Goal: Task Accomplishment & Management: Use online tool/utility

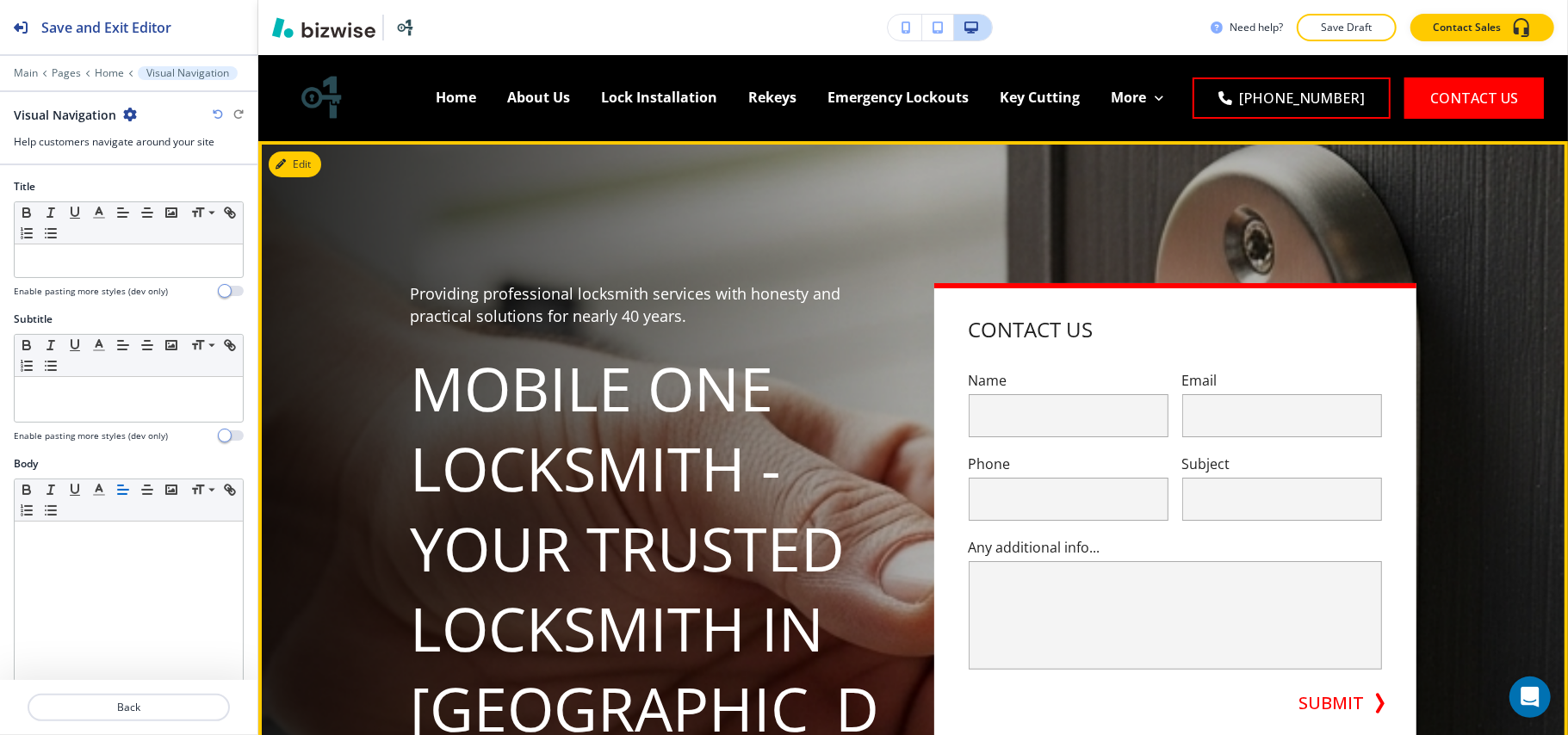
scroll to position [1022, 0]
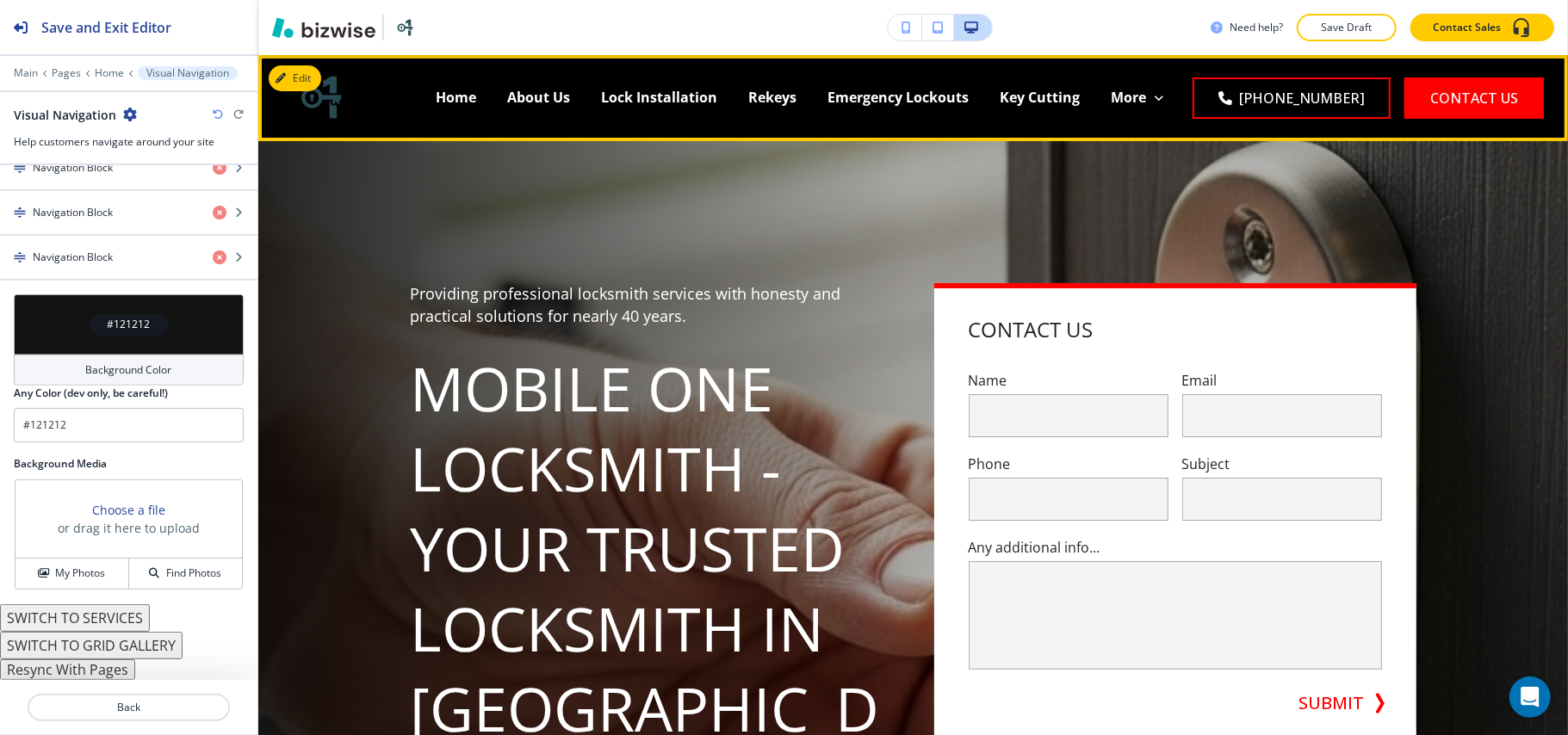
click at [322, 77] on img at bounding box center [321, 97] width 72 height 72
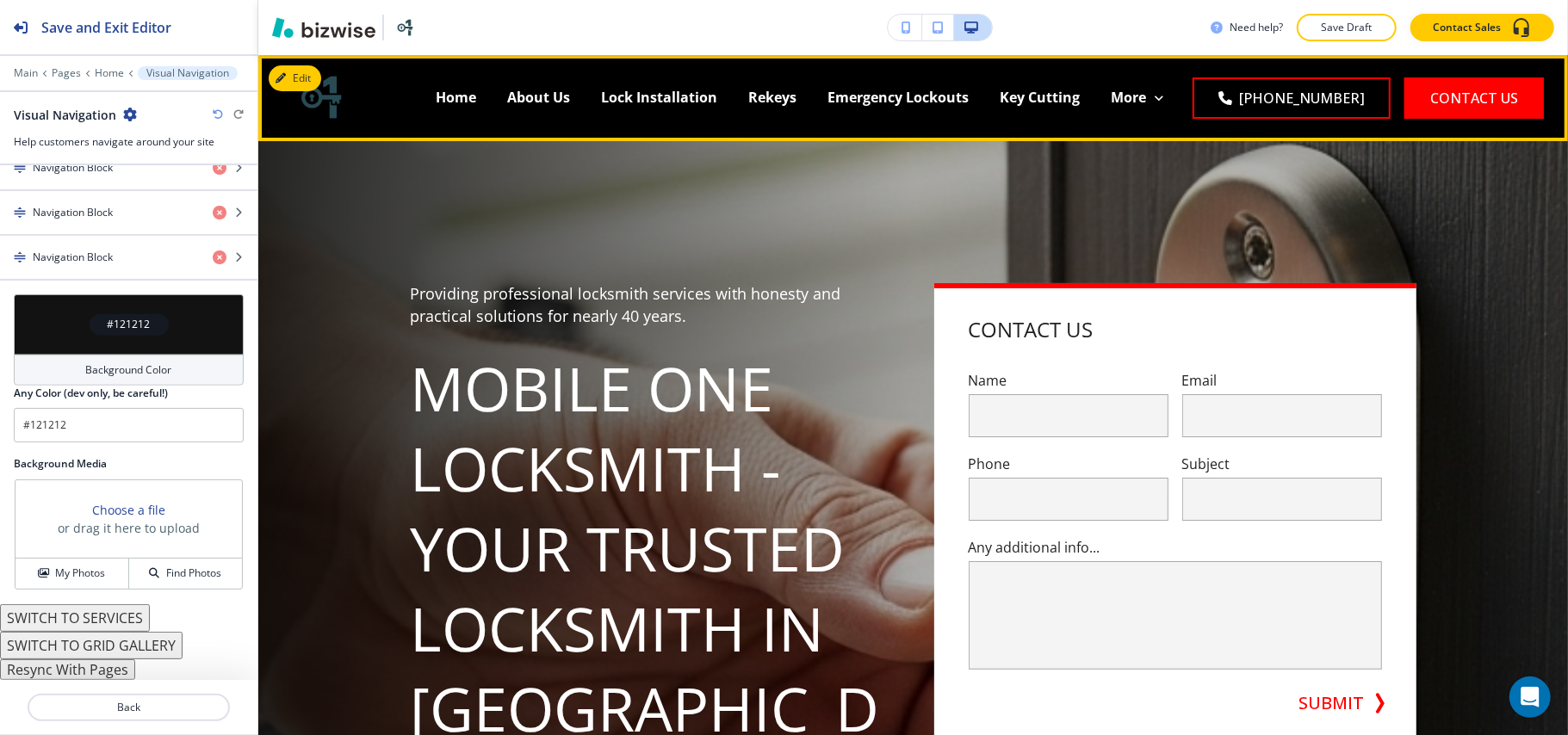
scroll to position [86, 0]
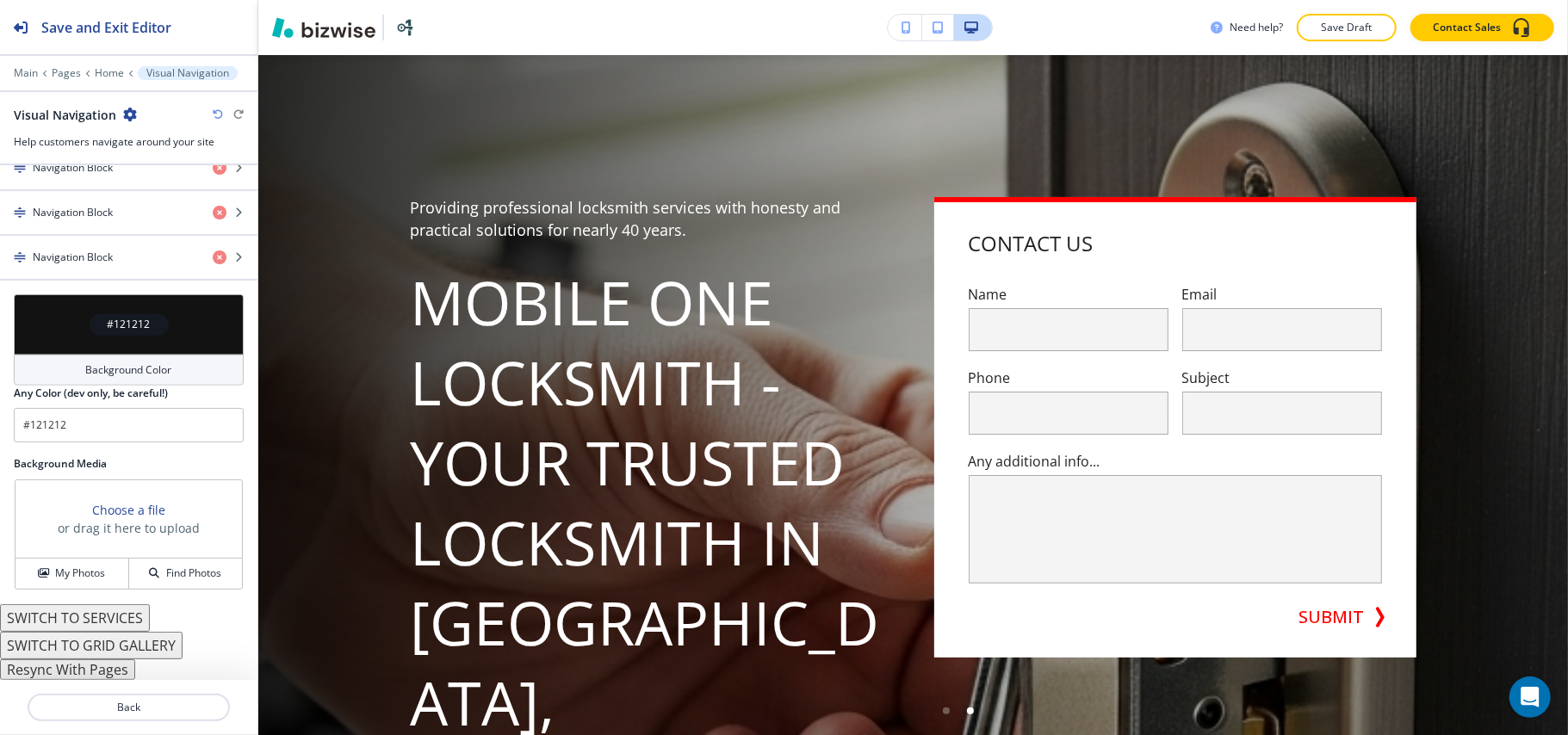
click at [38, 320] on div "#121212" at bounding box center [128, 323] width 230 height 60
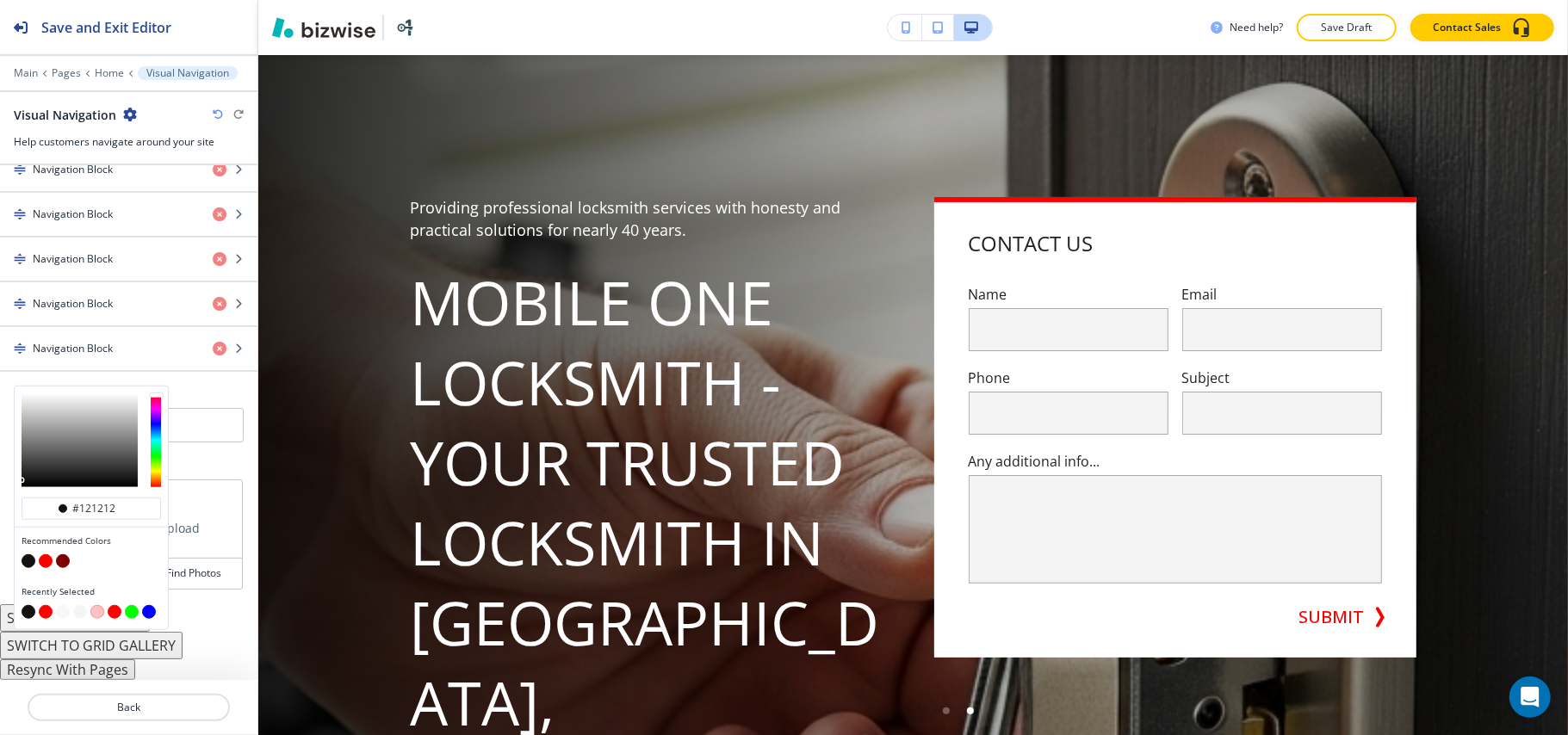
drag, startPoint x: 56, startPoint y: 610, endPoint x: 131, endPoint y: 565, distance: 87.5
click at [57, 609] on button "button" at bounding box center [63, 611] width 13 height 13
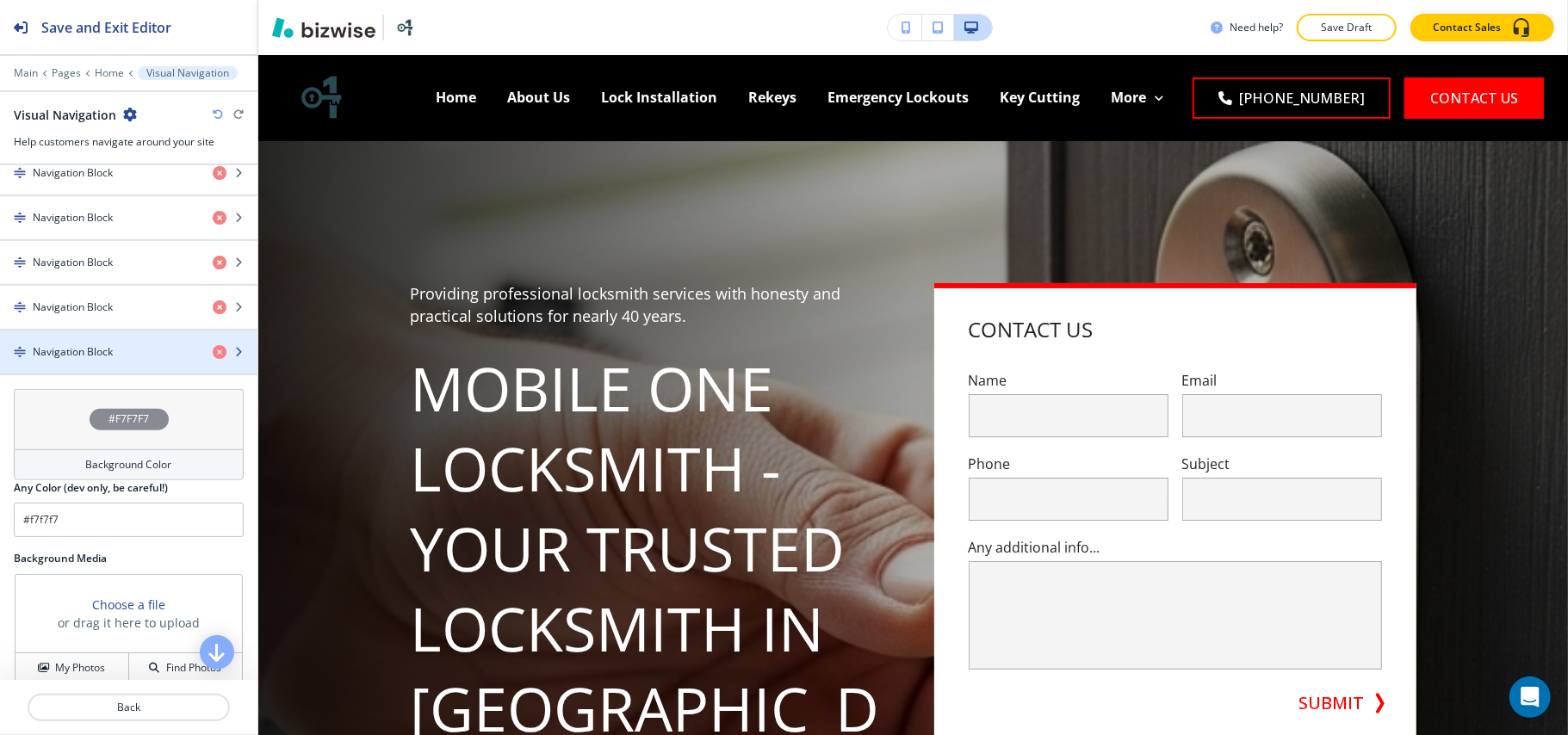
scroll to position [1022, 0]
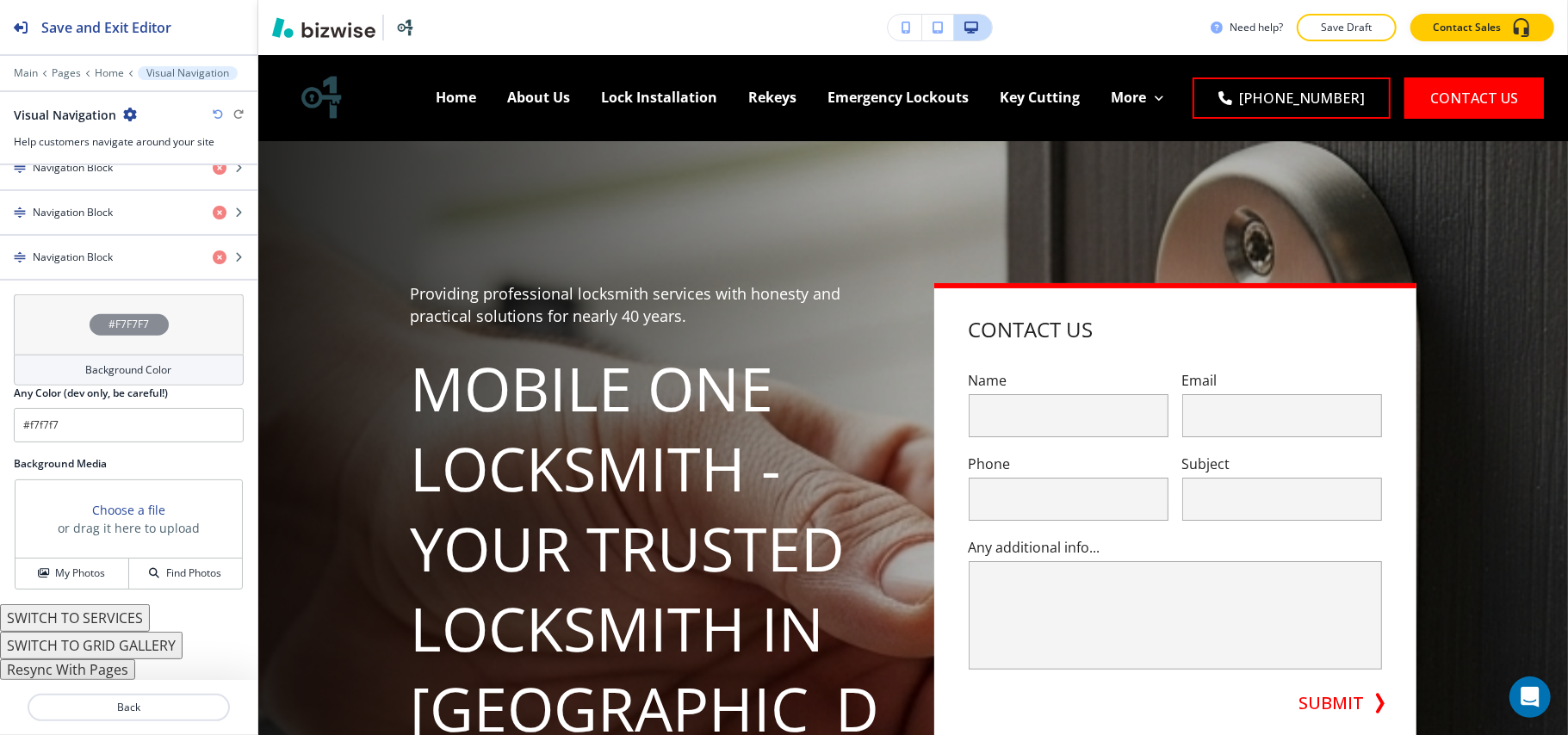
click at [52, 331] on div "#F7F7F7" at bounding box center [128, 323] width 230 height 60
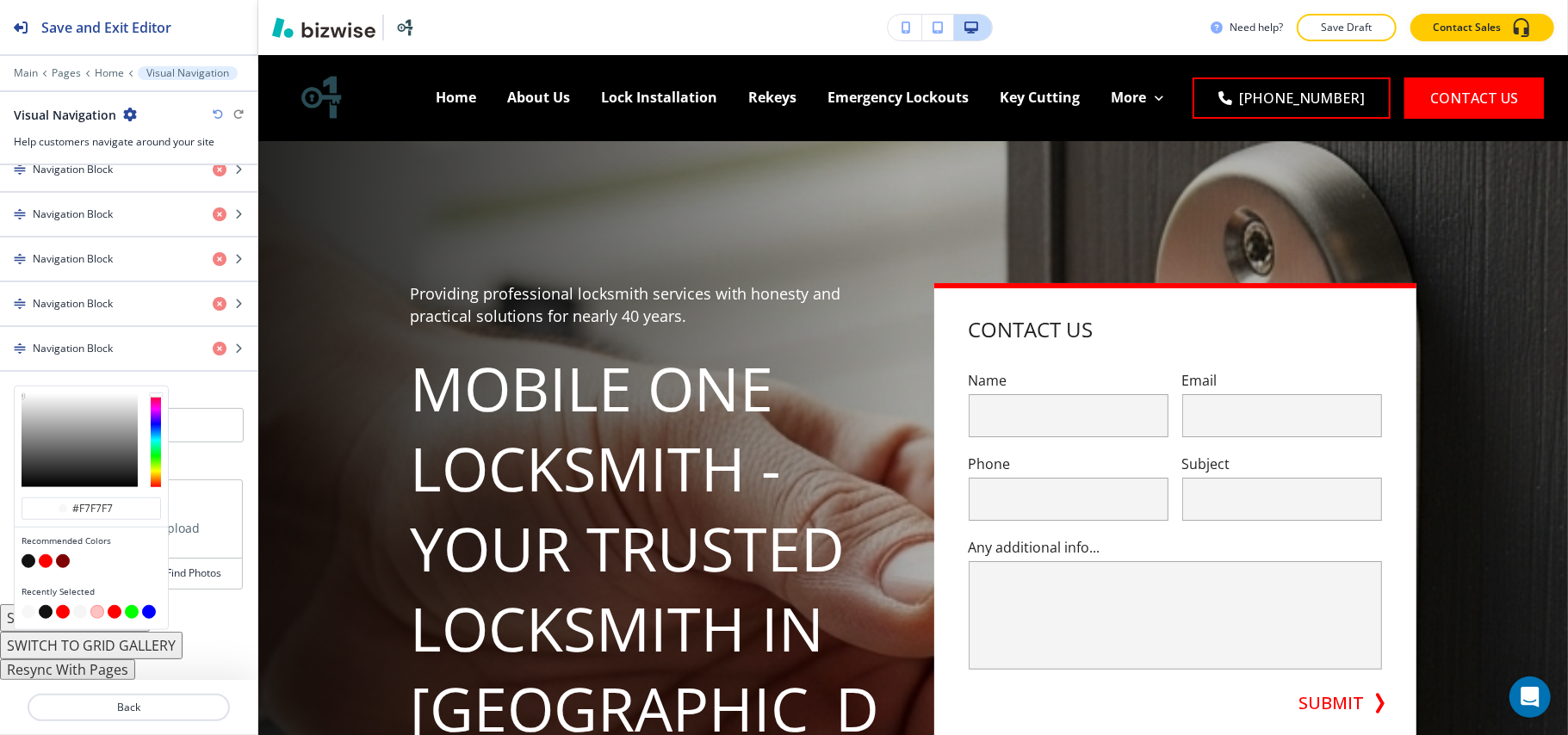
click at [46, 612] on button "button" at bounding box center [46, 611] width 13 height 13
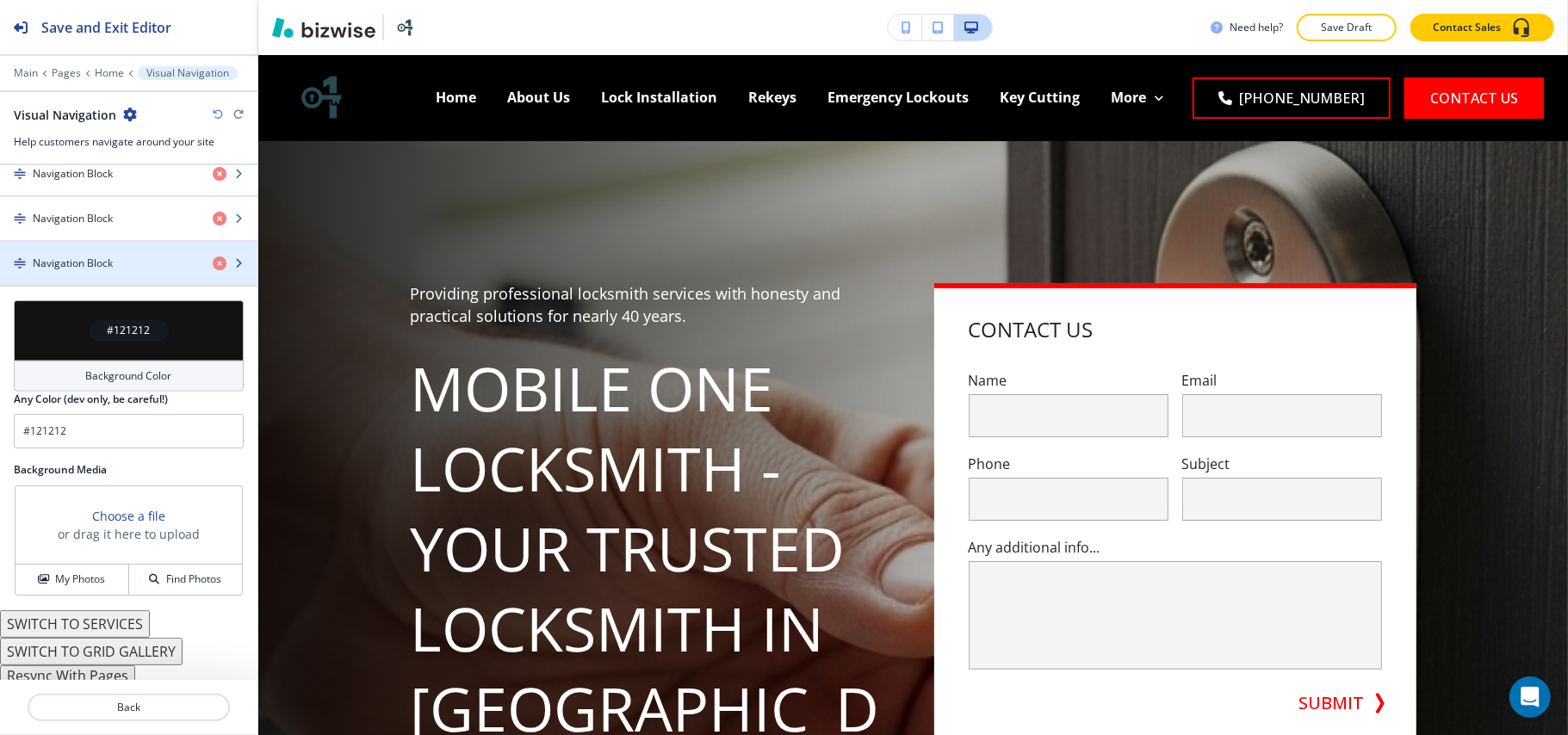
scroll to position [1022, 0]
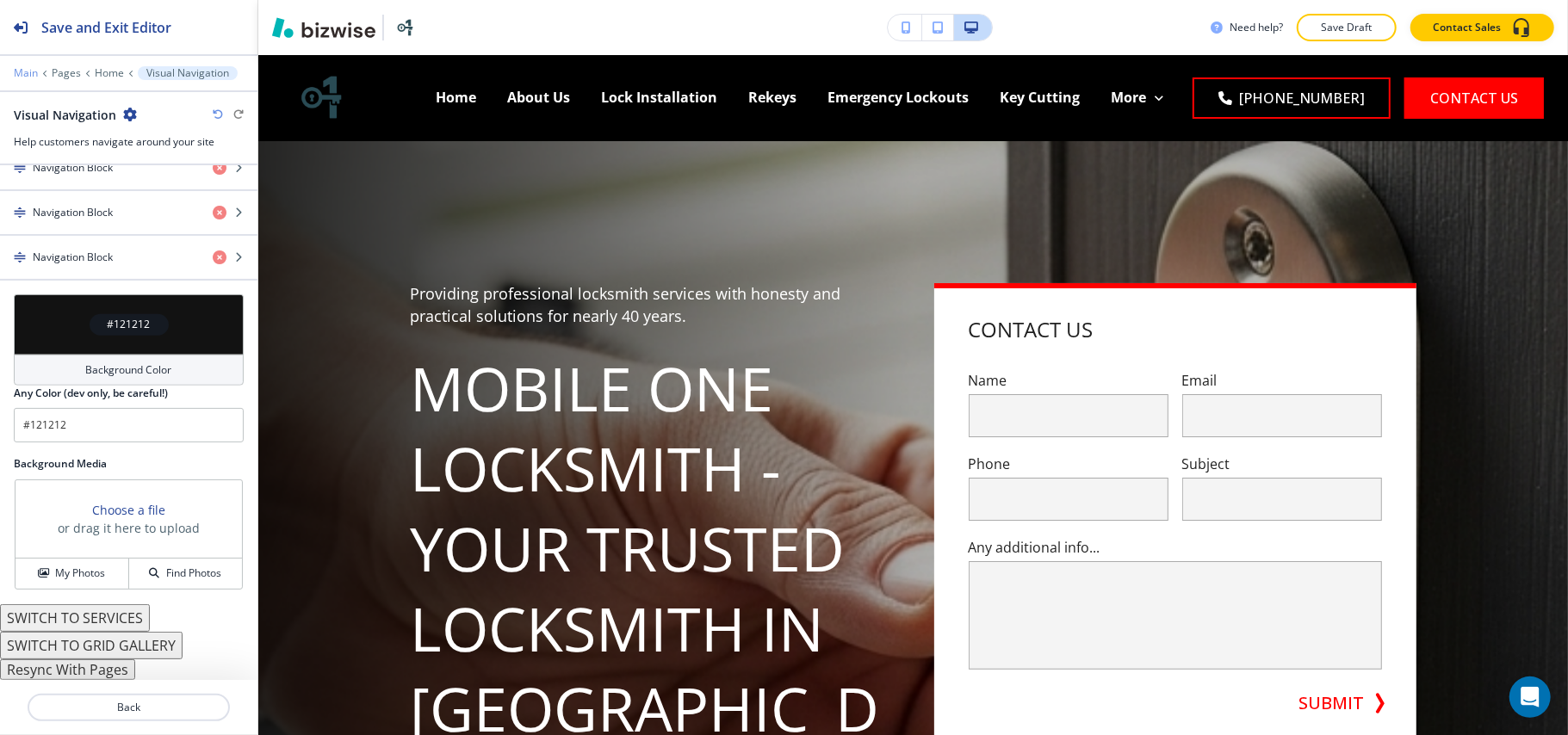
click at [19, 74] on p "Main" at bounding box center [25, 73] width 24 height 12
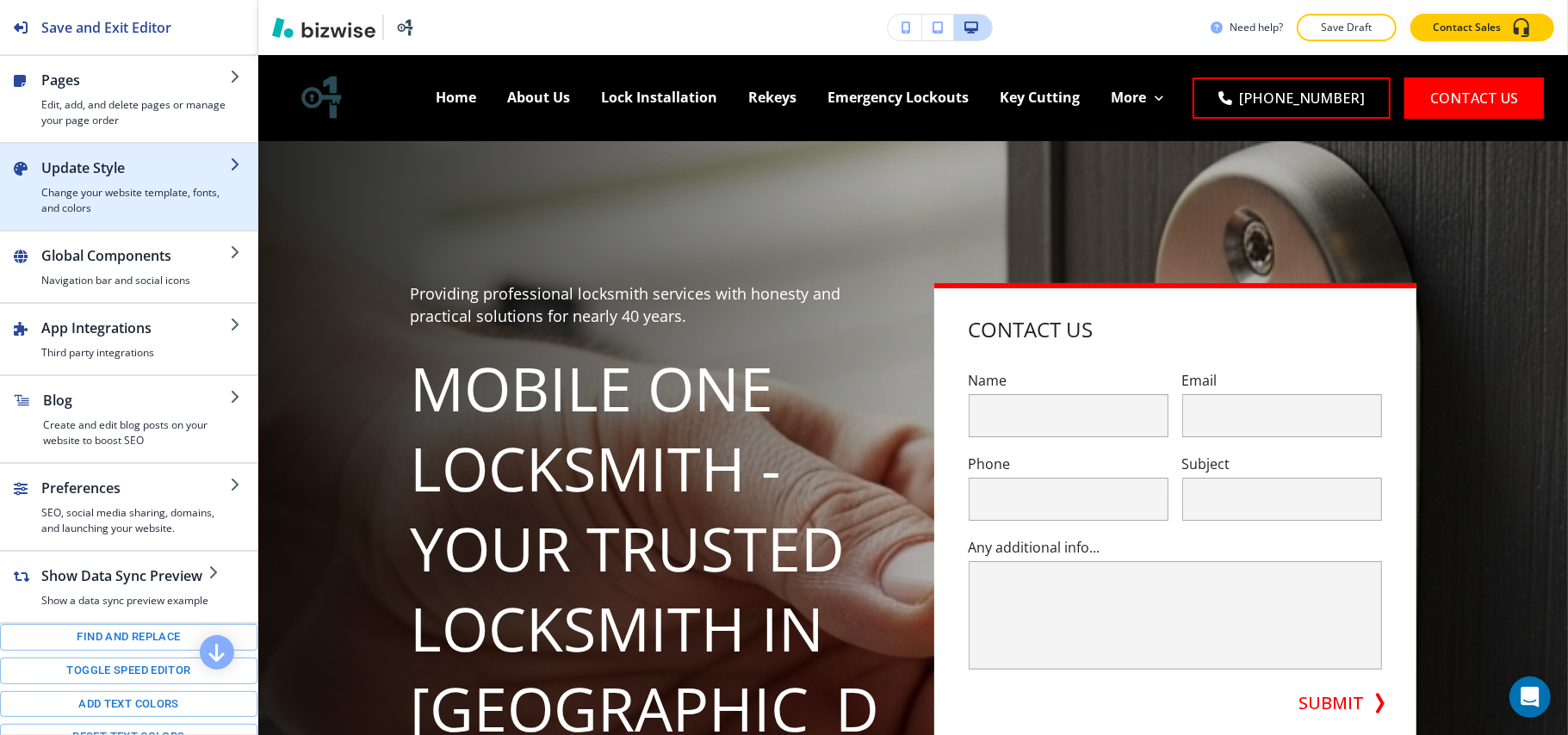
click at [91, 169] on h2 "Update Style" at bounding box center [135, 168] width 188 height 21
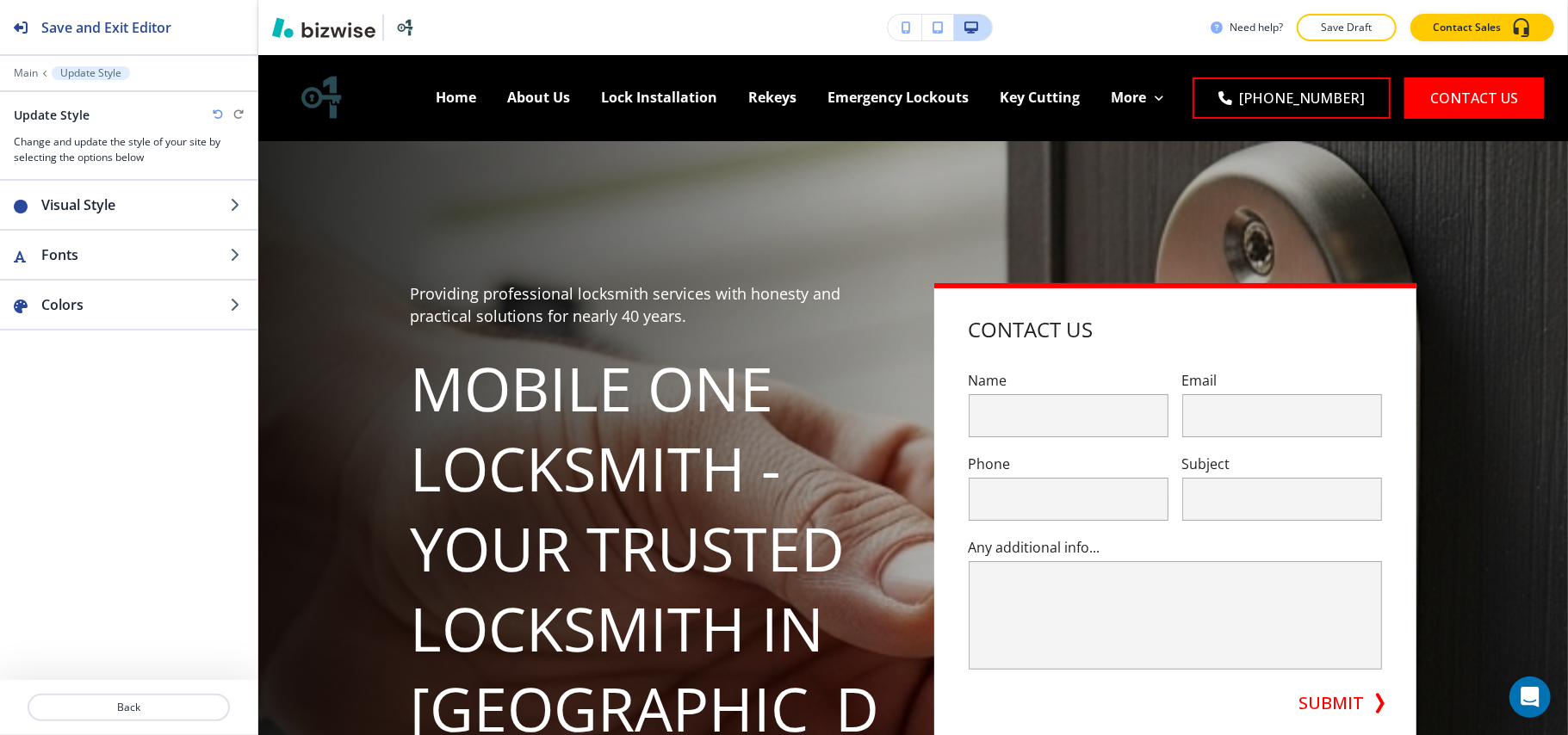
click at [90, 338] on div "Visual Style Fonts Colors" at bounding box center [128, 430] width 258 height 499
click at [94, 311] on h2 "Colors" at bounding box center [135, 304] width 188 height 21
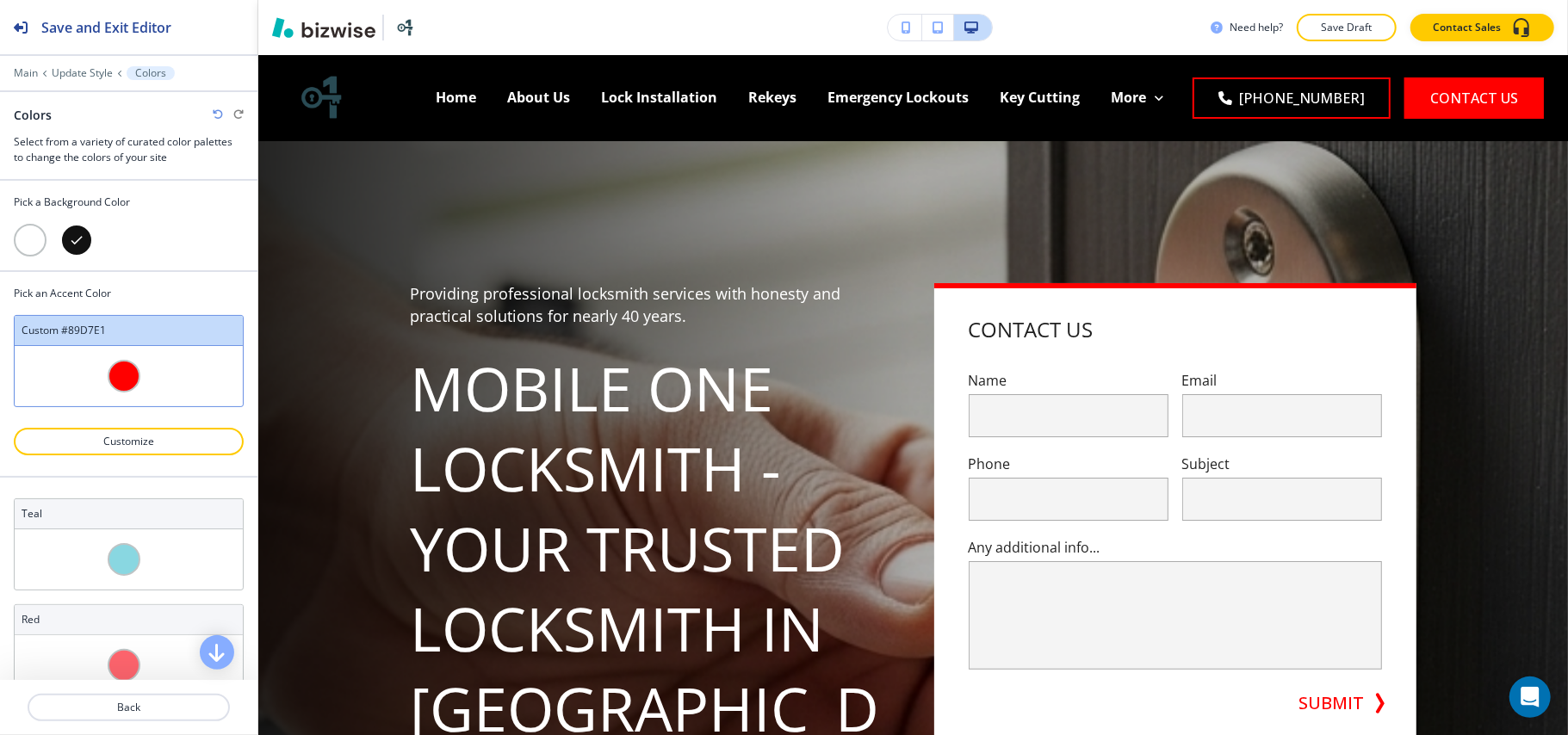
click at [24, 240] on div at bounding box center [29, 240] width 32 height 32
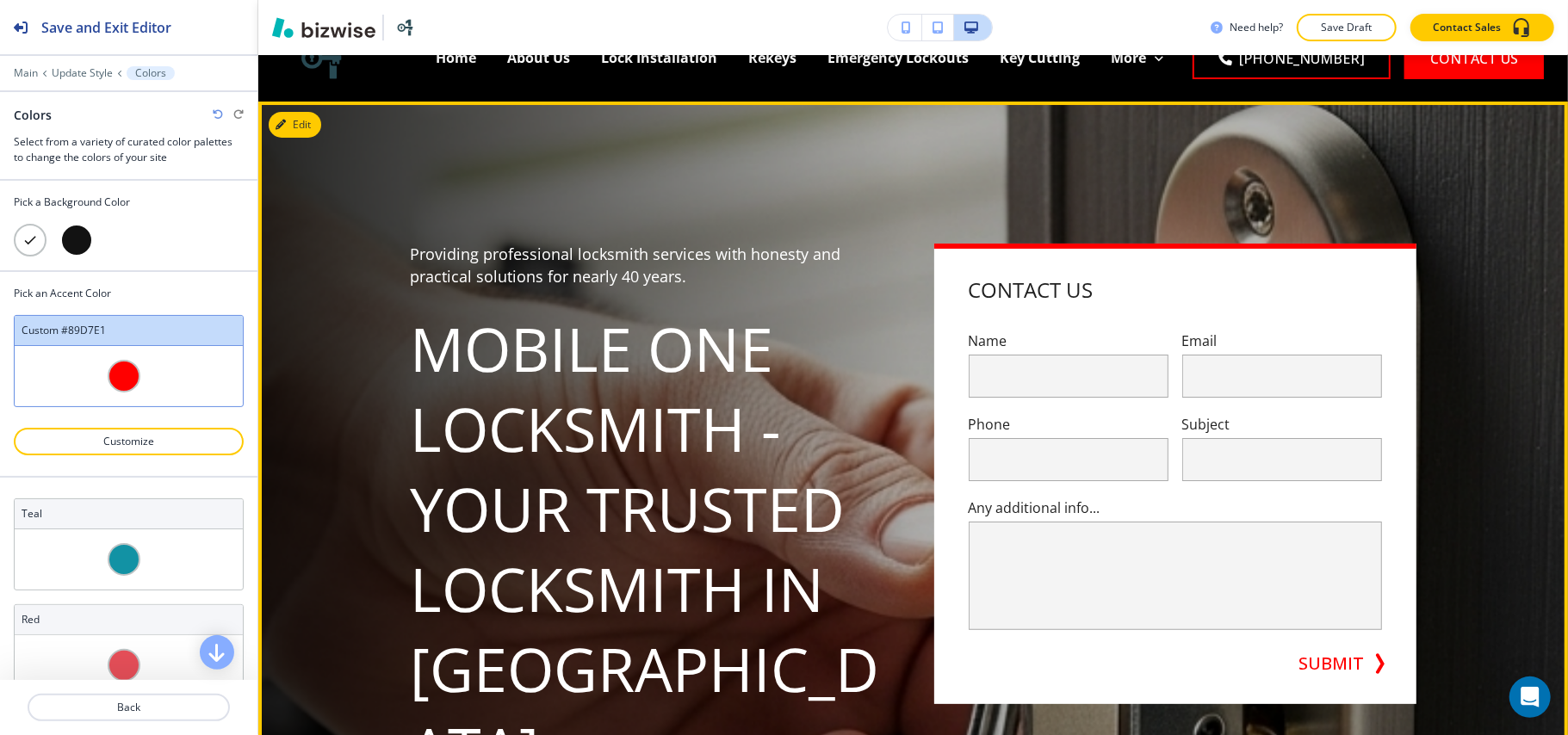
scroll to position [0, 0]
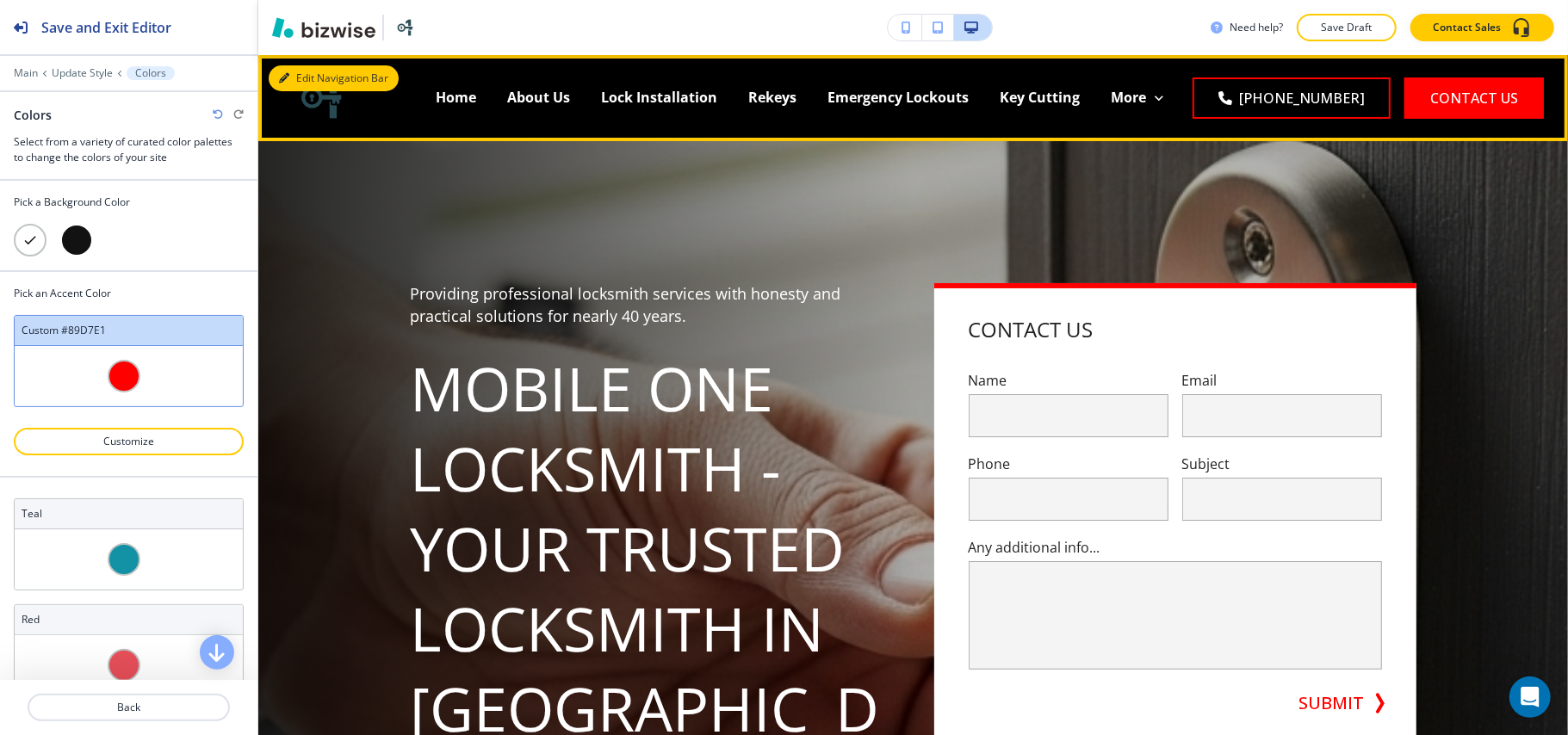
click at [304, 77] on button "Edit Navigation Bar" at bounding box center [333, 78] width 130 height 26
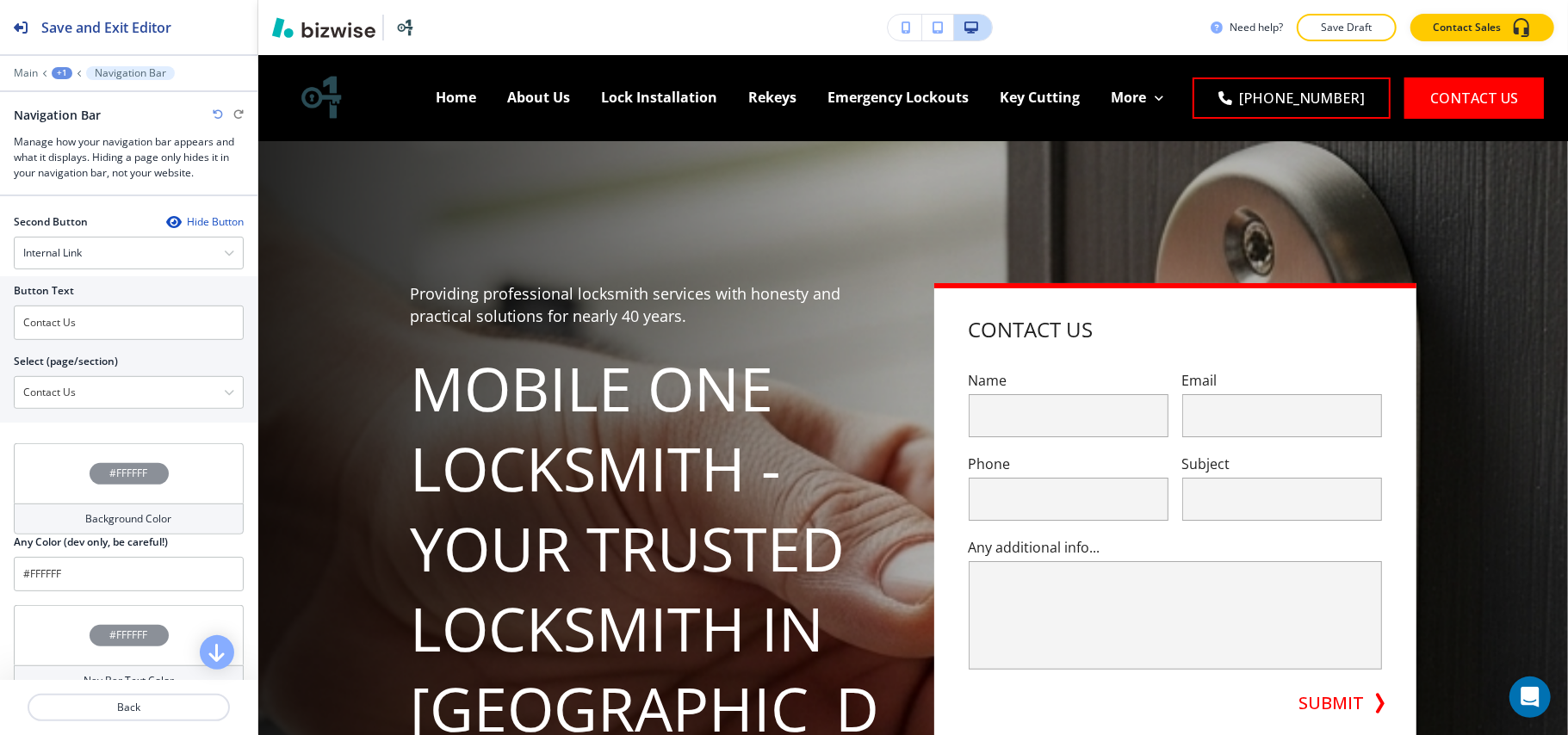
scroll to position [803, 0]
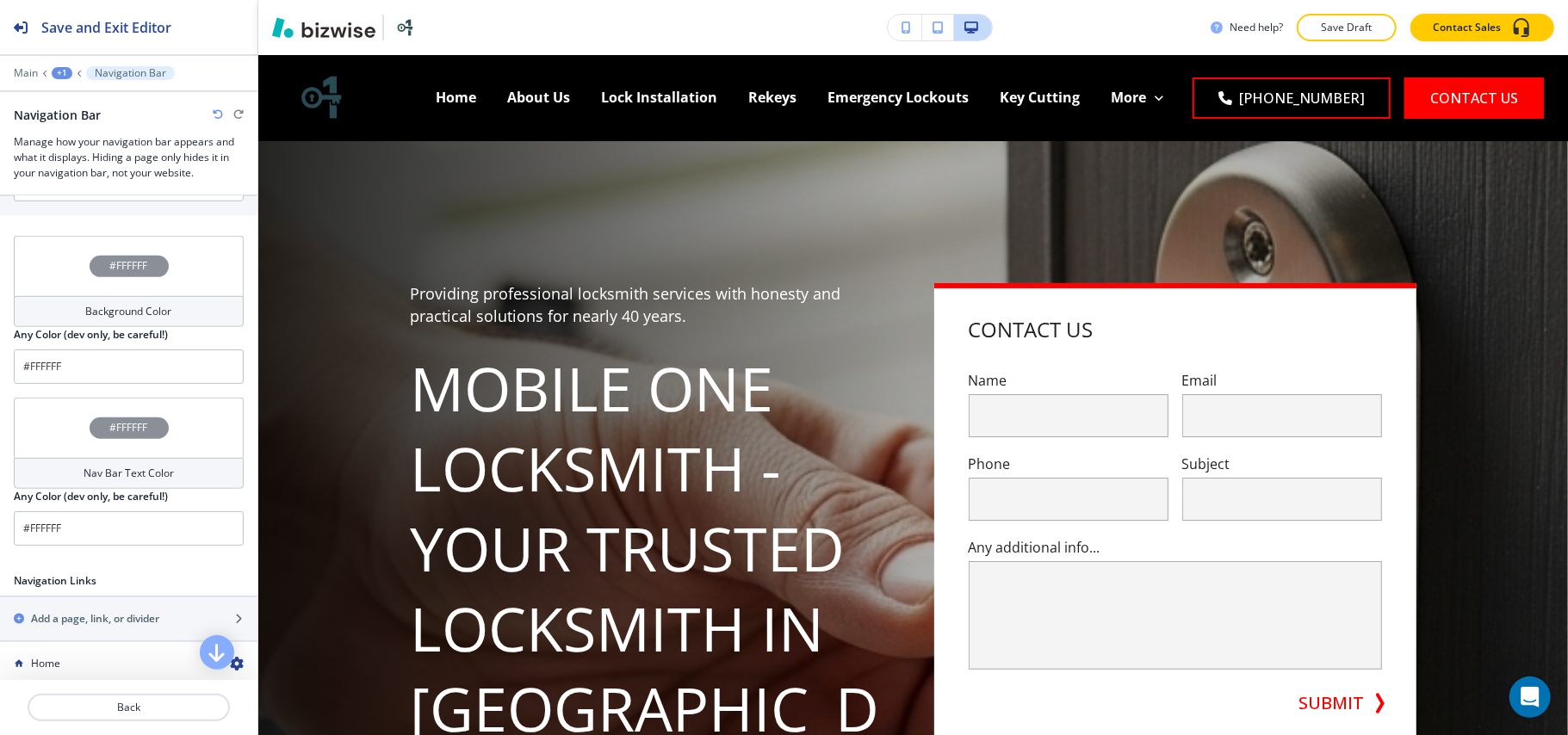
click at [47, 255] on div "#FFFFFF" at bounding box center [128, 265] width 230 height 60
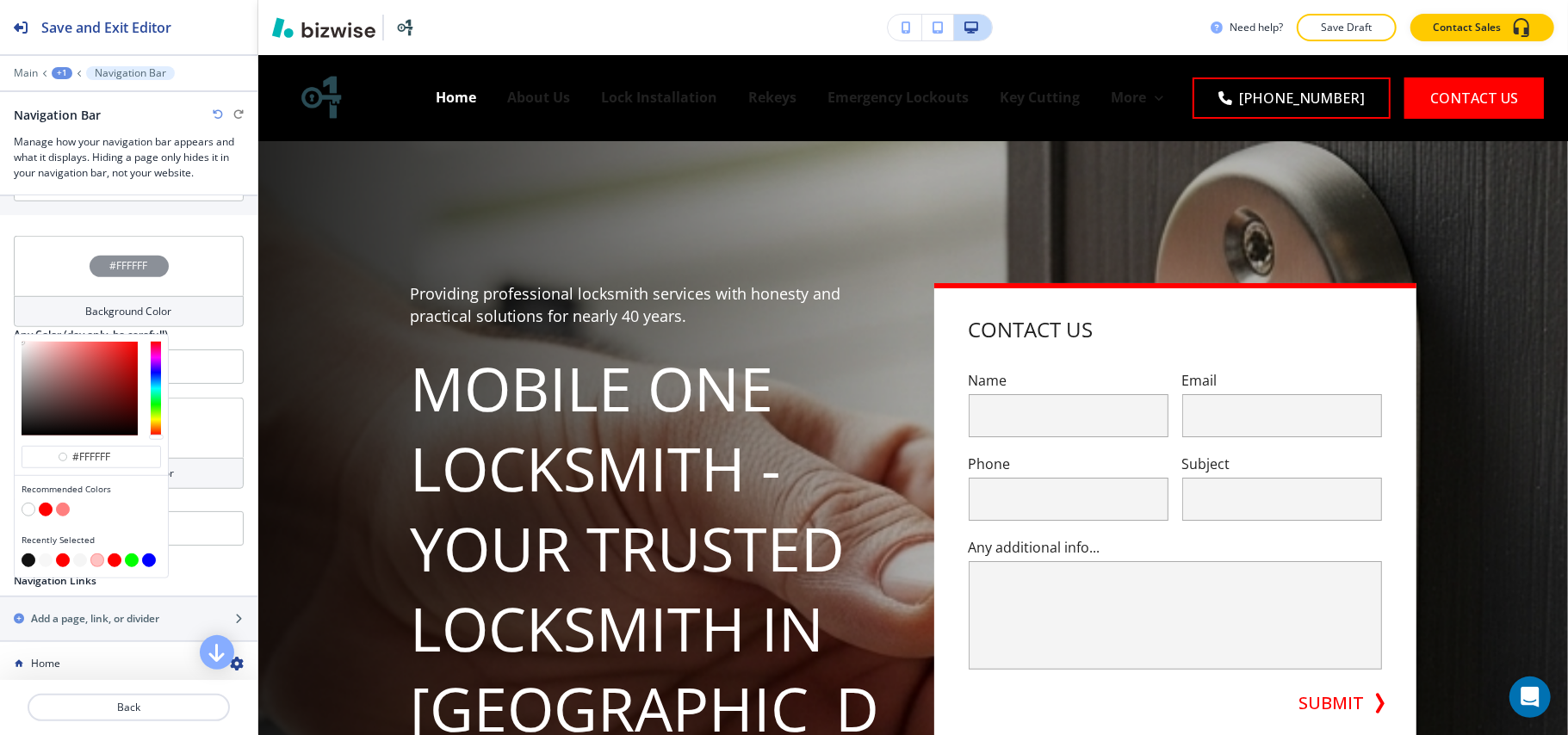
type input "#ffffff"
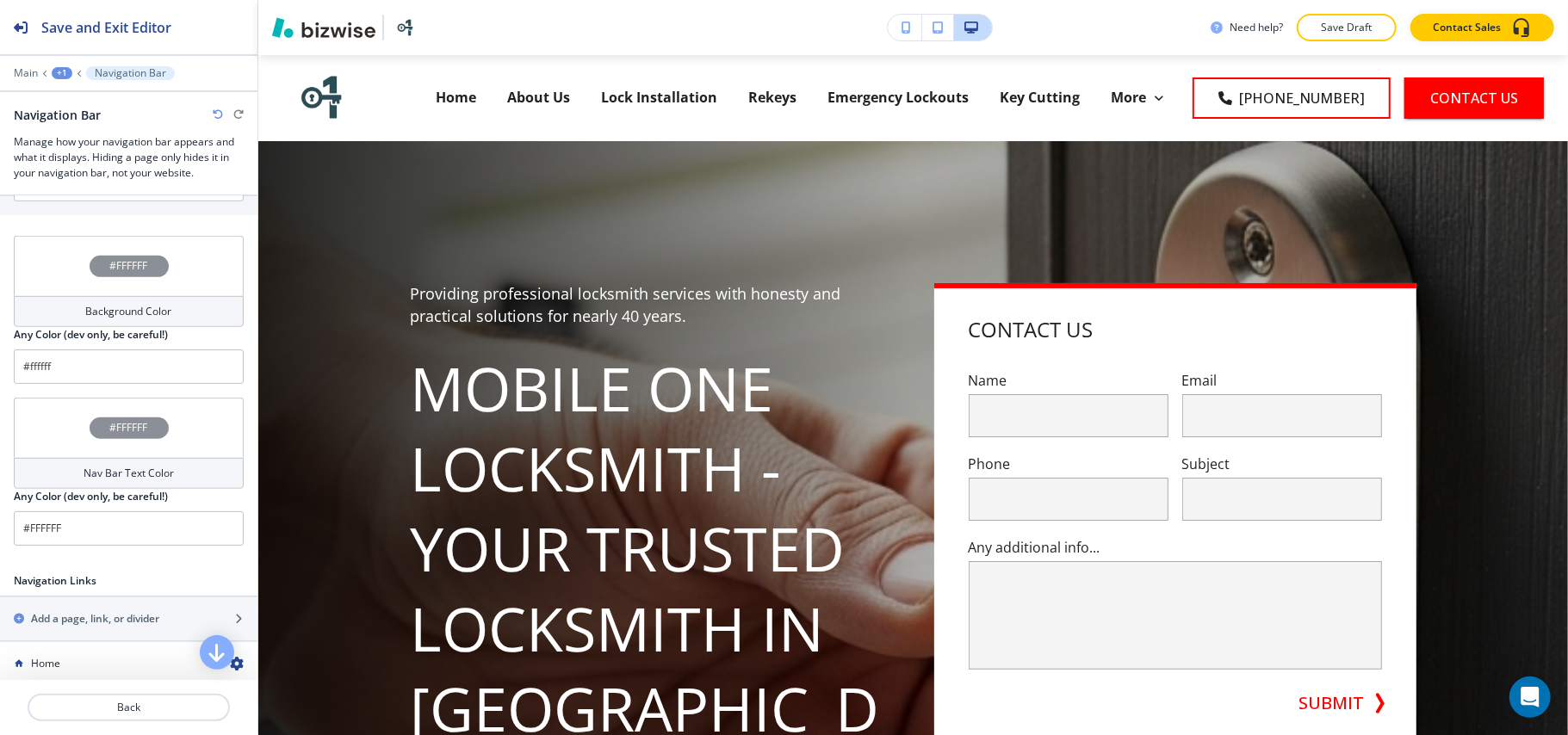
click at [47, 255] on div "#FFFFFF" at bounding box center [128, 265] width 230 height 60
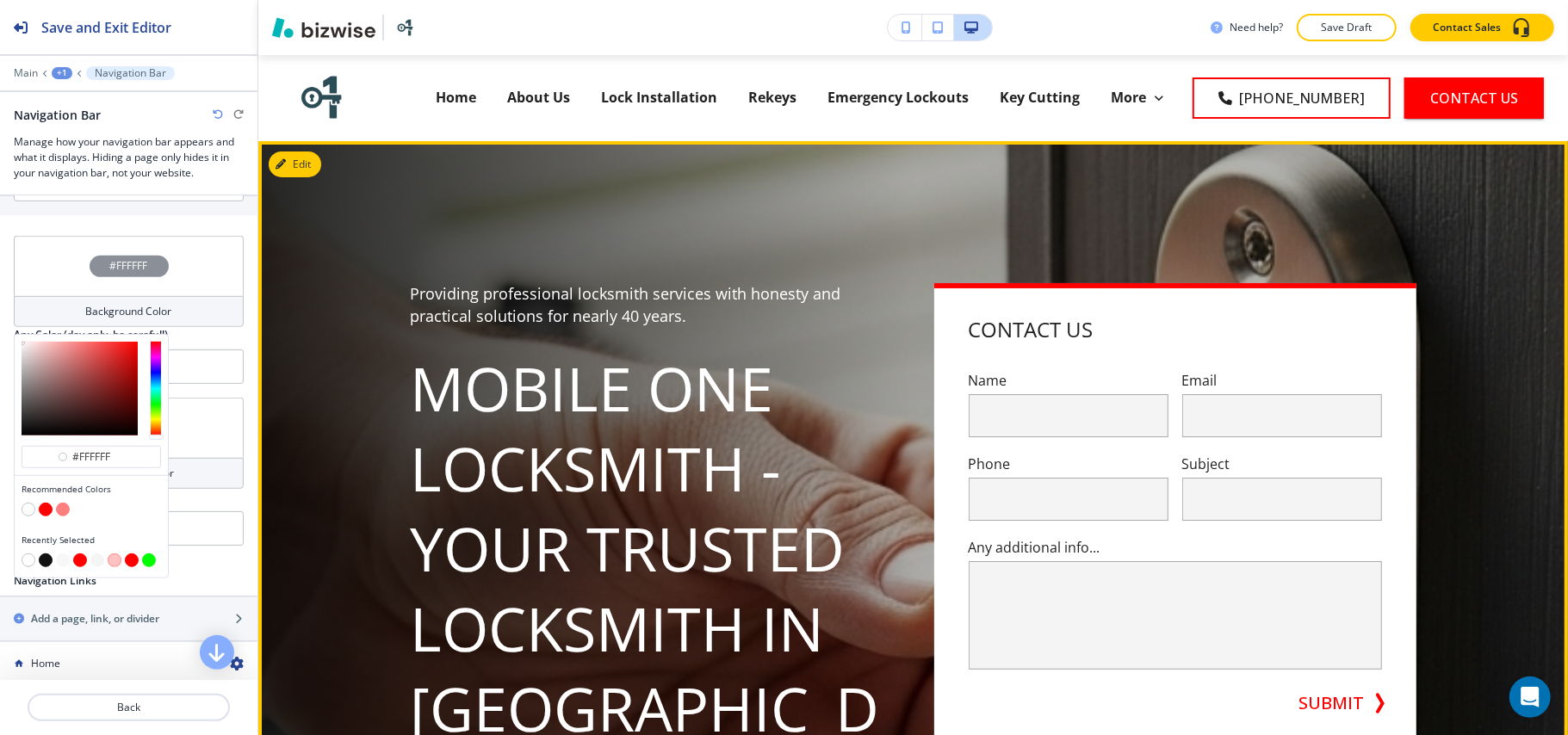
click at [593, 348] on h1 "Mobile One Locksmith - Your Trusted Locksmith in [GEOGRAPHIC_DATA], [GEOGRAPHIC…" at bounding box center [652, 668] width 482 height 641
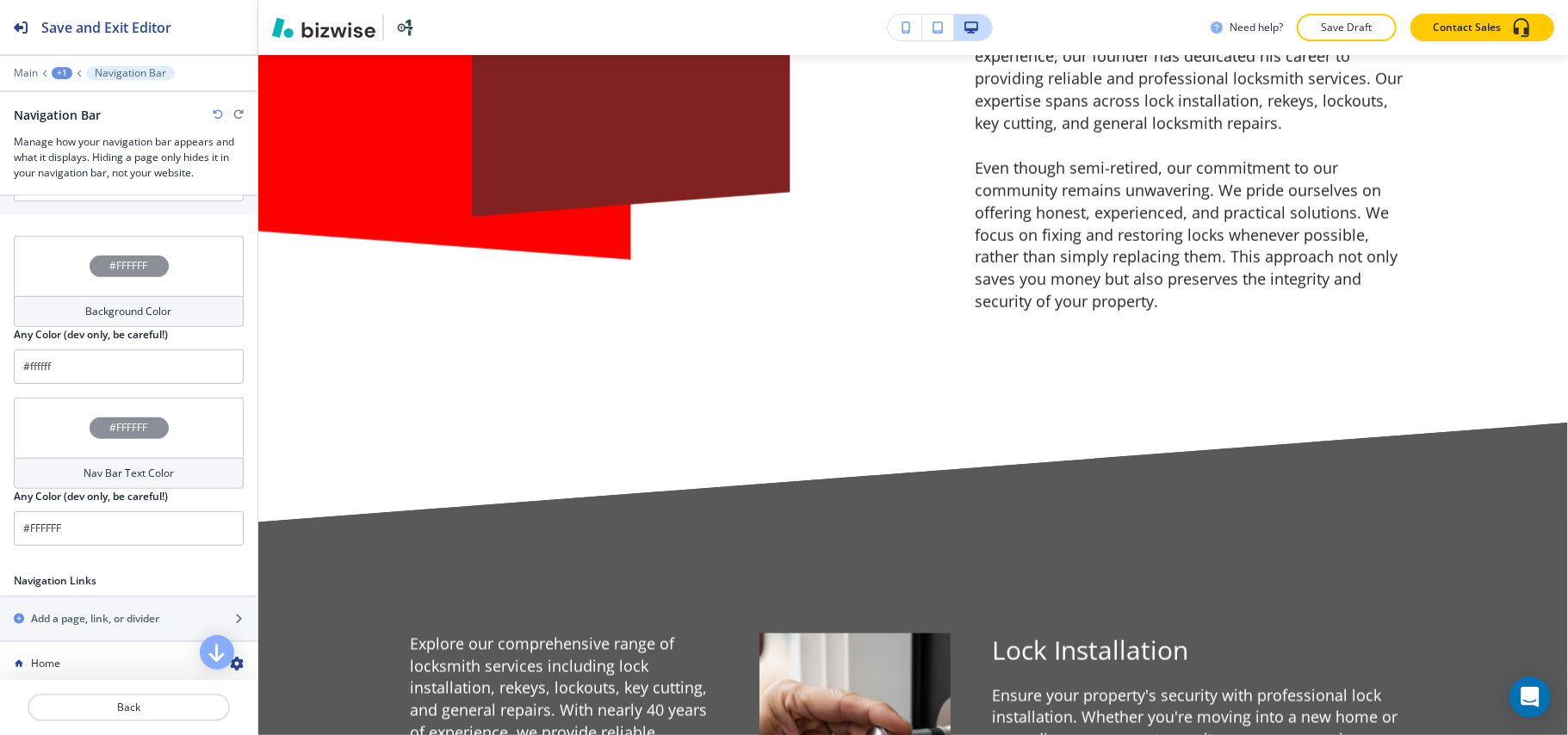
scroll to position [1835, 0]
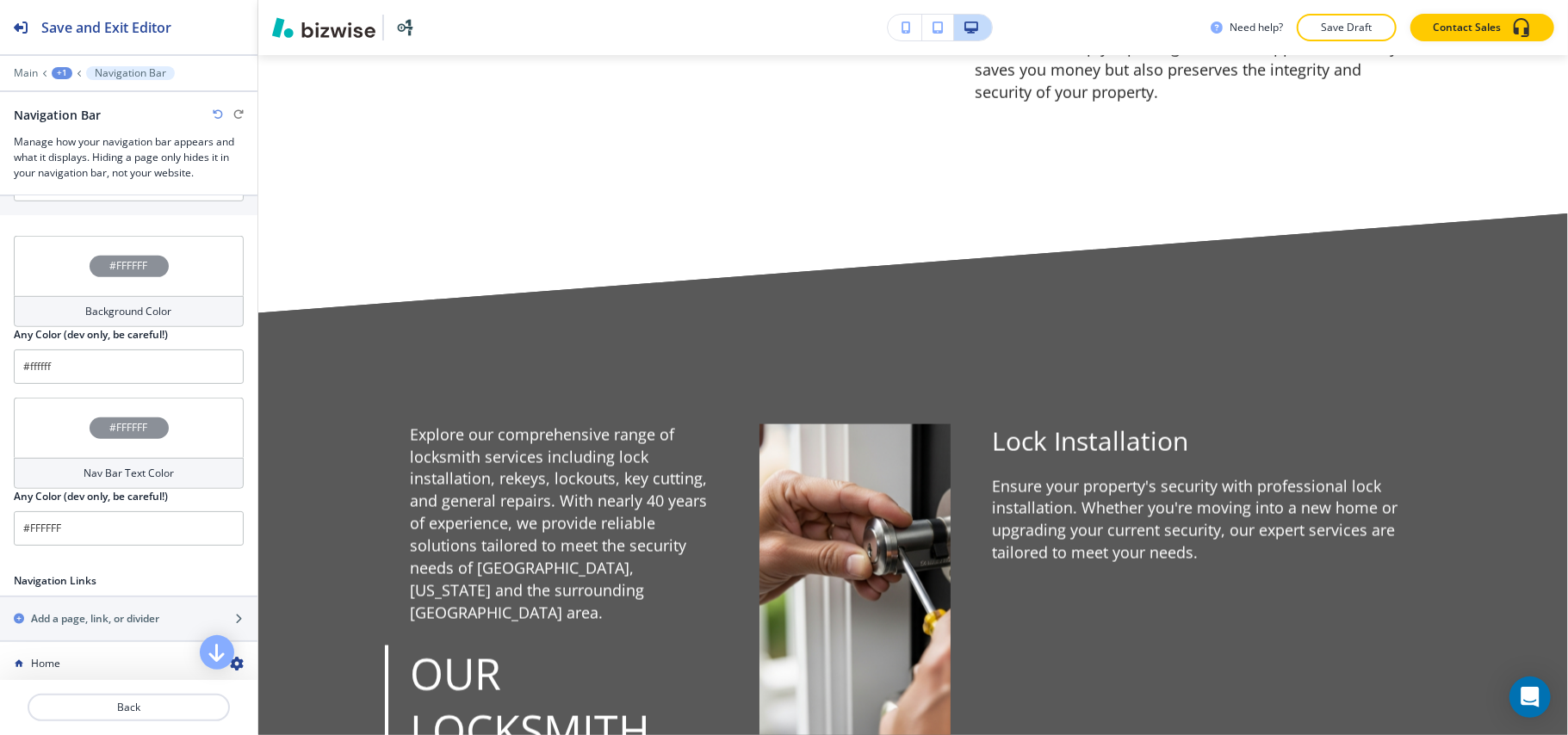
click at [24, 62] on div at bounding box center [128, 61] width 258 height 10
click at [24, 70] on p "Main" at bounding box center [25, 73] width 24 height 12
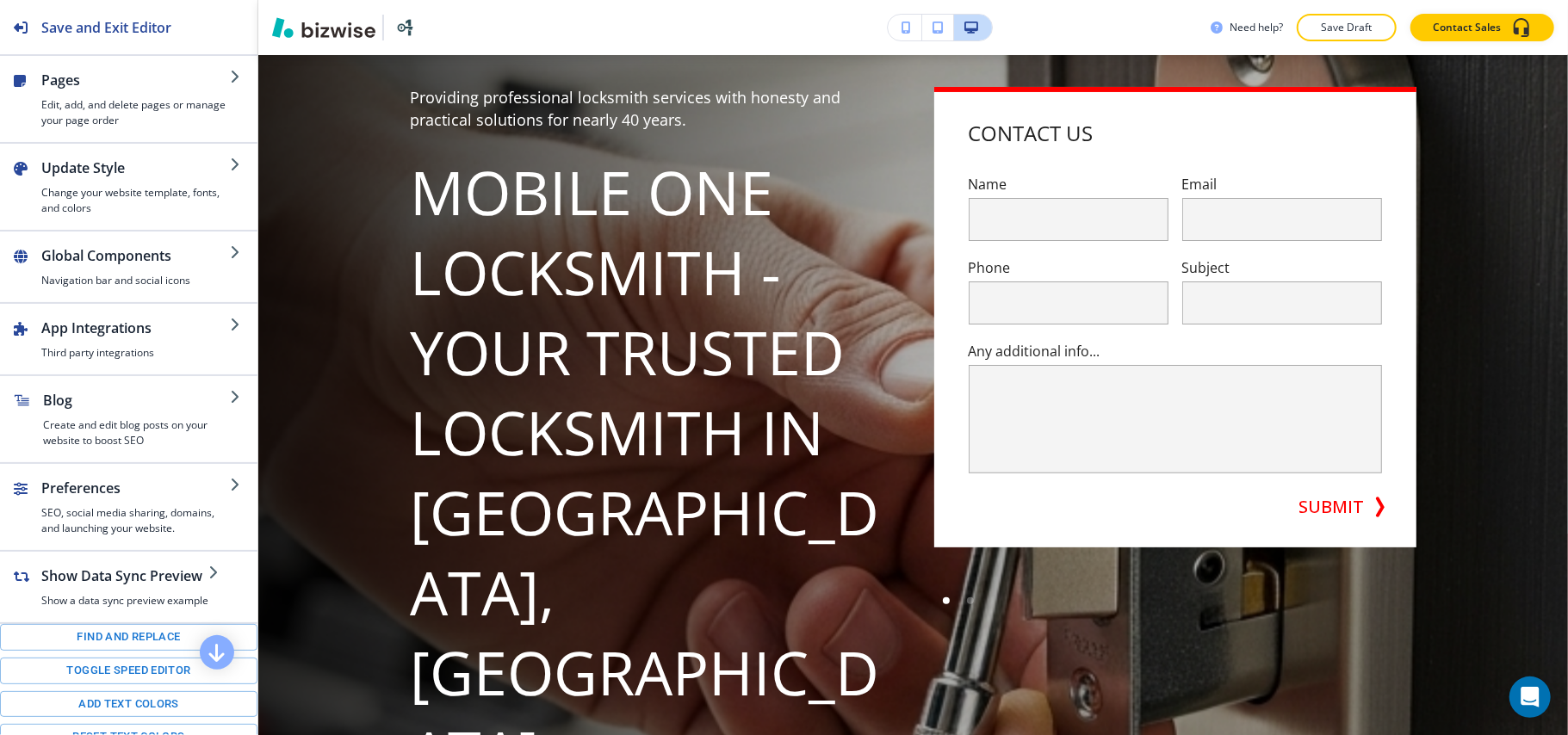
scroll to position [0, 0]
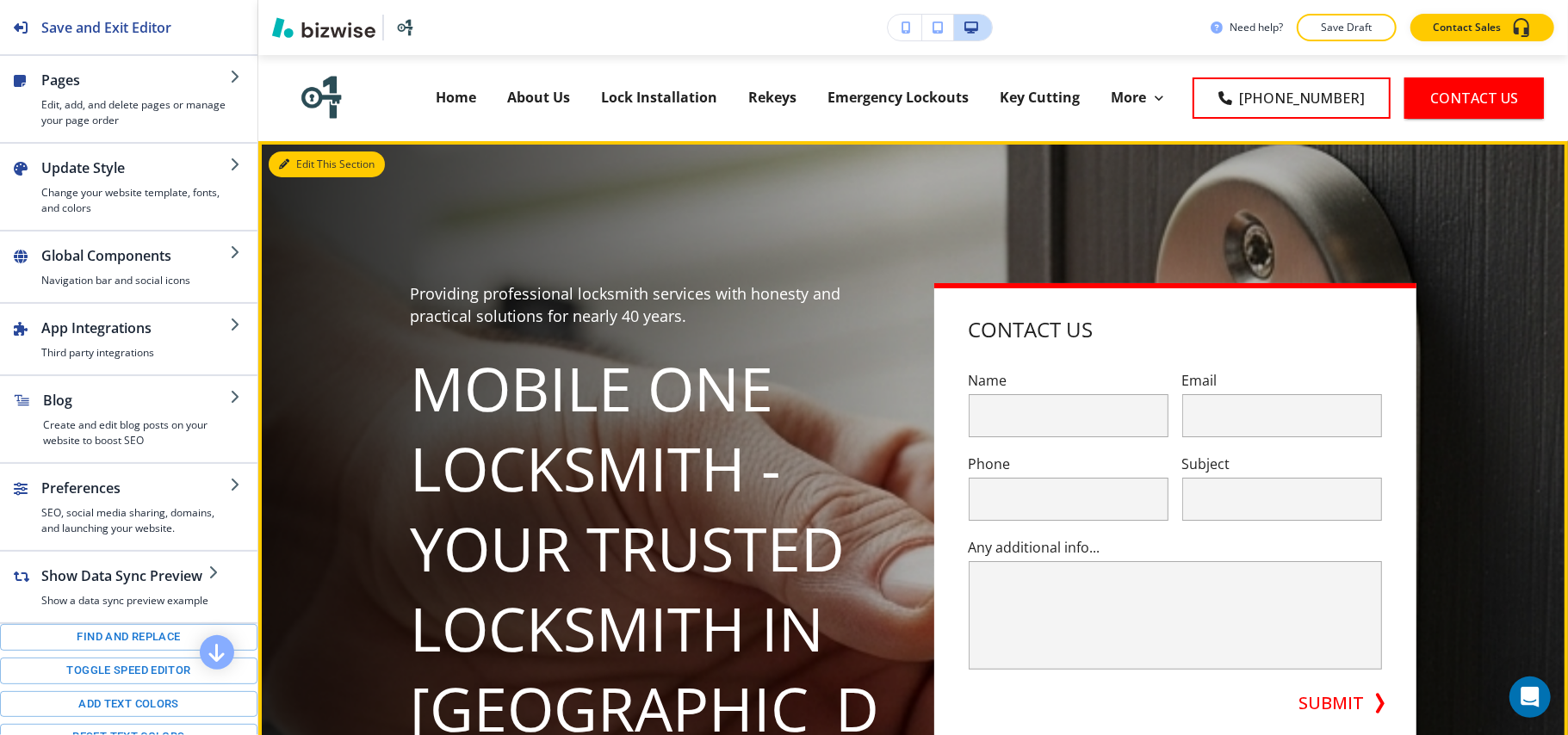
click at [310, 156] on button "Edit This Section" at bounding box center [326, 164] width 116 height 26
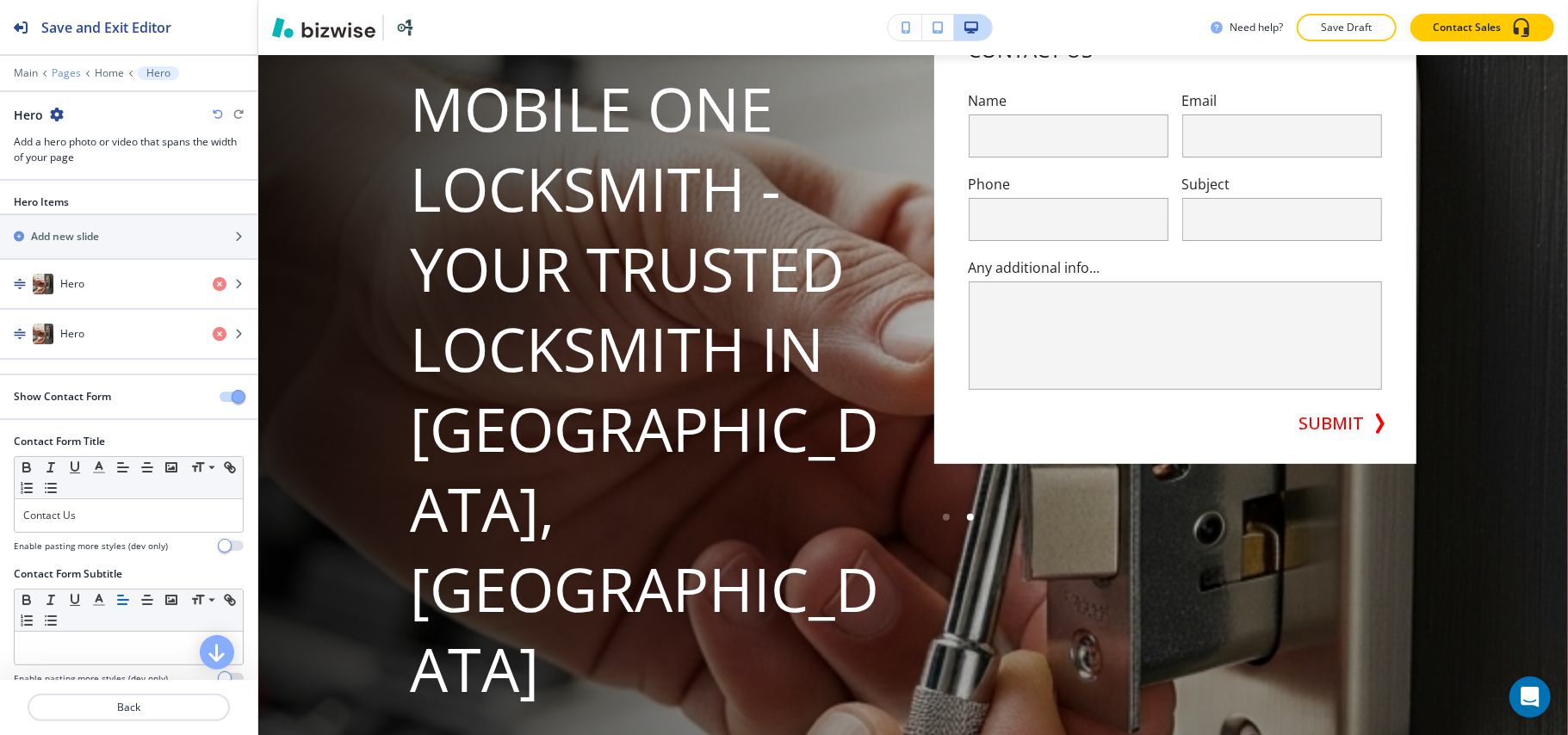
scroll to position [114, 0]
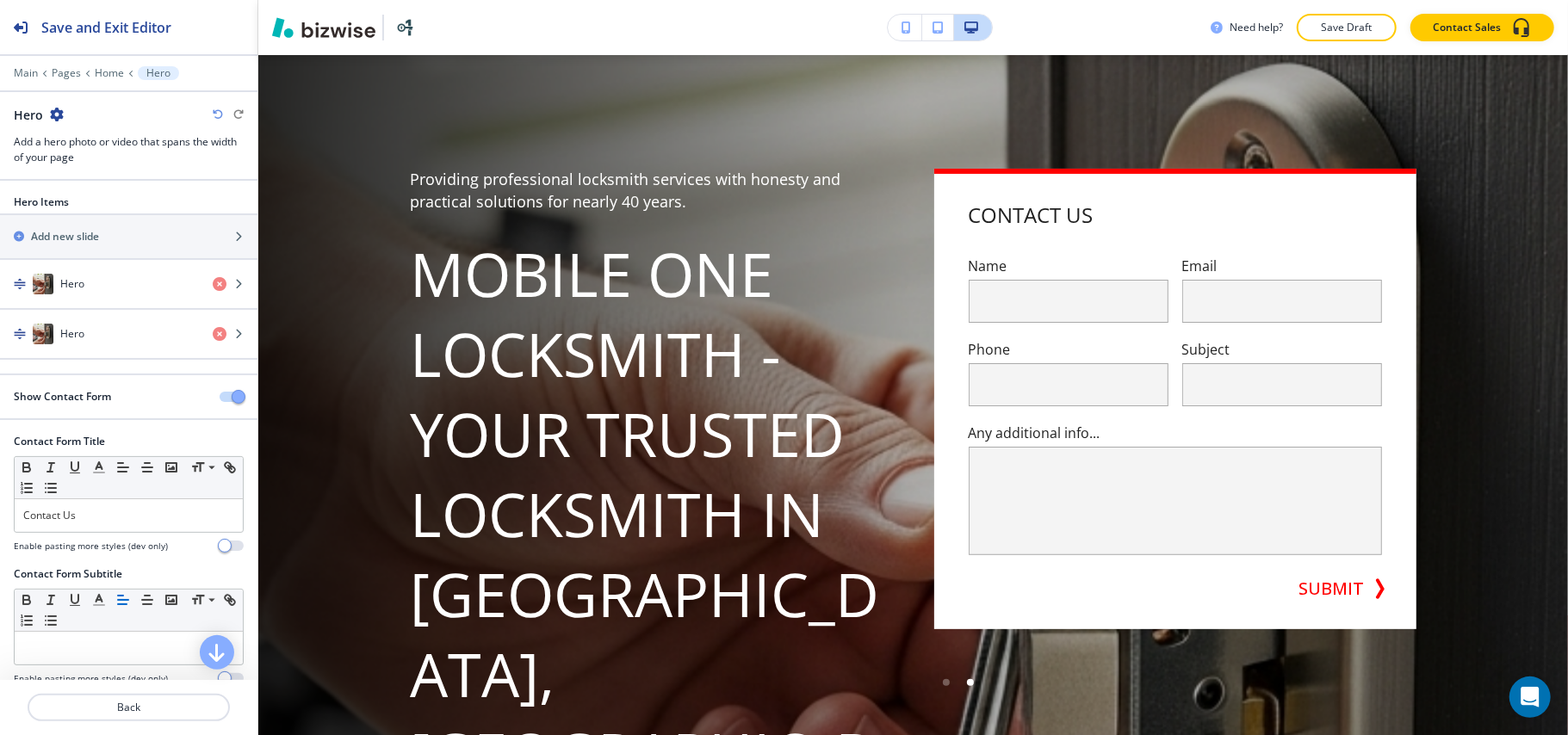
drag, startPoint x: 25, startPoint y: 73, endPoint x: 29, endPoint y: 83, distance: 10.8
click at [29, 84] on div "Main Pages Home Hero Hero Add a hero photo or video that spans the width of you…" at bounding box center [128, 116] width 258 height 99
click at [26, 73] on p "Main" at bounding box center [25, 73] width 24 height 12
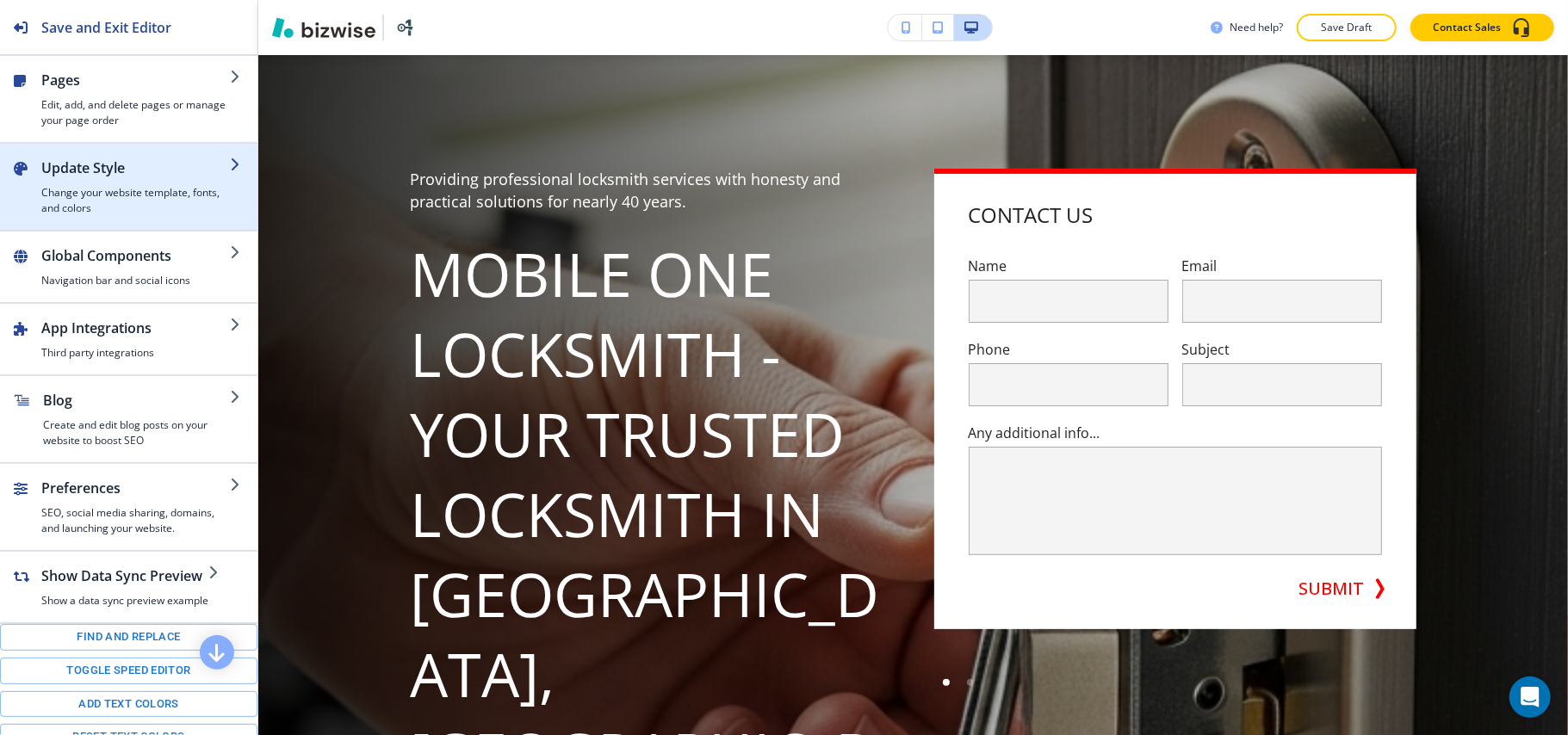
click at [94, 176] on h2 "Update Style" at bounding box center [135, 168] width 188 height 21
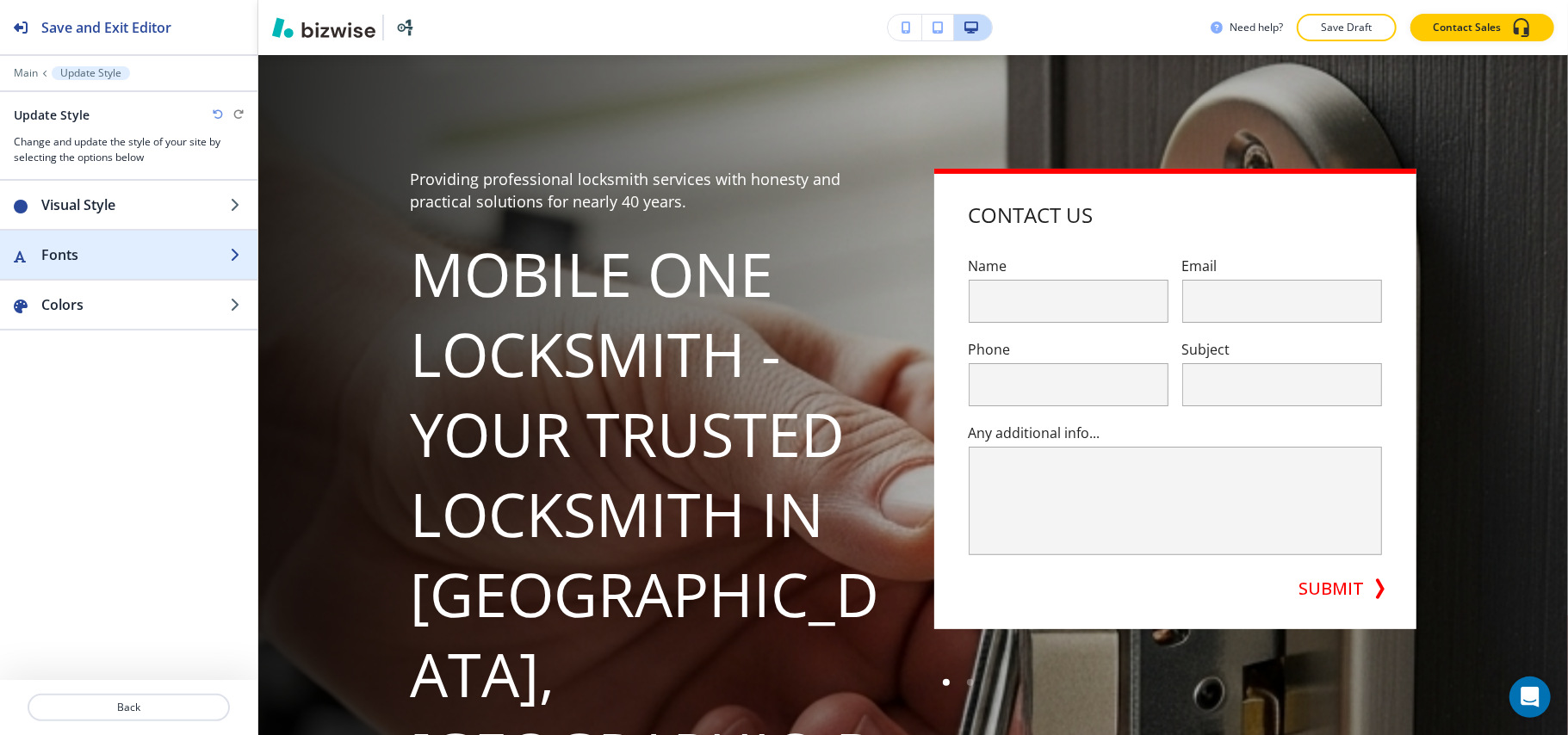
click at [74, 259] on h2 "Fonts" at bounding box center [135, 255] width 188 height 21
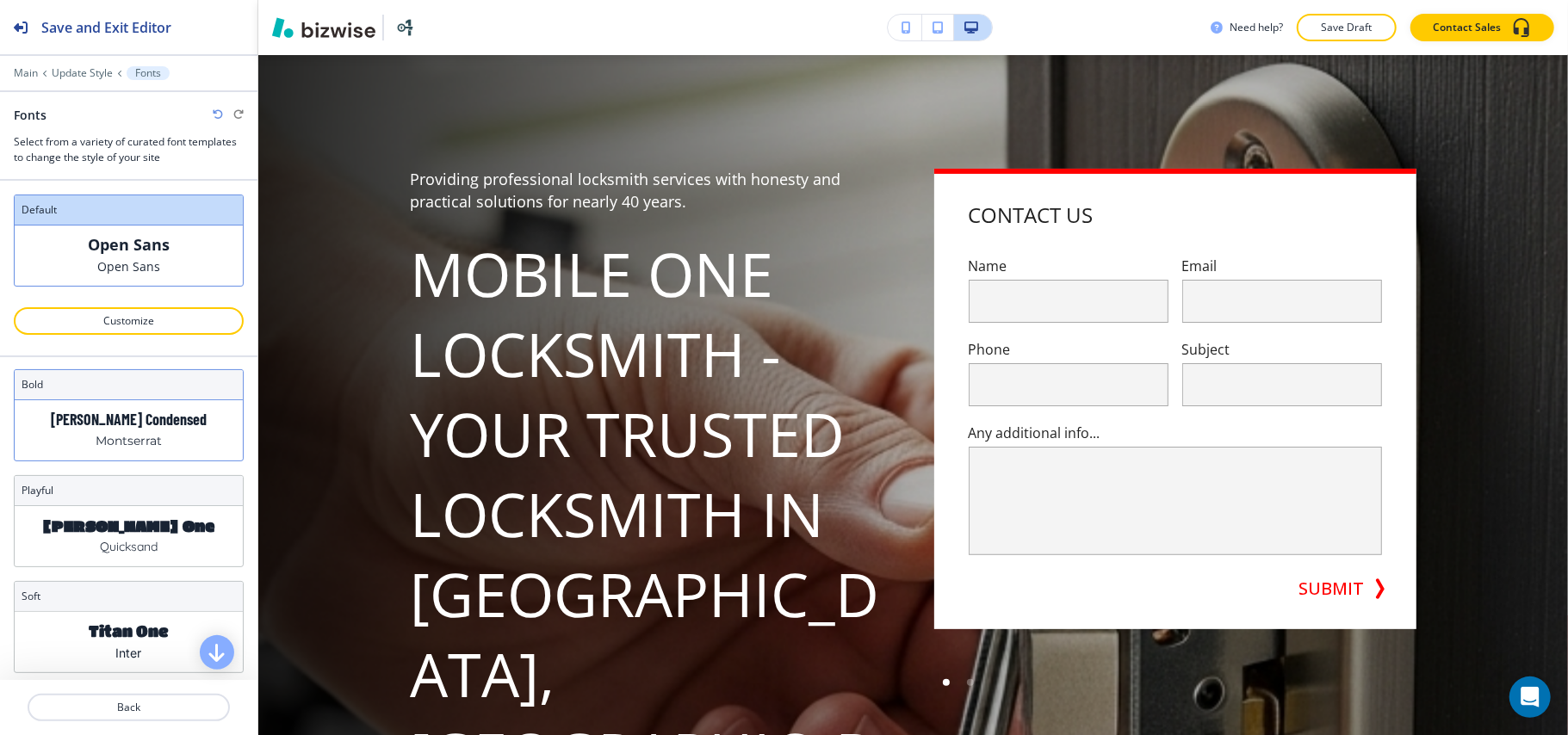
click at [115, 450] on p "Montserrat" at bounding box center [128, 440] width 67 height 18
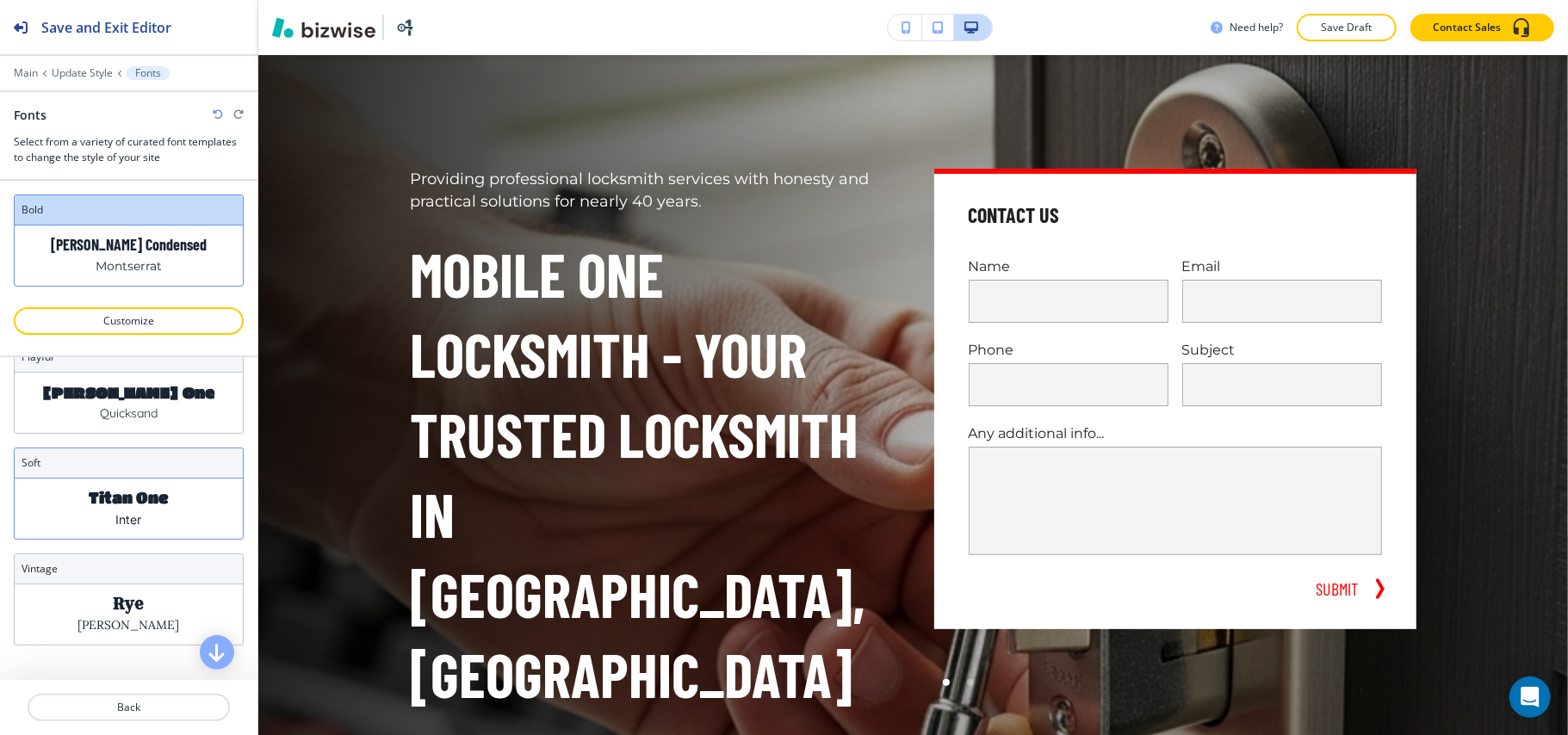
scroll to position [255, 0]
click at [104, 502] on p "Titan One" at bounding box center [128, 497] width 80 height 18
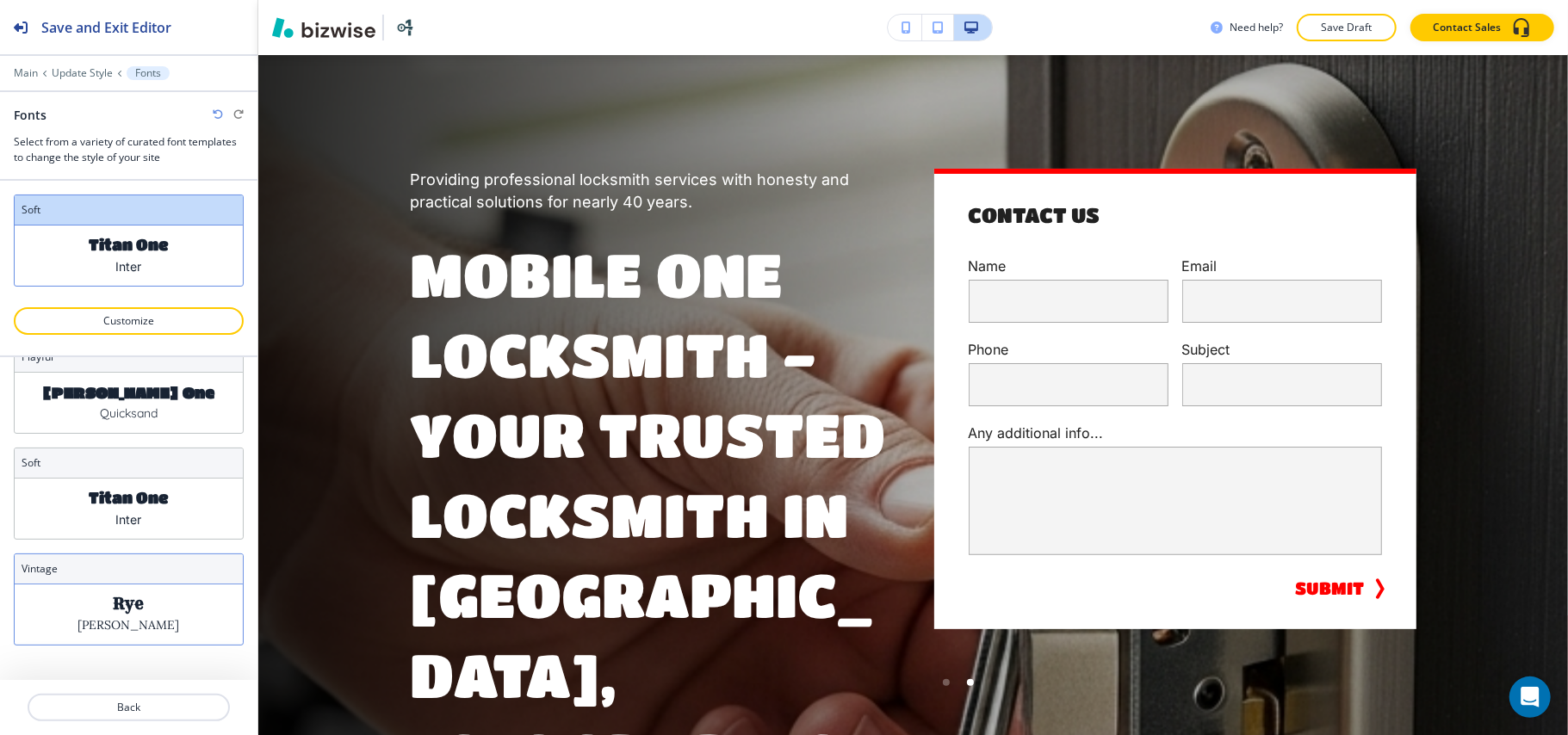
click at [113, 594] on p "Rye" at bounding box center [128, 603] width 31 height 18
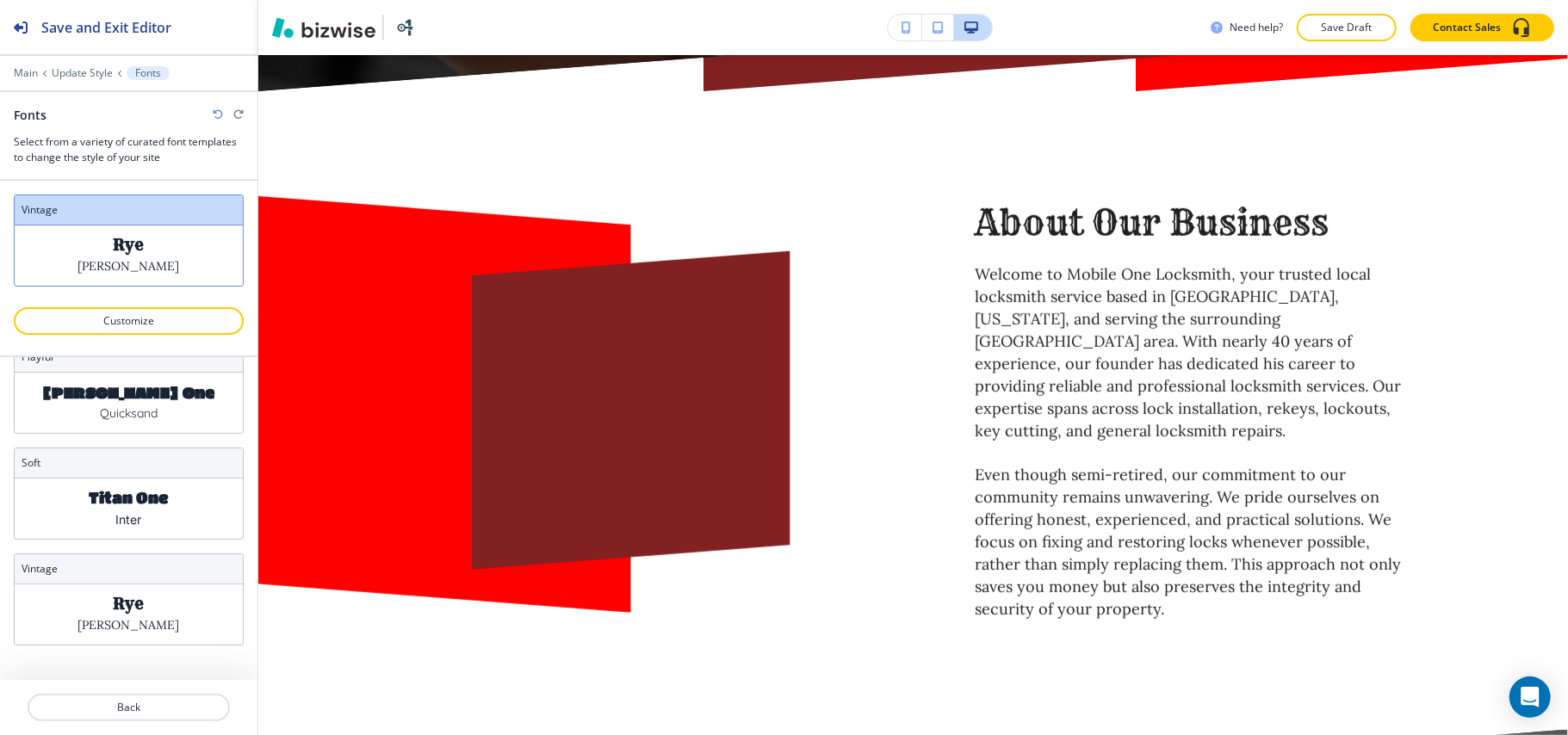
scroll to position [918, 0]
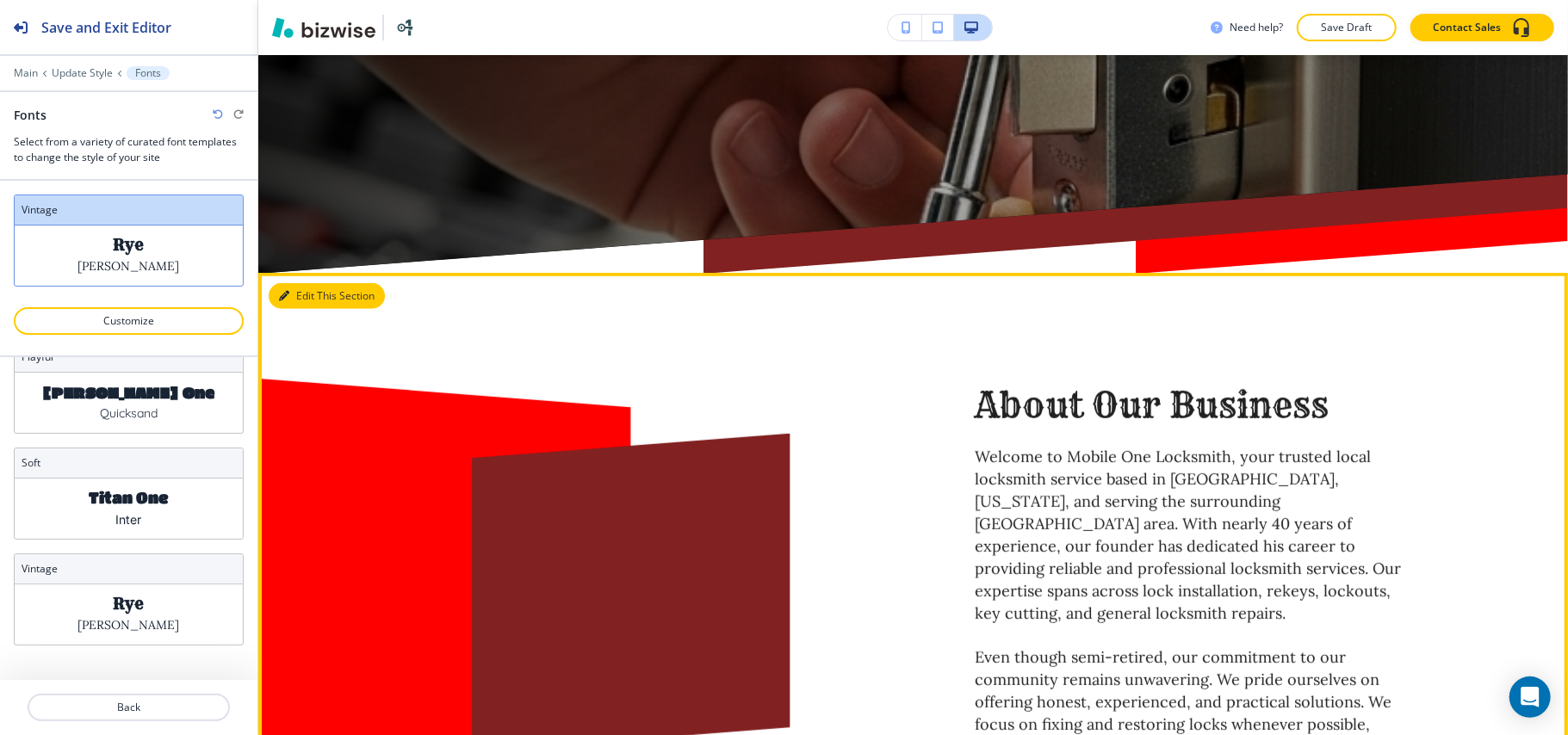
click at [317, 283] on button "Edit This Section" at bounding box center [326, 296] width 116 height 26
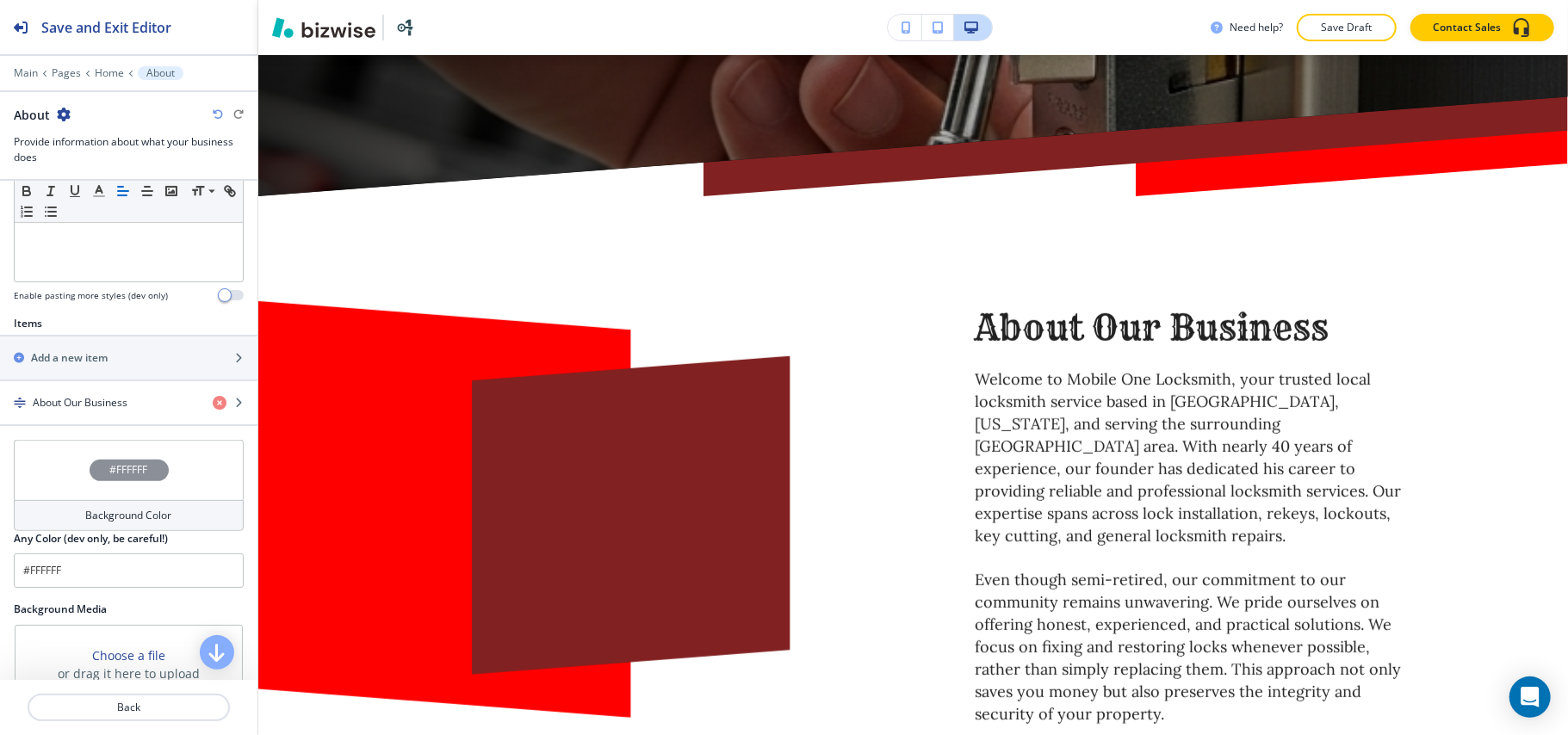
scroll to position [673, 0]
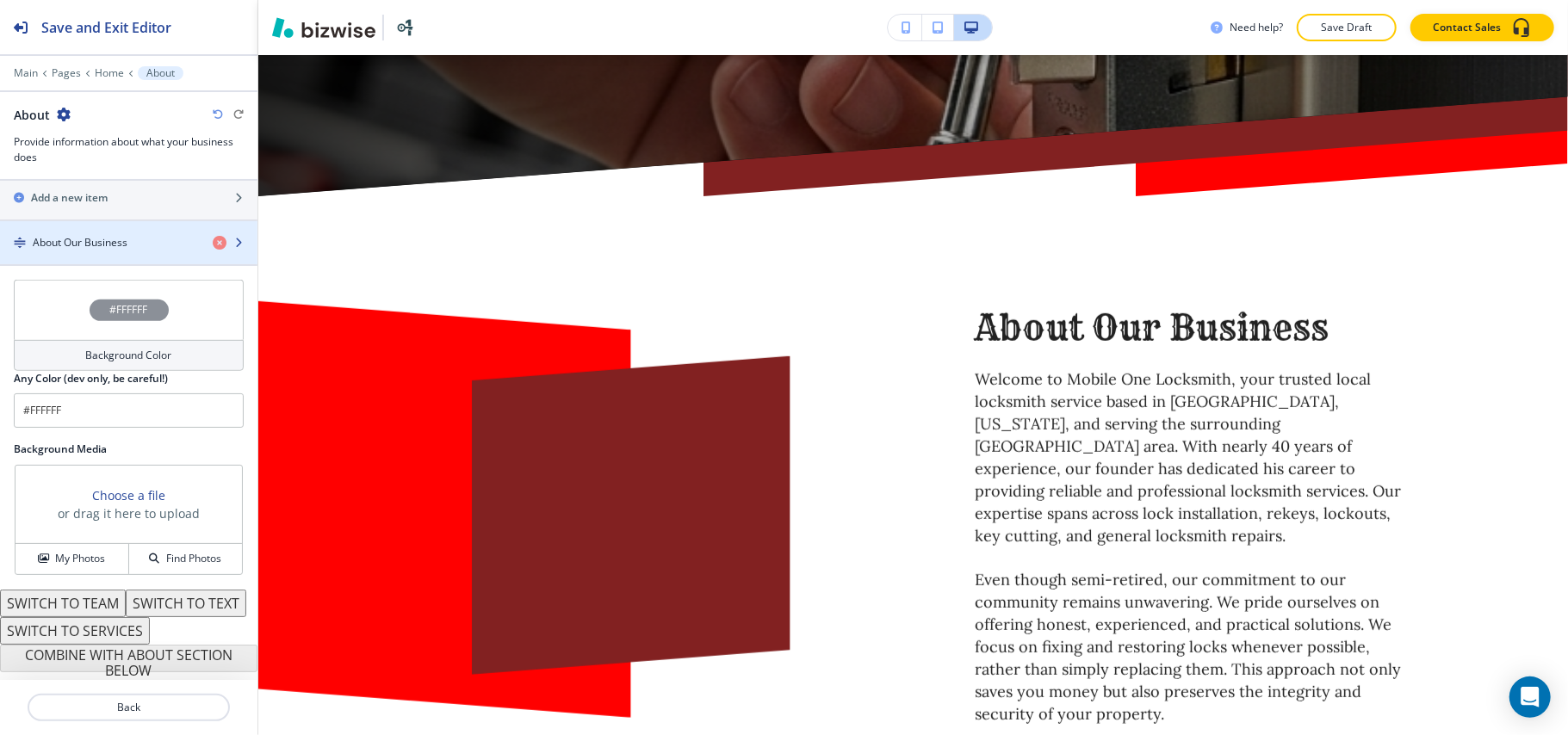
click at [86, 235] on h4 "About Our Business" at bounding box center [80, 242] width 95 height 15
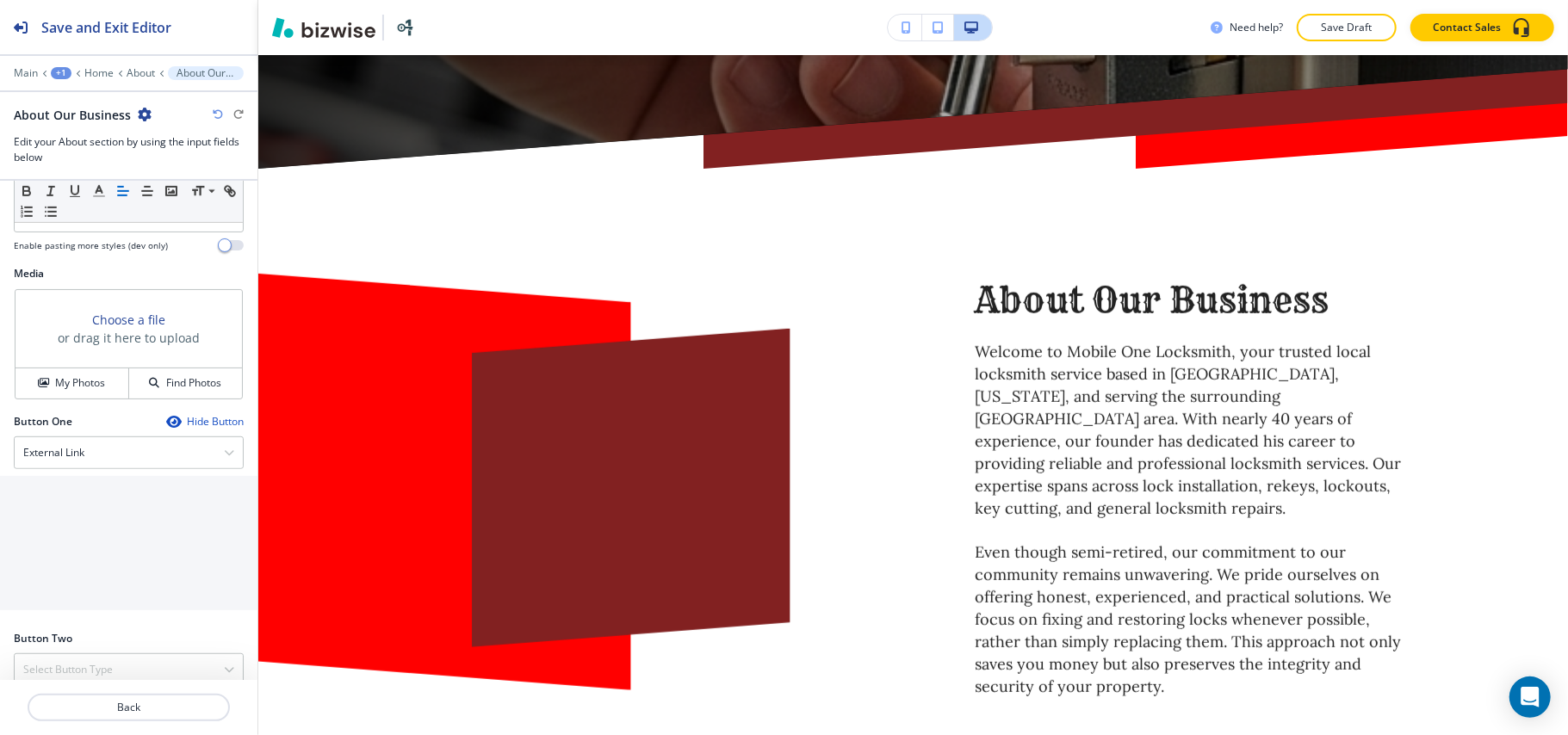
scroll to position [688, 0]
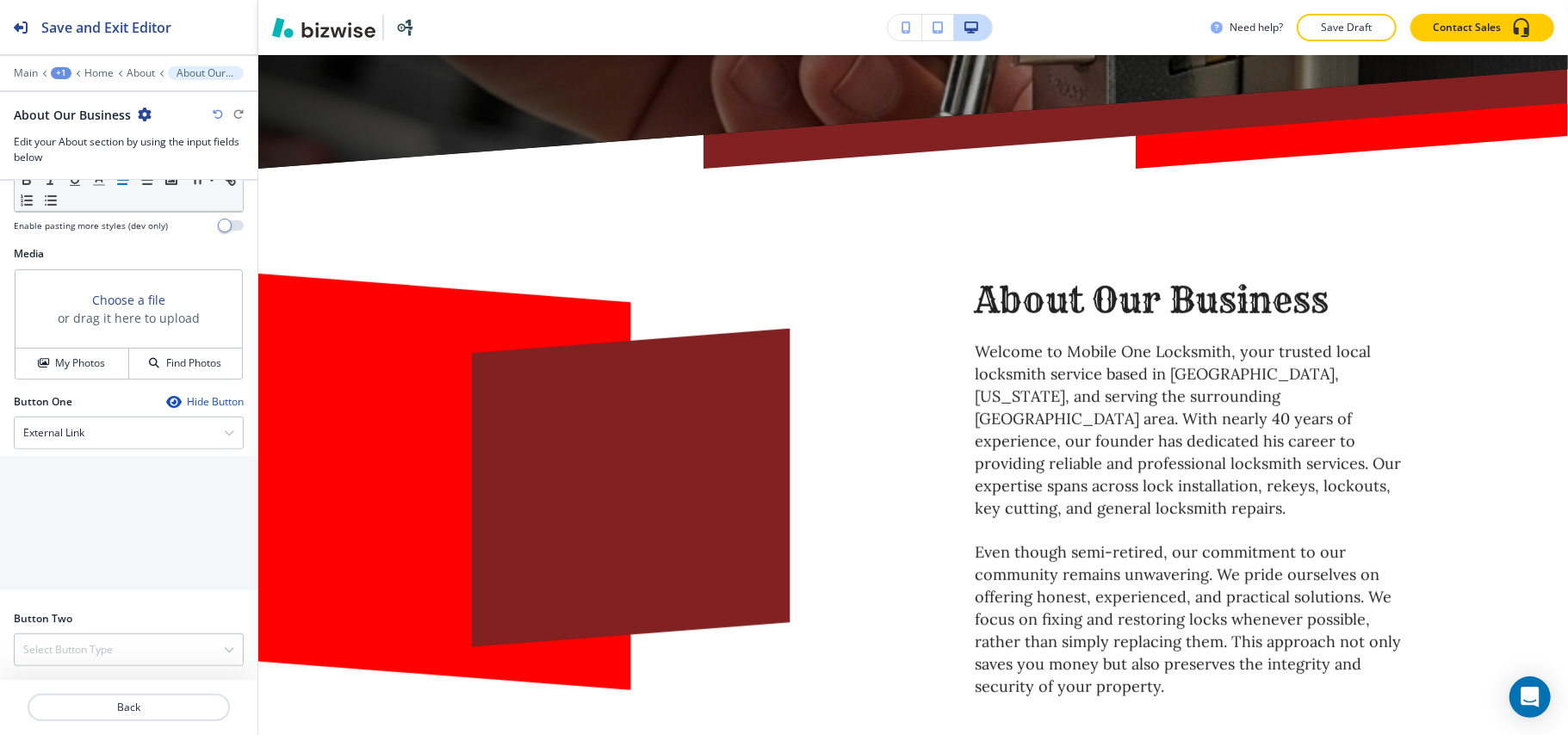
click at [70, 379] on div "Media Choose a file or drag it here to upload My Photos Find Photos" at bounding box center [128, 320] width 258 height 148
click at [73, 370] on button "My Photos" at bounding box center [71, 363] width 113 height 30
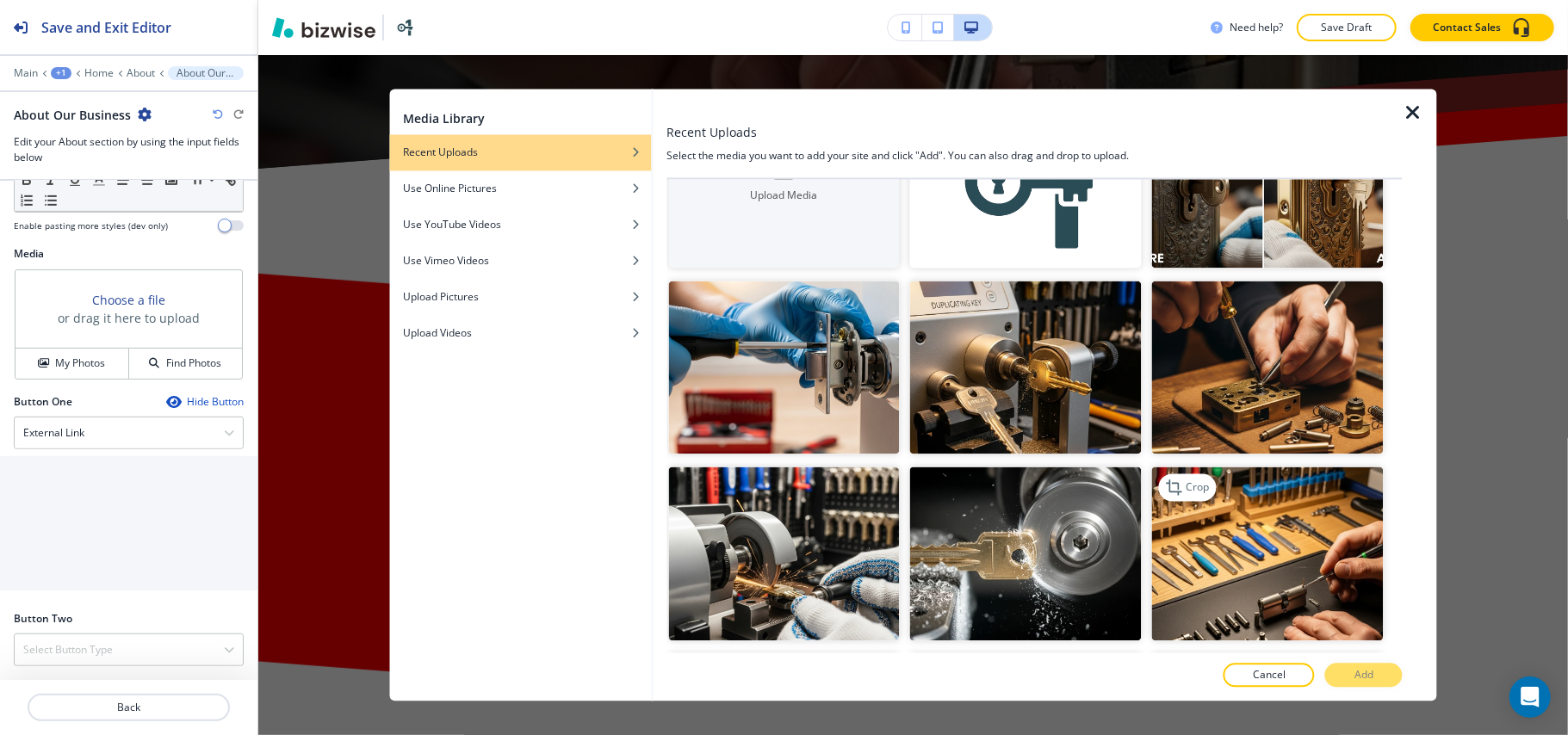
scroll to position [229, 0]
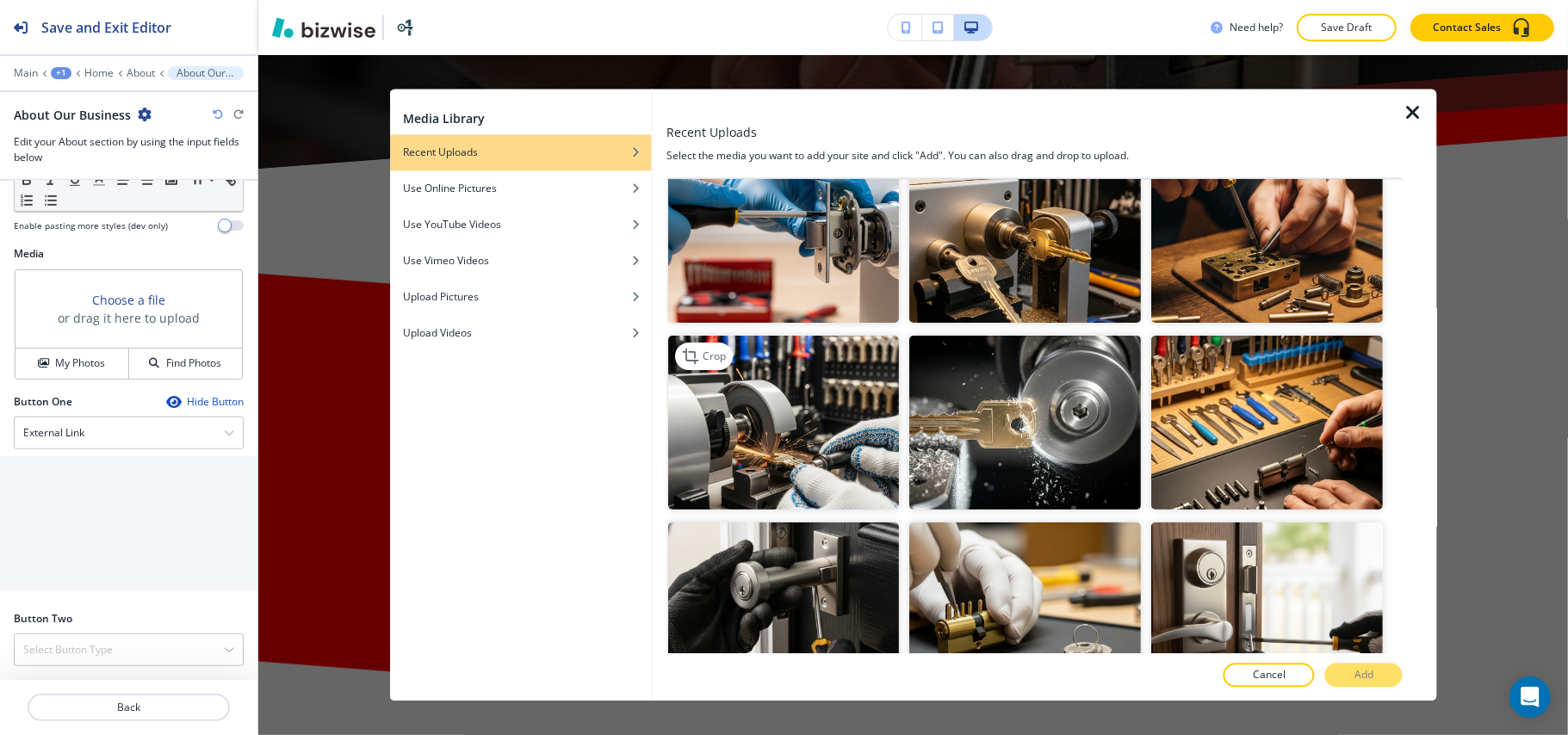
click at [782, 444] on img "button" at bounding box center [783, 422] width 231 height 174
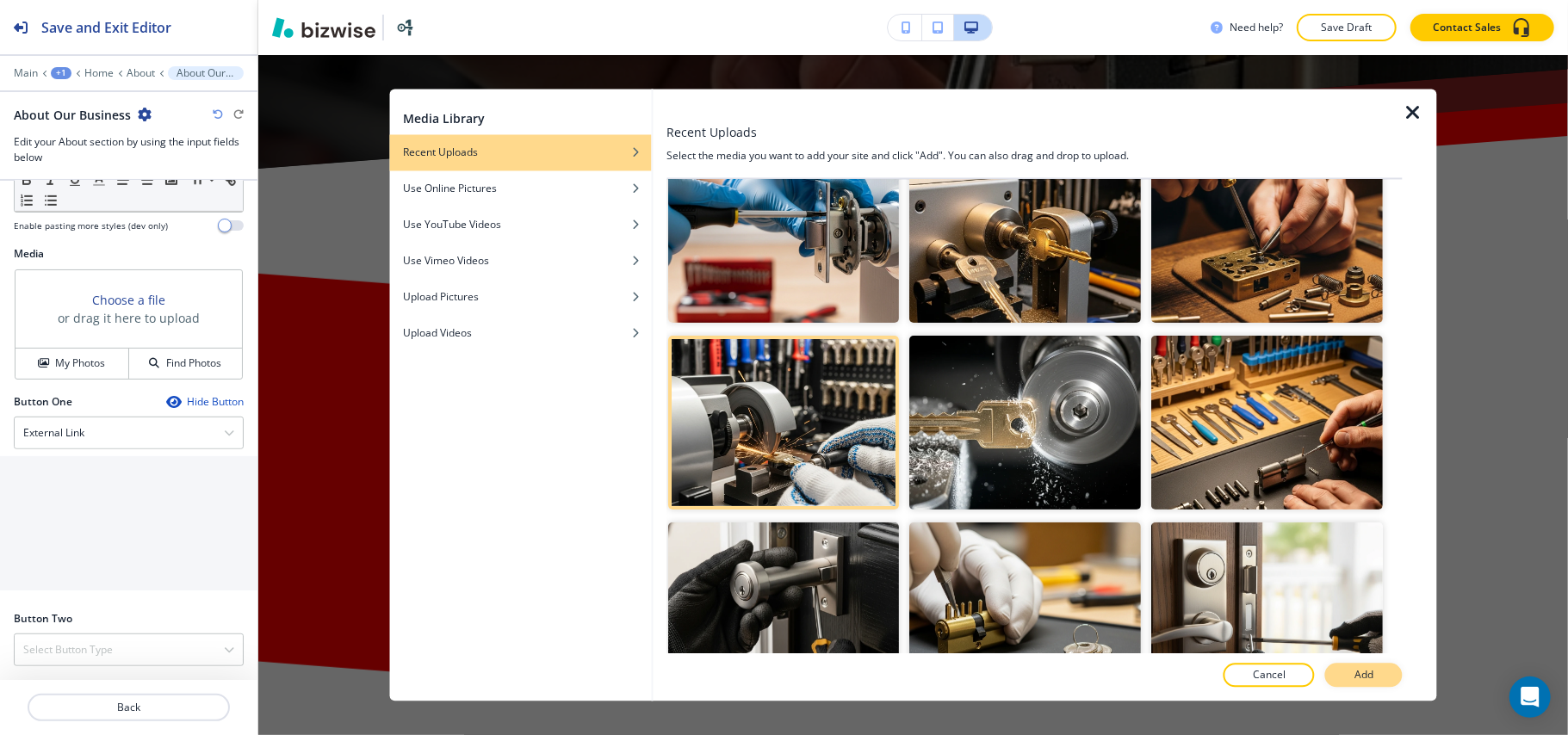
click at [1382, 672] on button "Add" at bounding box center [1362, 675] width 77 height 24
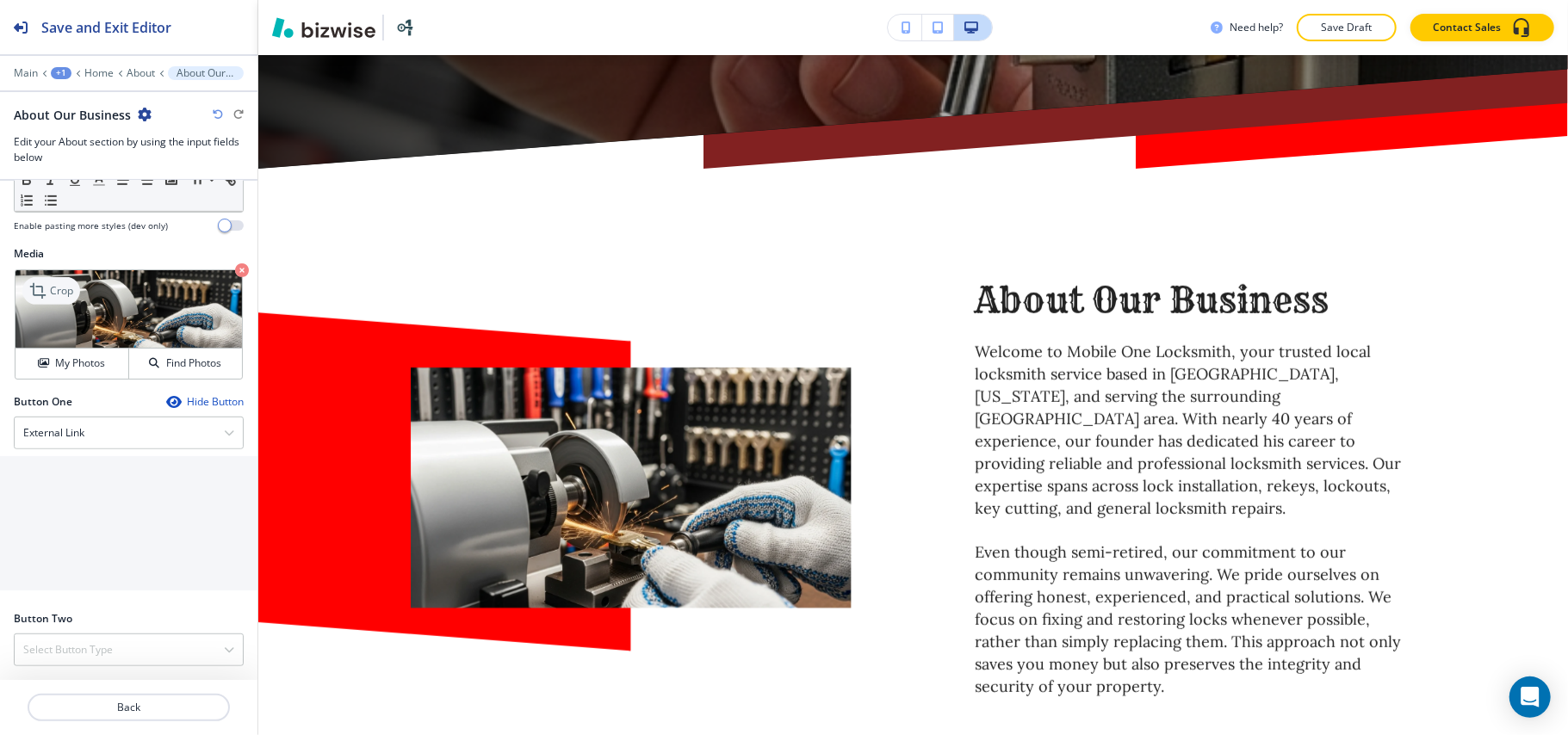
click at [49, 294] on icon at bounding box center [40, 291] width 21 height 21
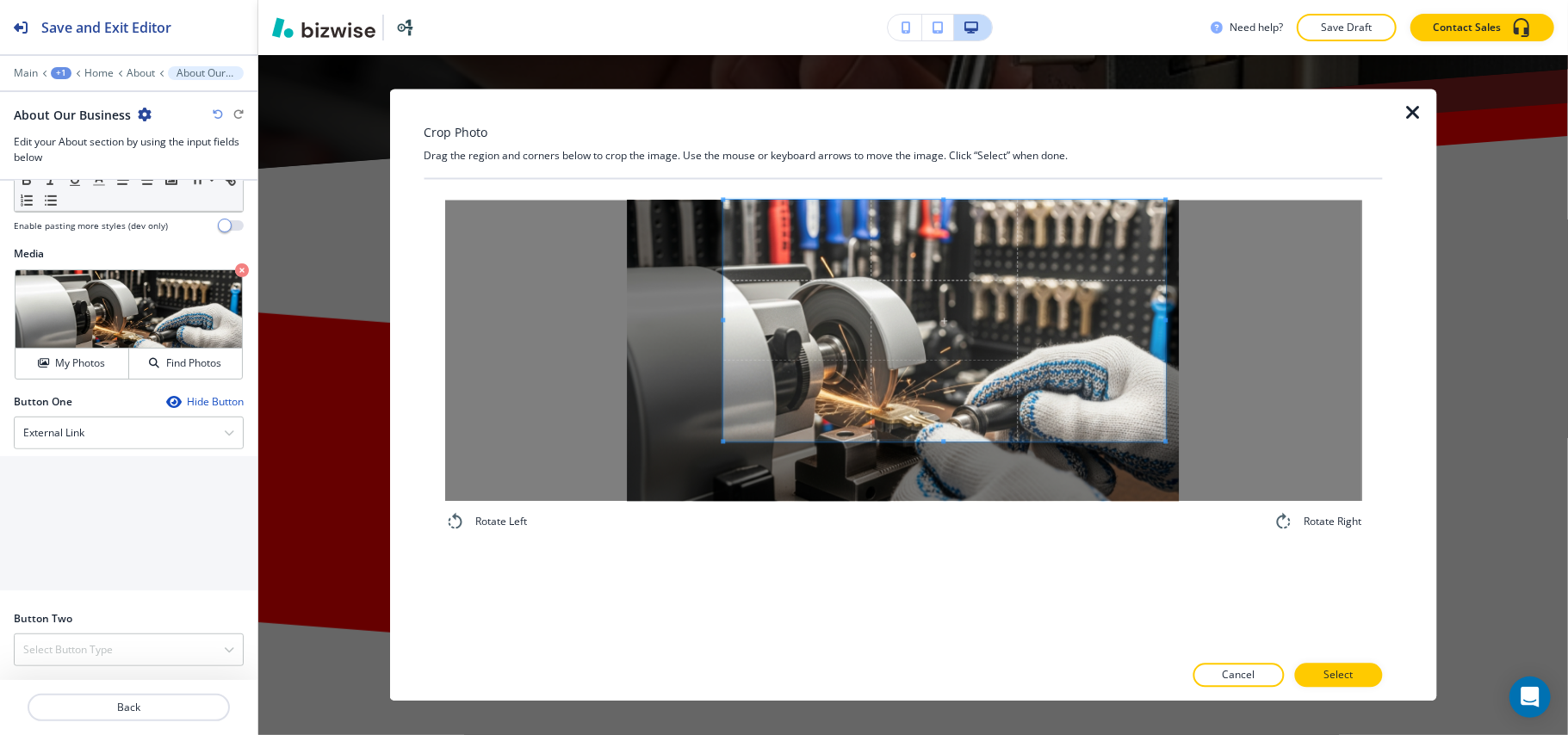
click at [958, 312] on span at bounding box center [944, 320] width 441 height 241
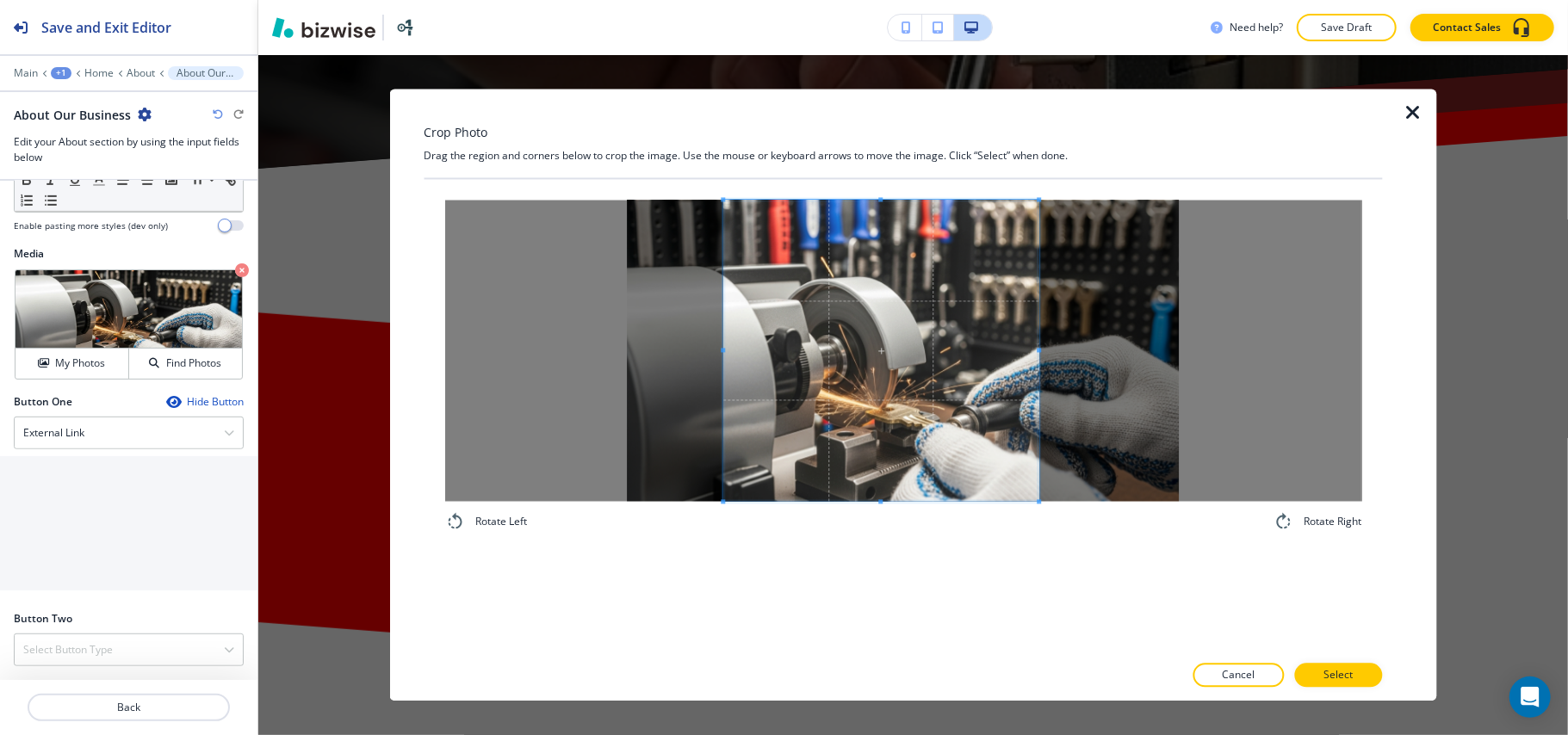
click at [1041, 525] on div "Rotate Left Rotate Right" at bounding box center [903, 366] width 917 height 332
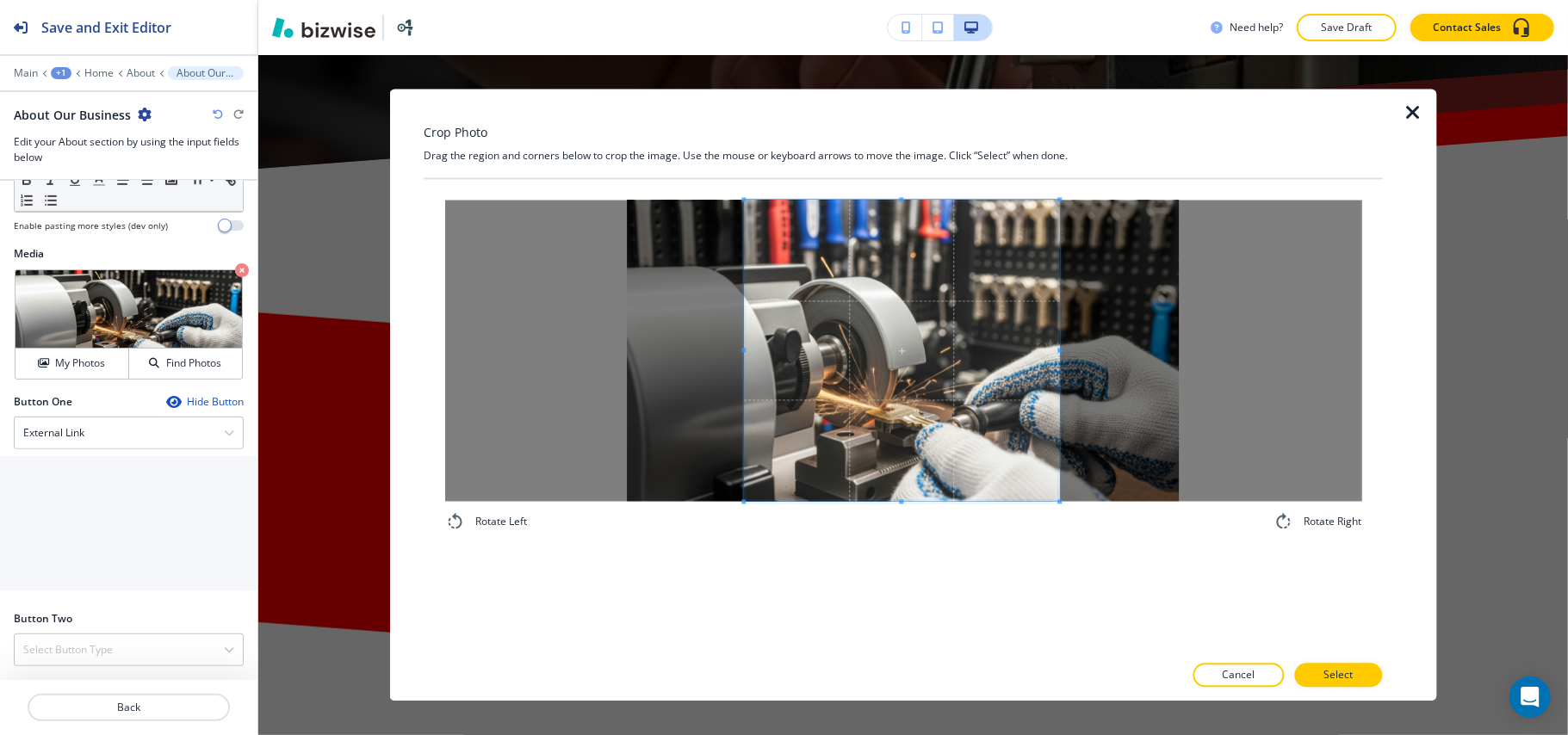
click at [936, 431] on span at bounding box center [902, 351] width 316 height 301
click at [1341, 679] on p "Select" at bounding box center [1338, 675] width 29 height 15
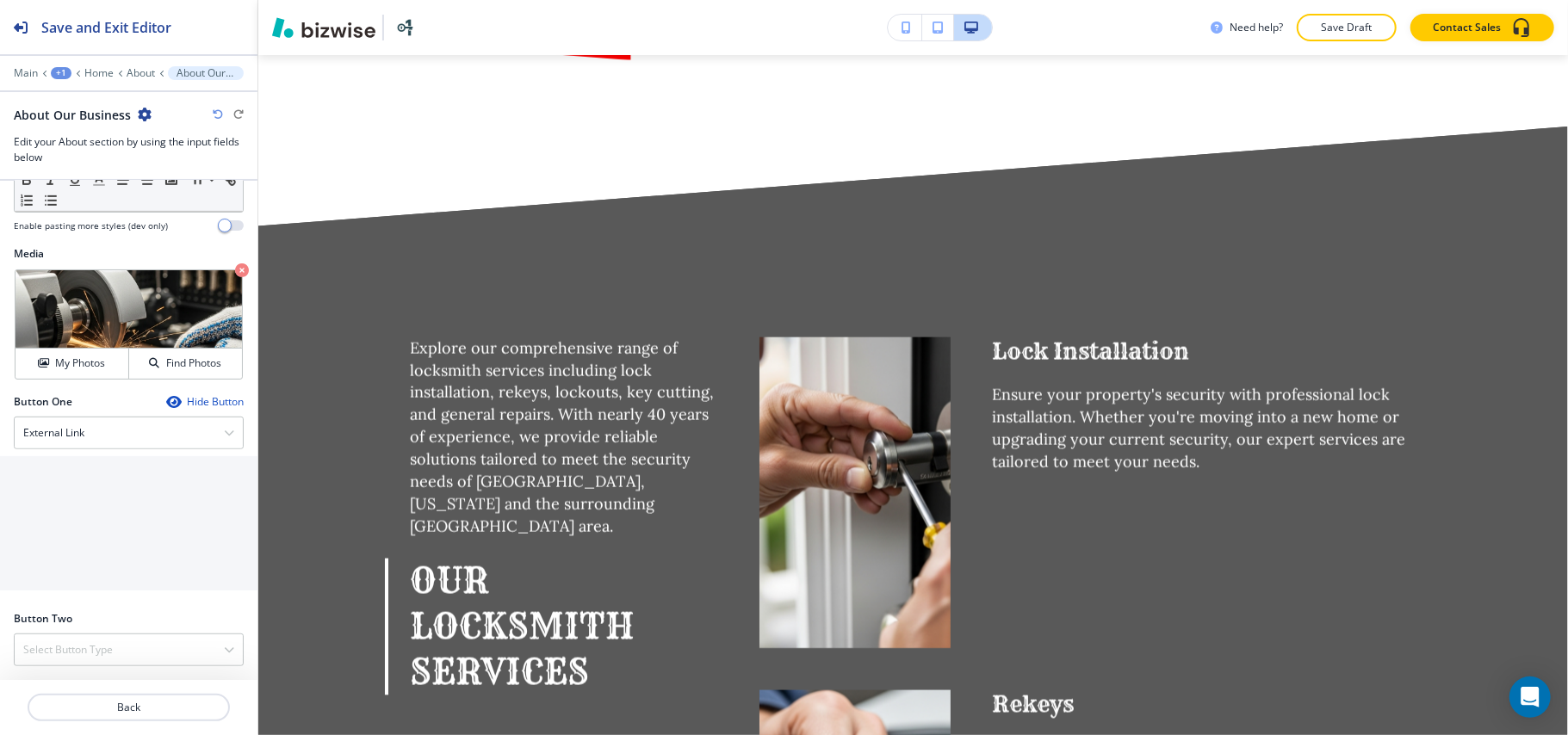
scroll to position [1711, 0]
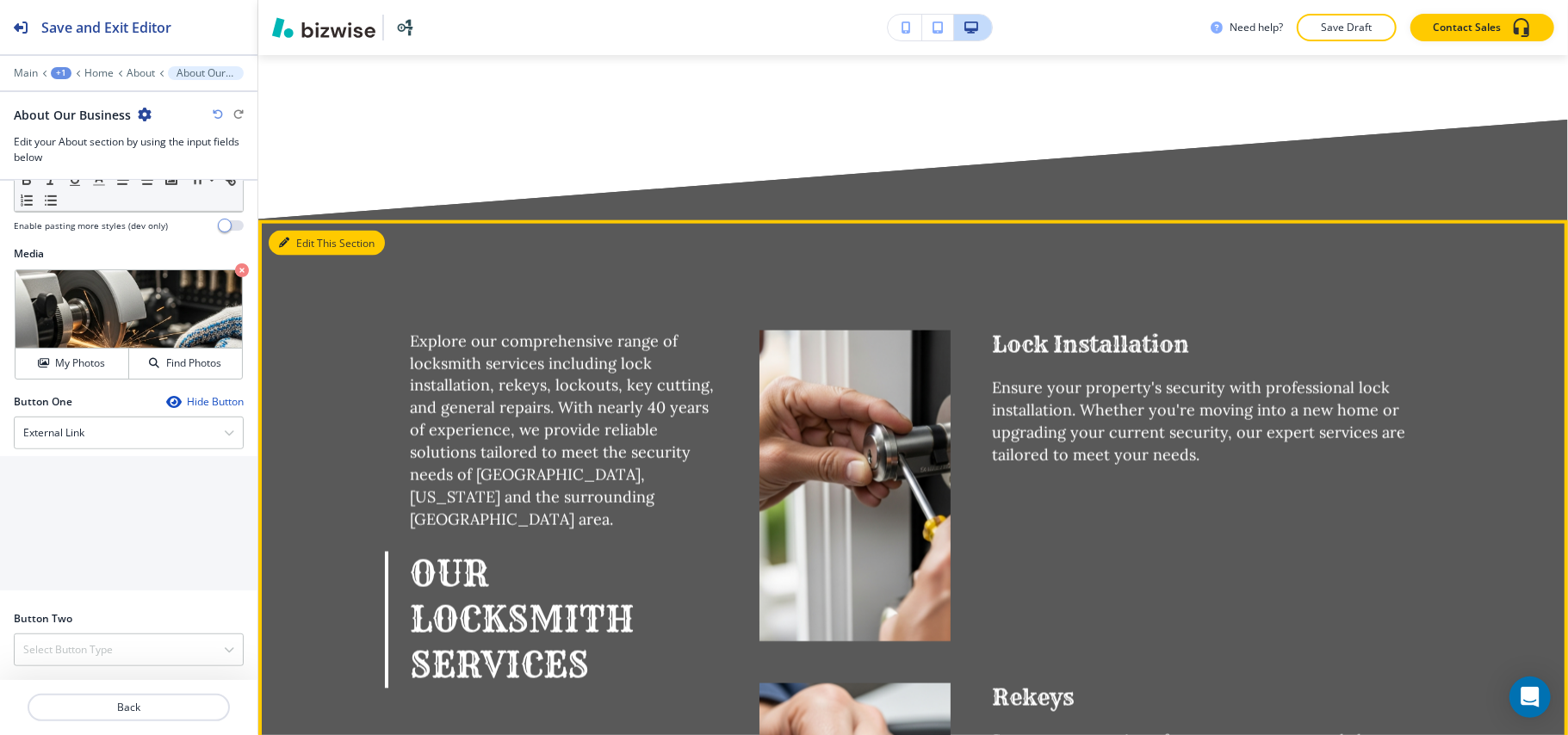
click at [306, 230] on button "Edit This Section" at bounding box center [326, 242] width 116 height 26
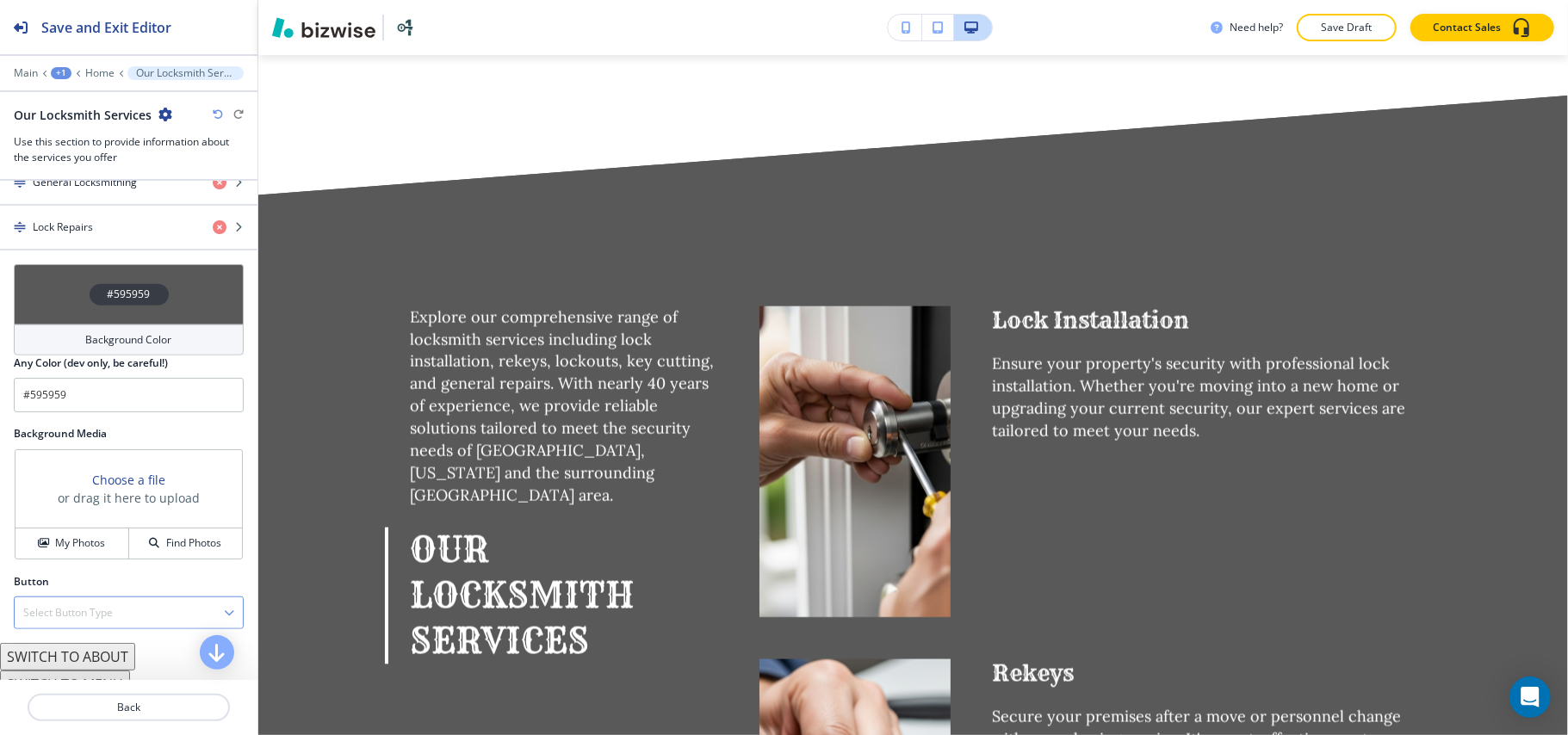
scroll to position [918, 0]
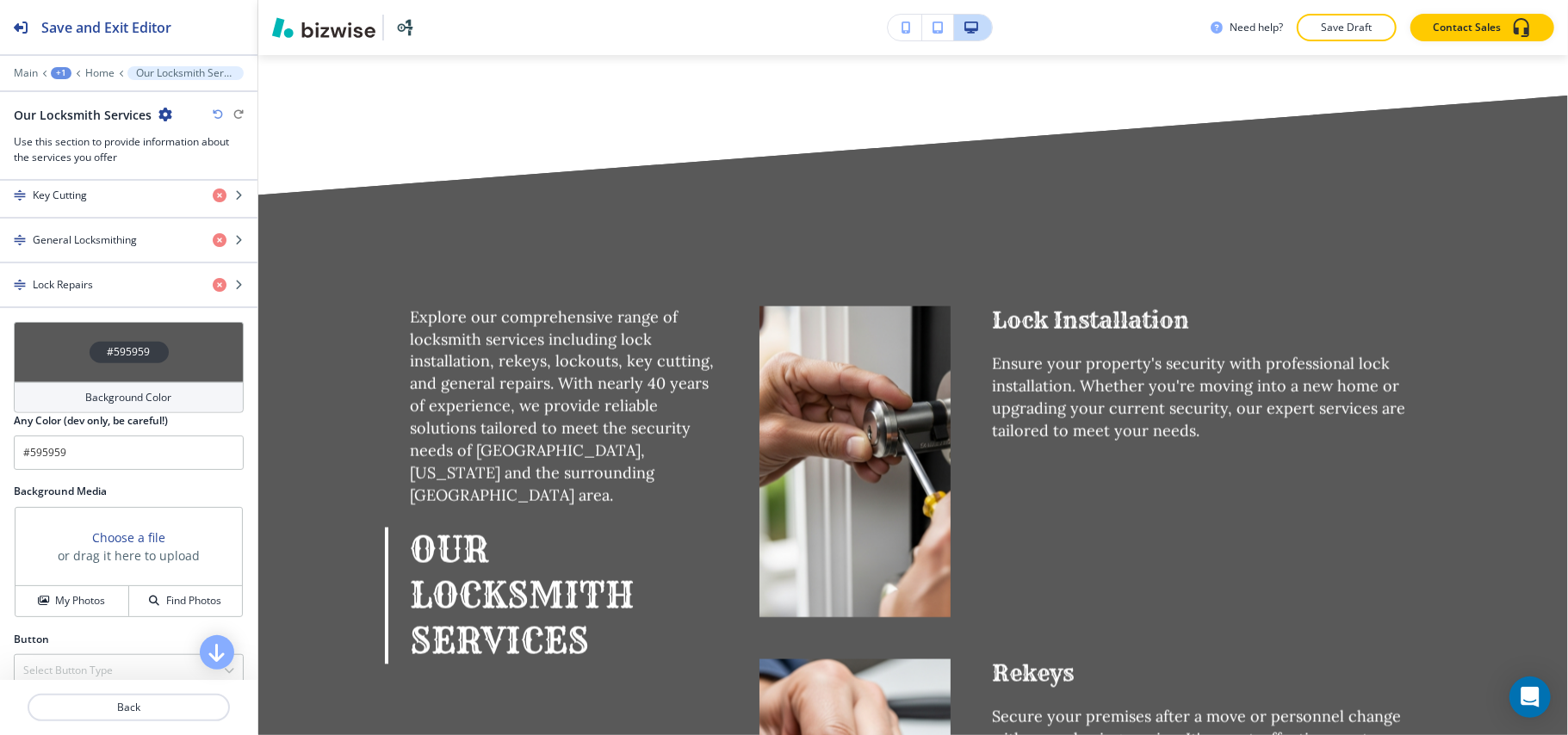
click at [26, 356] on div "#595959" at bounding box center [128, 351] width 230 height 60
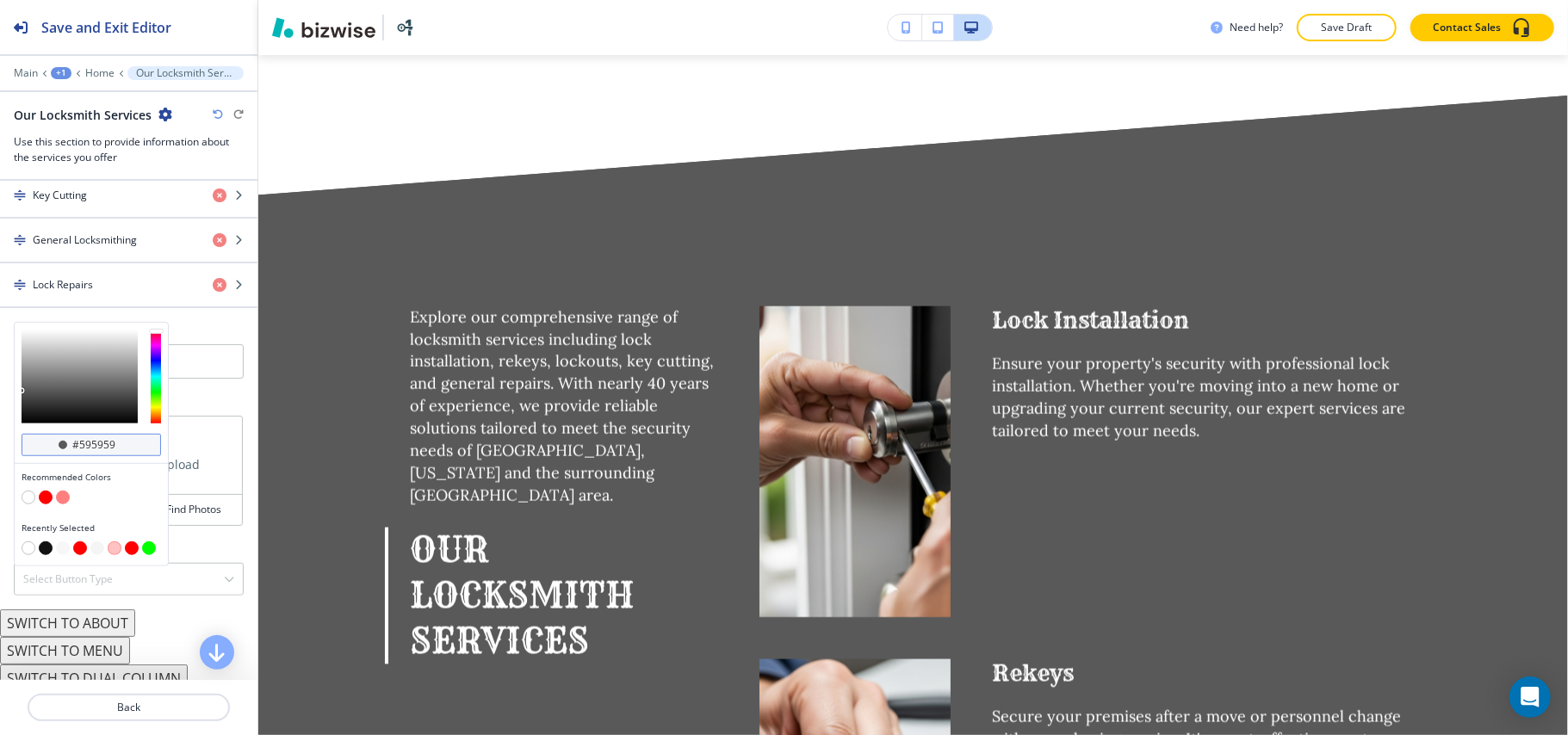
click at [117, 456] on div "#595959" at bounding box center [91, 445] width 140 height 23
click at [119, 452] on input "#595959" at bounding box center [100, 445] width 60 height 13
paste input "121212"
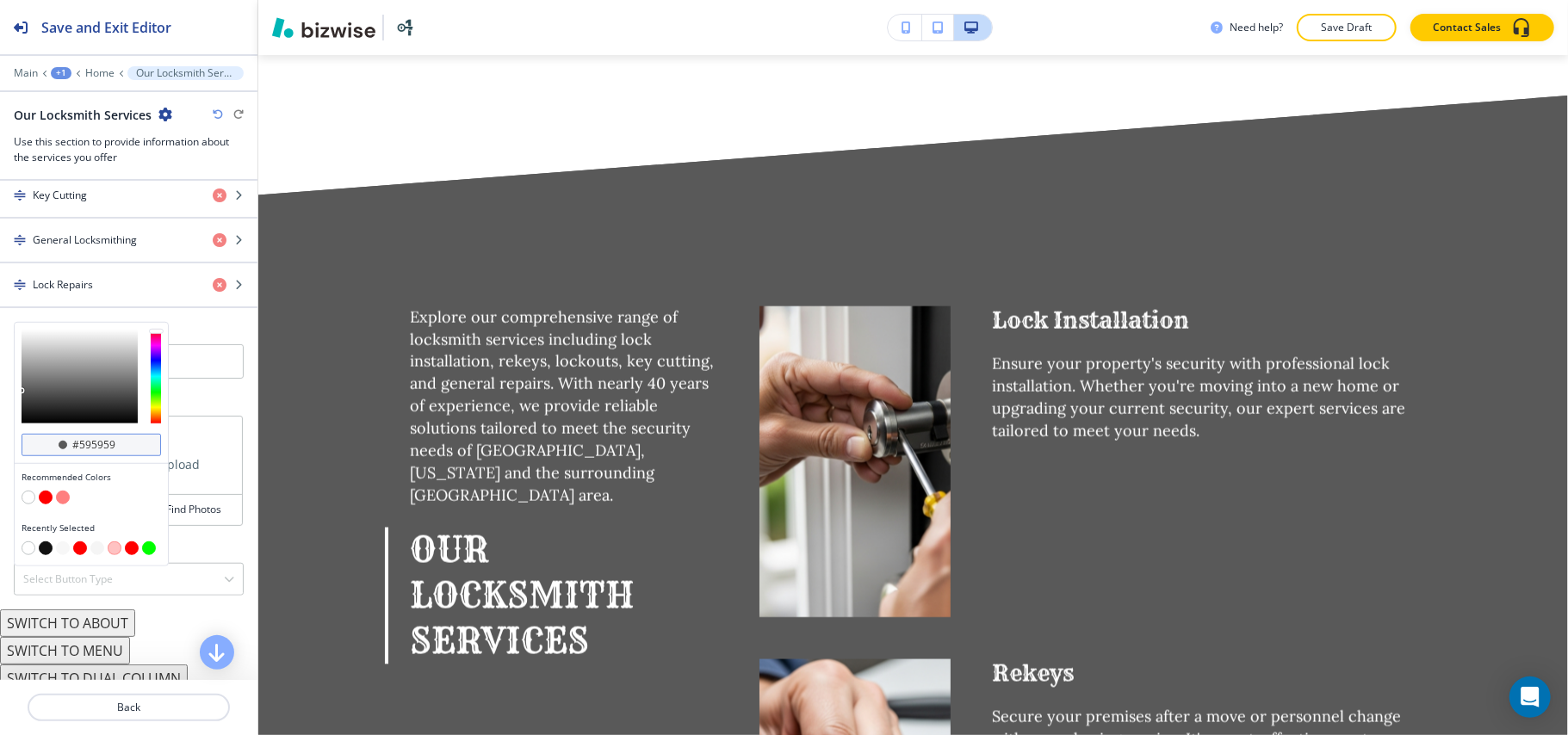
type input "#121212"
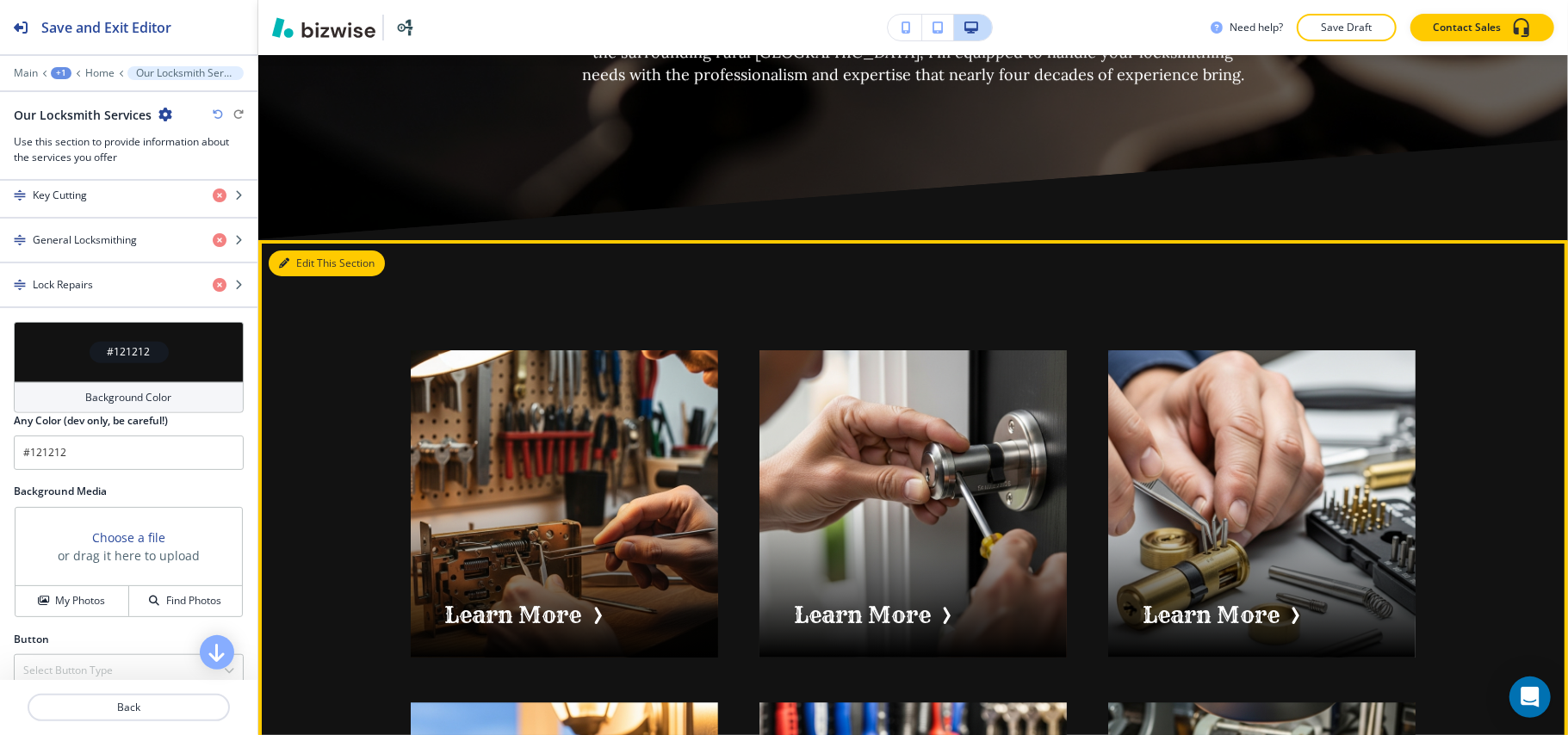
click at [301, 250] on button "Edit This Section" at bounding box center [326, 262] width 116 height 26
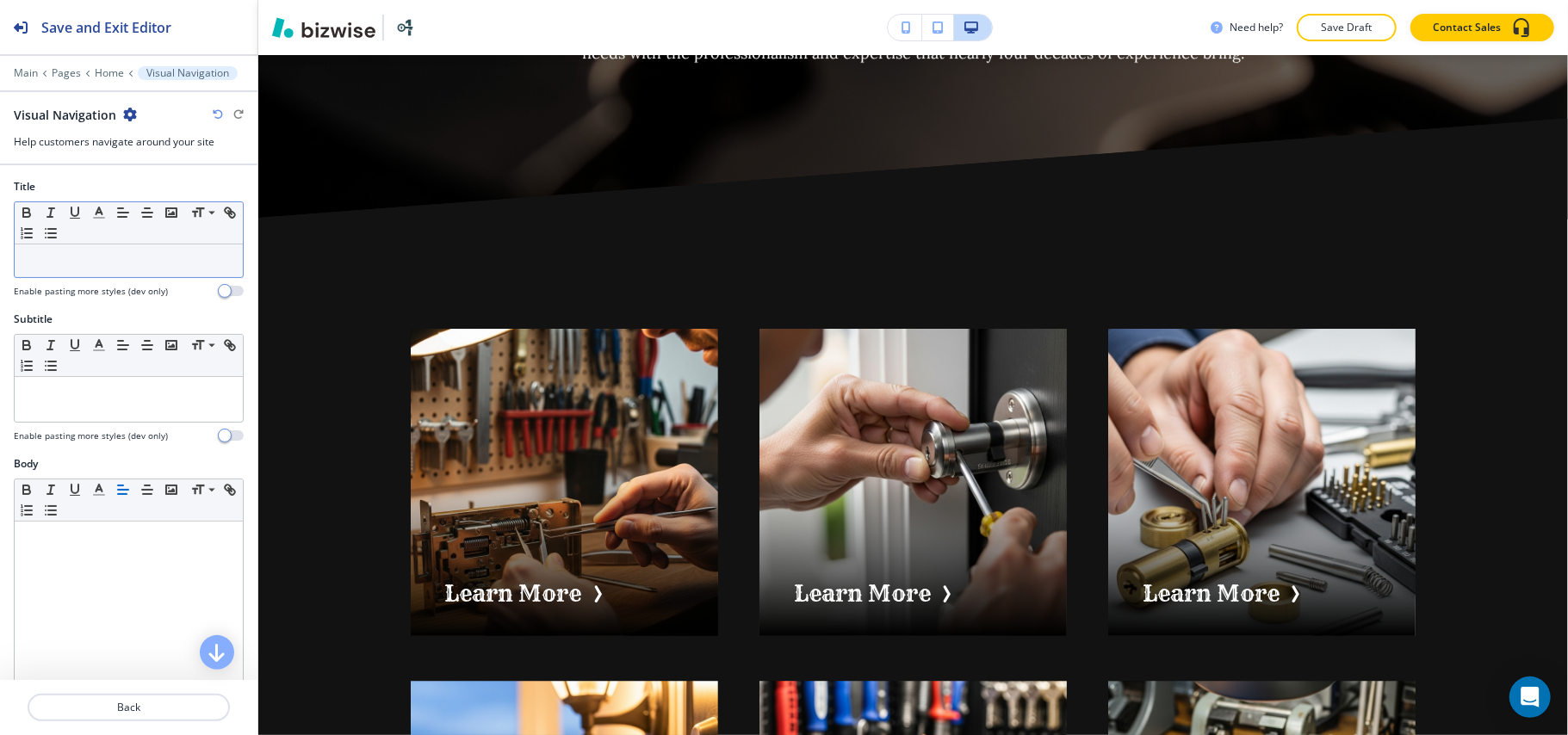
click at [77, 252] on div at bounding box center [128, 261] width 228 height 32
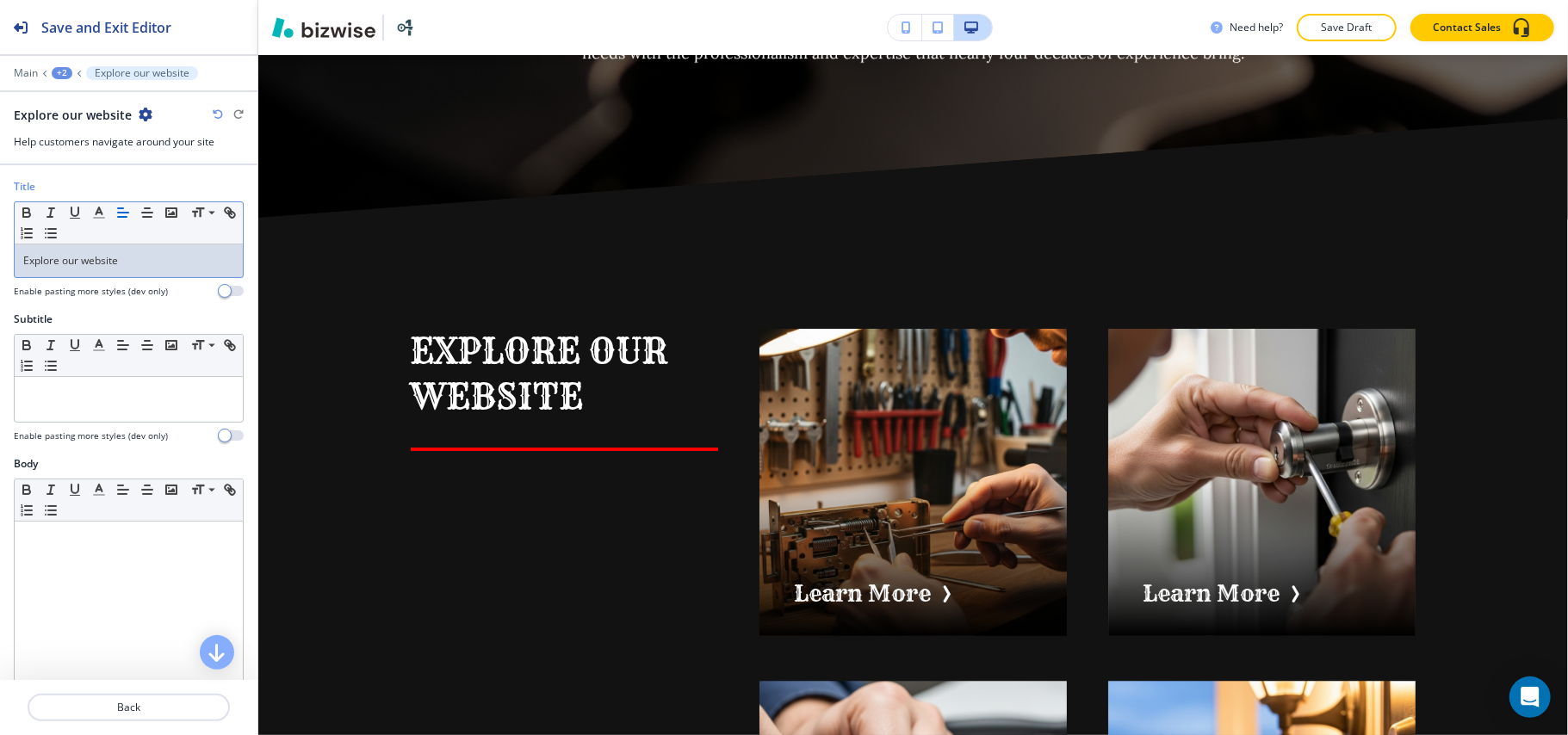
scroll to position [344, 0]
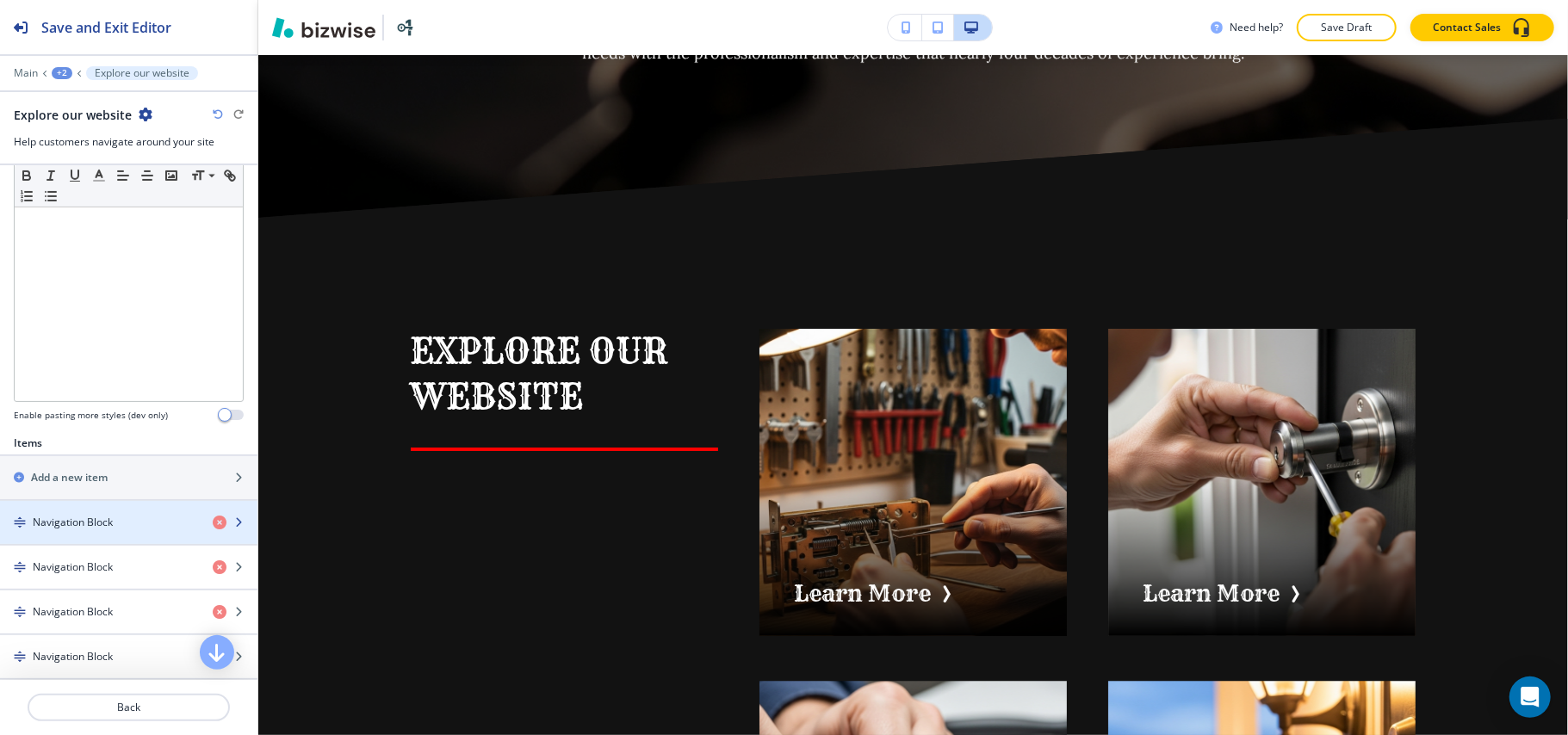
click at [107, 523] on h4 "Navigation Block" at bounding box center [72, 522] width 80 height 15
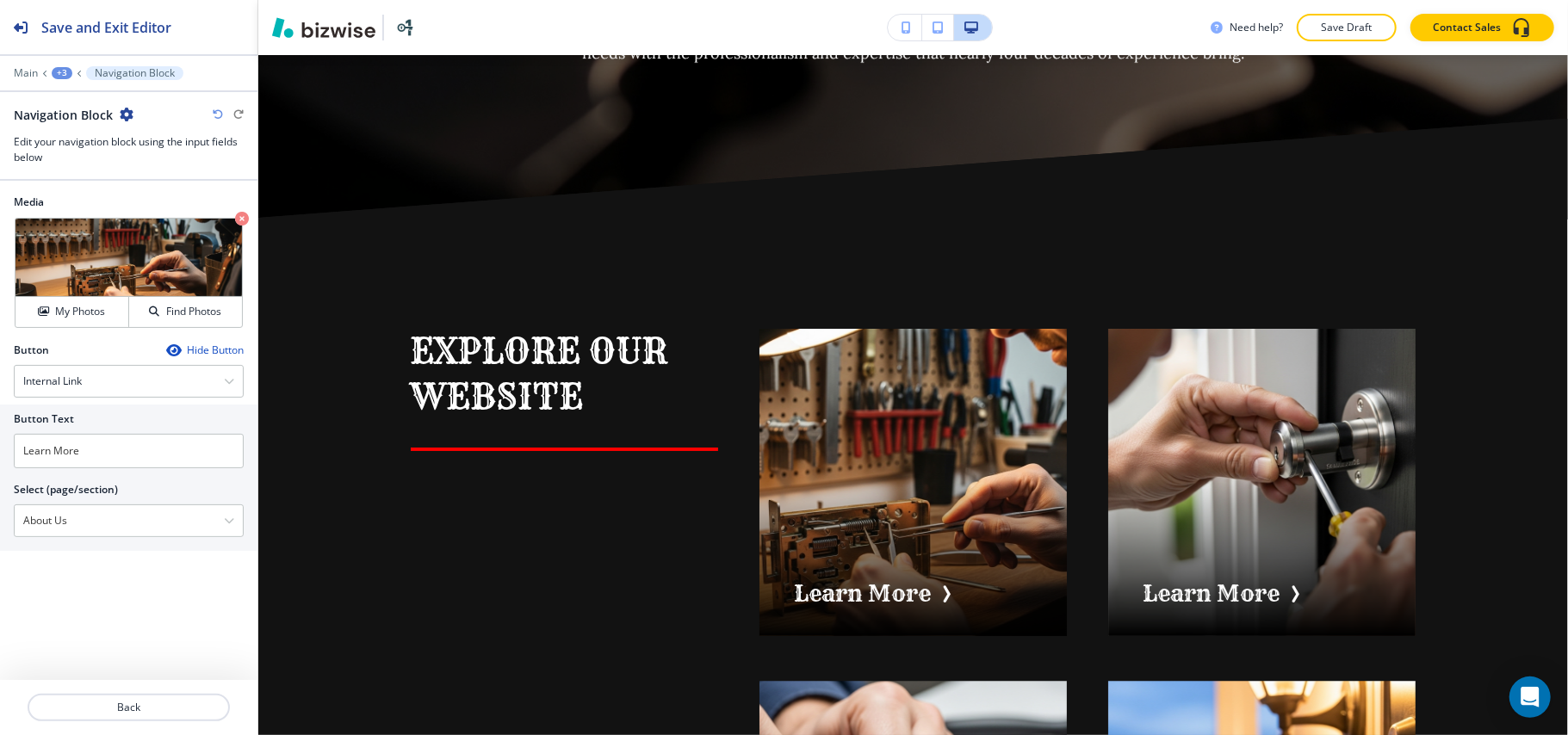
drag, startPoint x: 119, startPoint y: 524, endPoint x: 135, endPoint y: 420, distance: 105.2
click at [1, 518] on div "Button Text Learn More Select (page/section) About Us Home Home | Hero Banner H…" at bounding box center [128, 477] width 258 height 146
drag, startPoint x: 115, startPoint y: 452, endPoint x: 0, endPoint y: 452, distance: 115.0
click at [0, 452] on div "Button Text Learn More Select (page/section) About Us Home Home | Hero Banner H…" at bounding box center [128, 477] width 258 height 146
paste input "About Us"
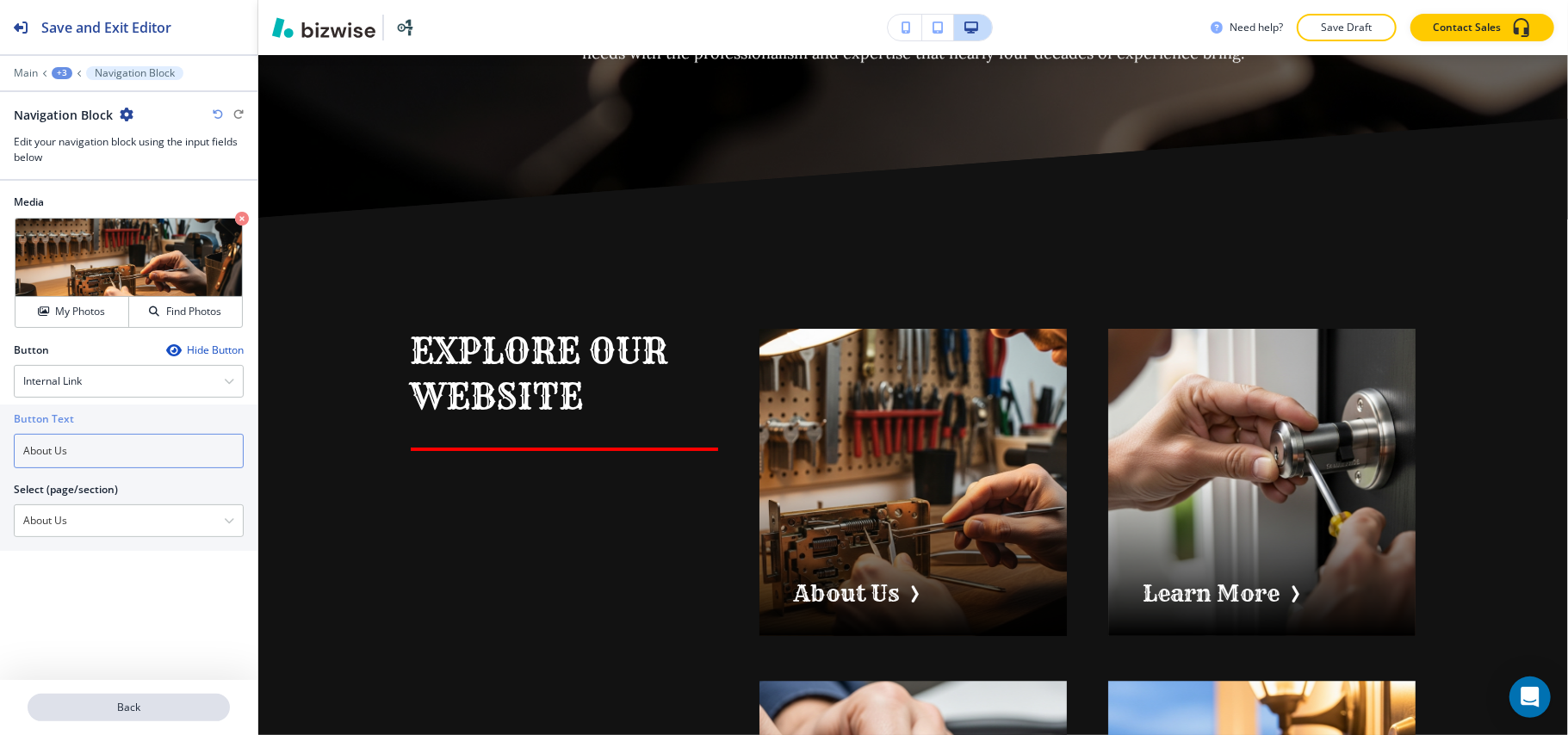
type input "About Us"
click at [132, 712] on p "Back" at bounding box center [128, 707] width 199 height 15
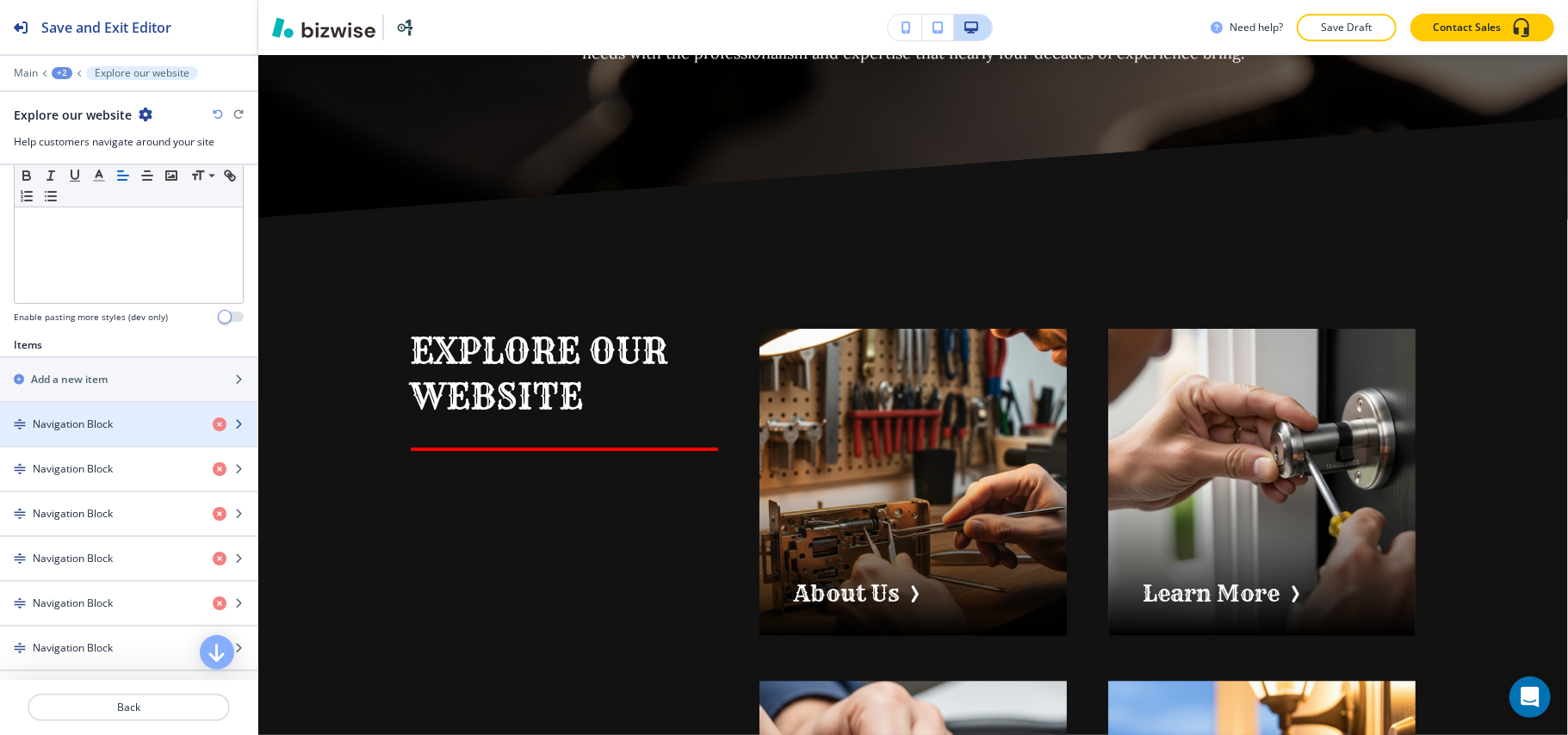
scroll to position [573, 0]
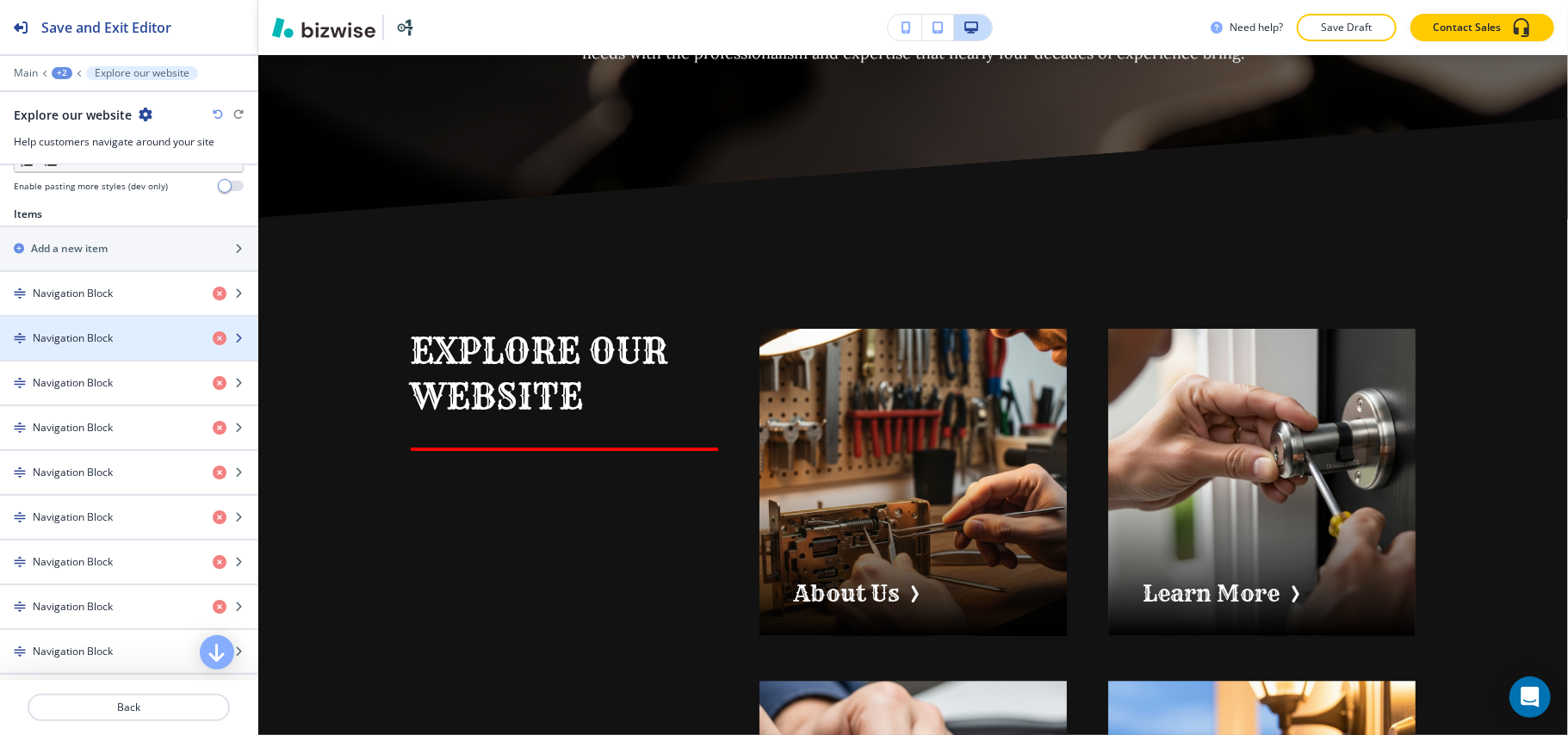
click at [97, 346] on h4 "Navigation Block" at bounding box center [72, 338] width 80 height 15
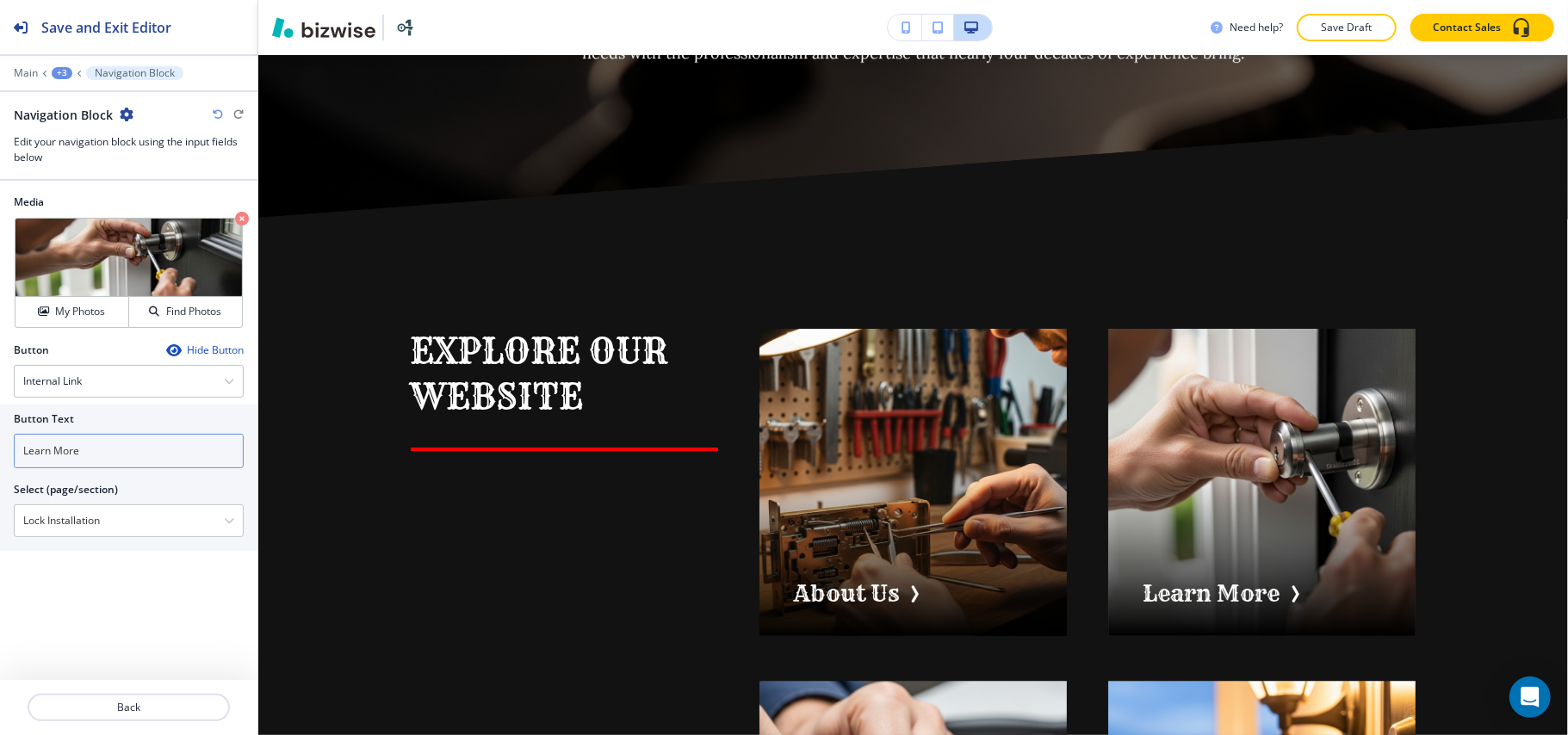
drag, startPoint x: 158, startPoint y: 518, endPoint x: 102, endPoint y: 461, distance: 79.9
click at [0, 511] on div "Button Text Learn More Select (page/section) Lock Installation Home Home | Hero…" at bounding box center [128, 477] width 258 height 146
drag, startPoint x: 90, startPoint y: 442, endPoint x: 0, endPoint y: 445, distance: 90.0
click at [0, 445] on div "Button Text Learn More Select (page/section) Lock Installation Home Home | Hero…" at bounding box center [128, 477] width 258 height 146
paste input "ock Installation"
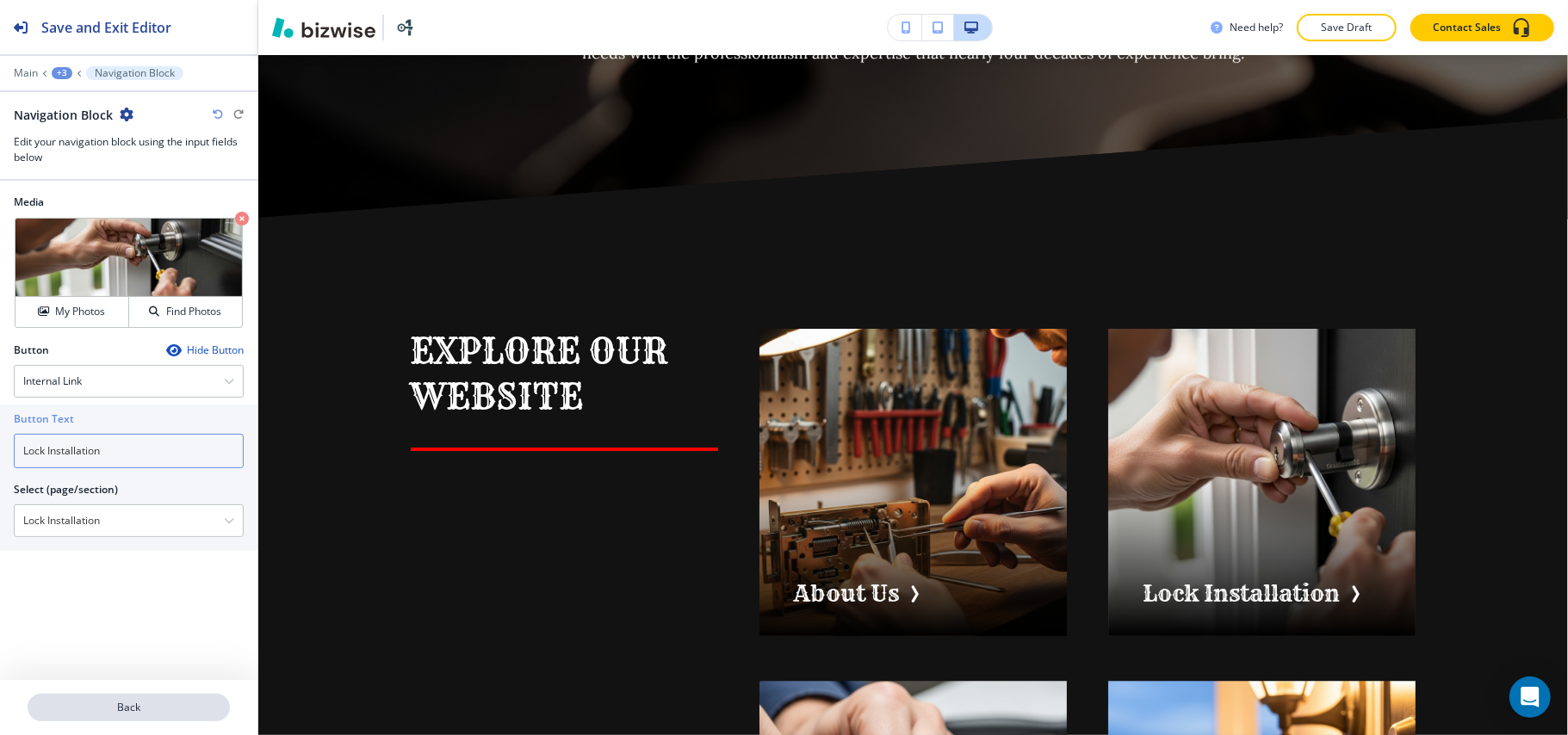
type input "Lock Installation"
click at [152, 712] on p "Back" at bounding box center [128, 707] width 199 height 15
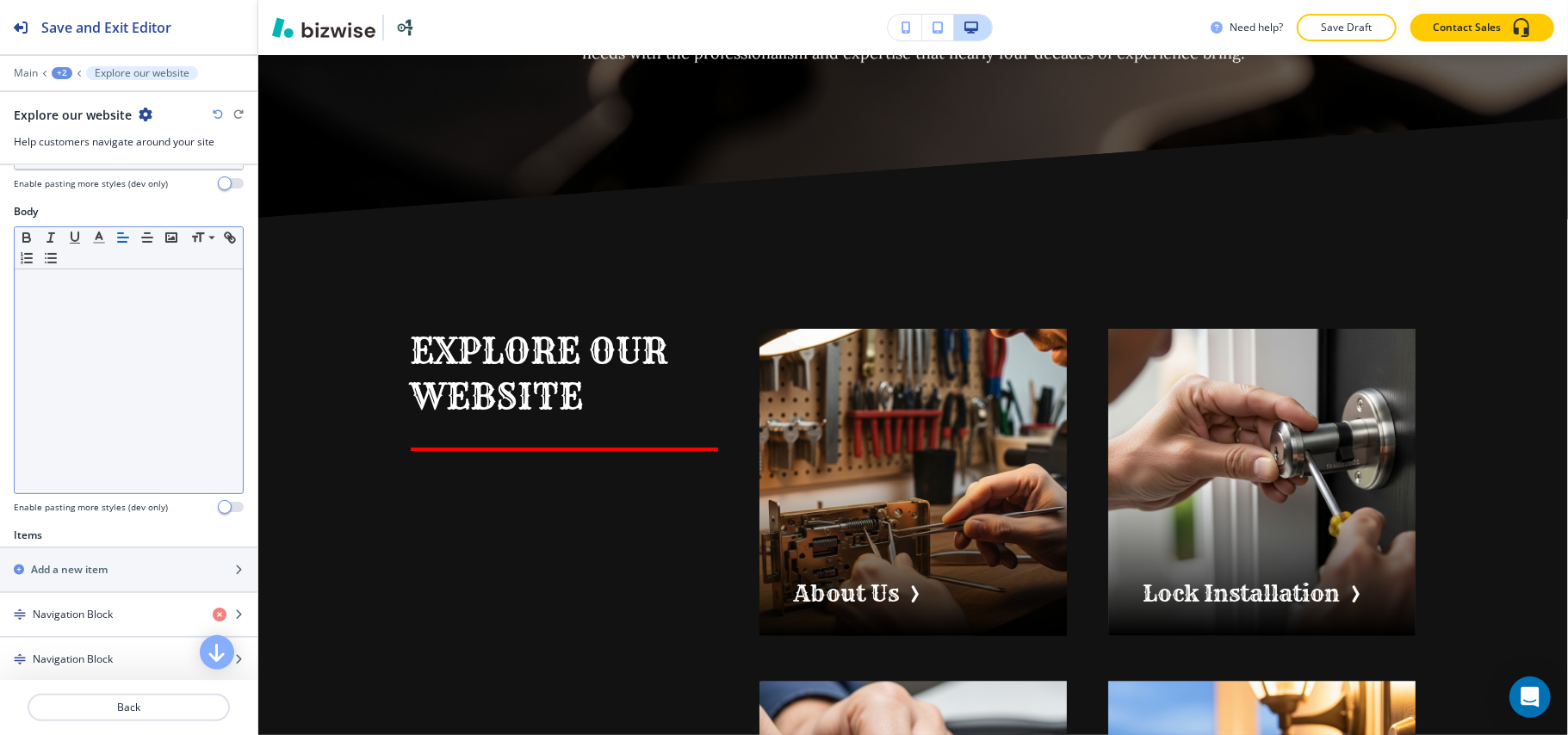
scroll to position [458, 0]
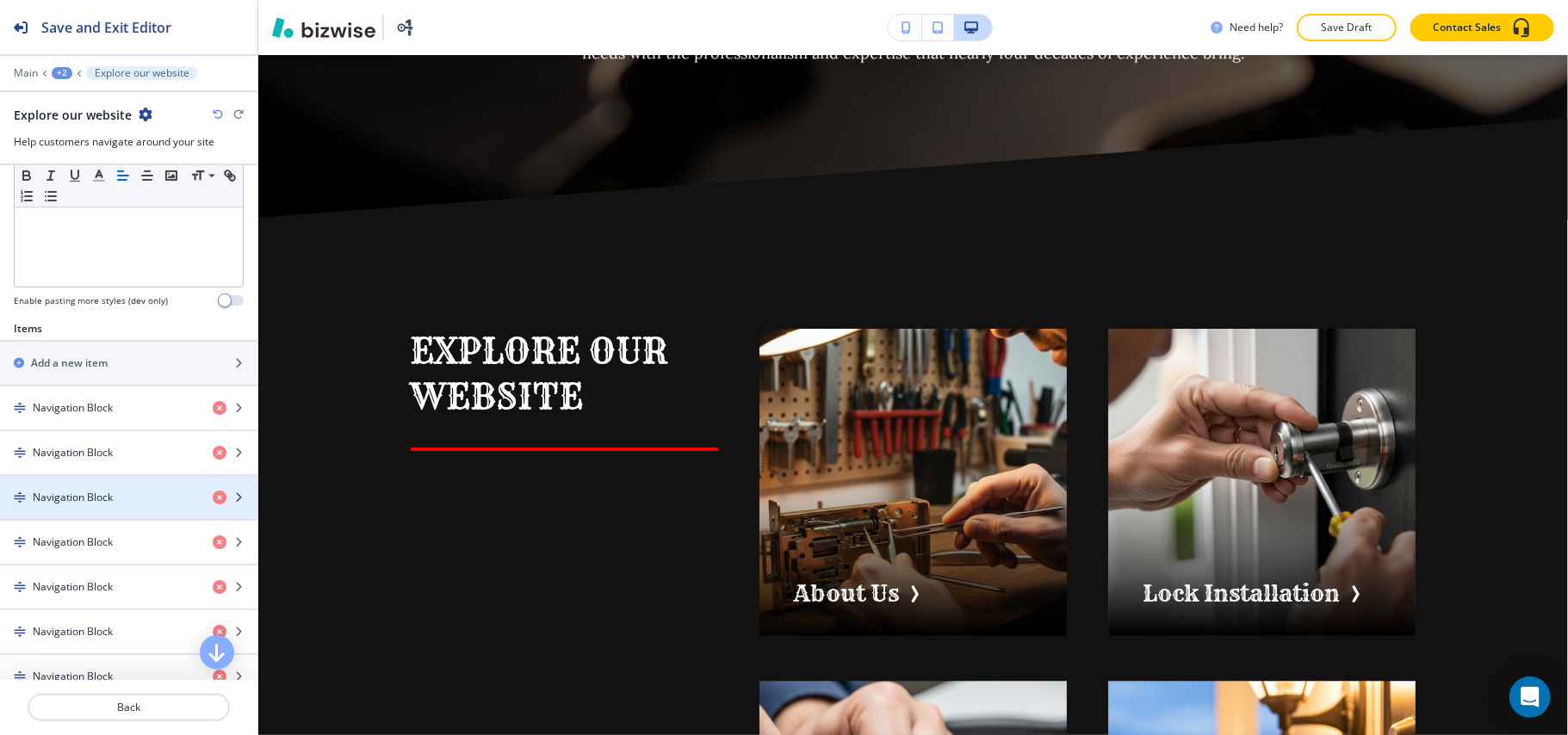
click at [95, 504] on h4 "Navigation Block" at bounding box center [72, 497] width 80 height 15
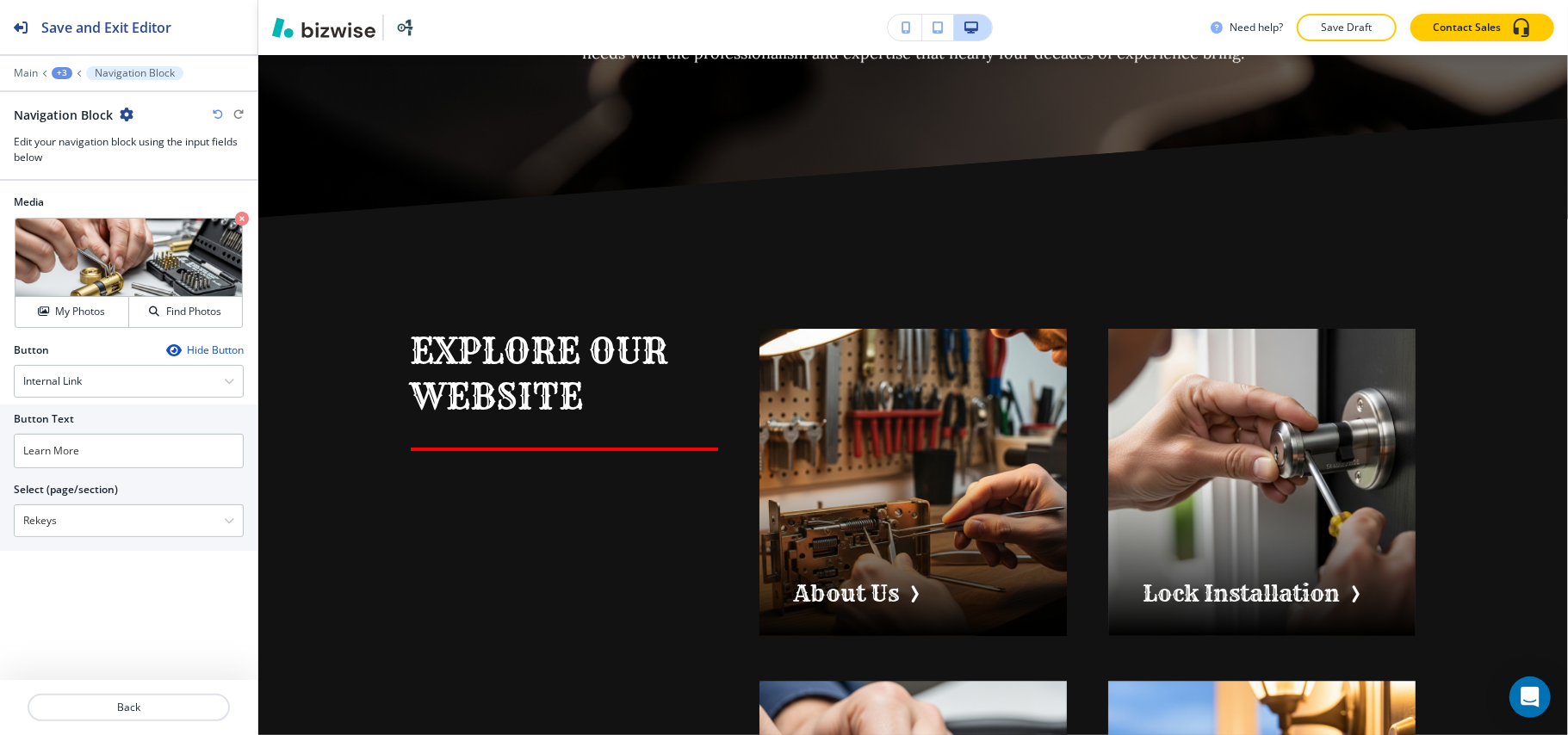
drag, startPoint x: 89, startPoint y: 532, endPoint x: 4, endPoint y: 529, distance: 85.1
click at [1, 530] on div "Button Text Learn More Select (page/section) Rekeys Home Home | Hero Banner Hom…" at bounding box center [128, 477] width 258 height 146
drag, startPoint x: 111, startPoint y: 461, endPoint x: 0, endPoint y: 453, distance: 111.3
click at [0, 453] on div "Button Text Learn More Select (page/section) Rekeys Home Home | Hero Banner Hom…" at bounding box center [128, 477] width 258 height 146
paste input "Rekeys"
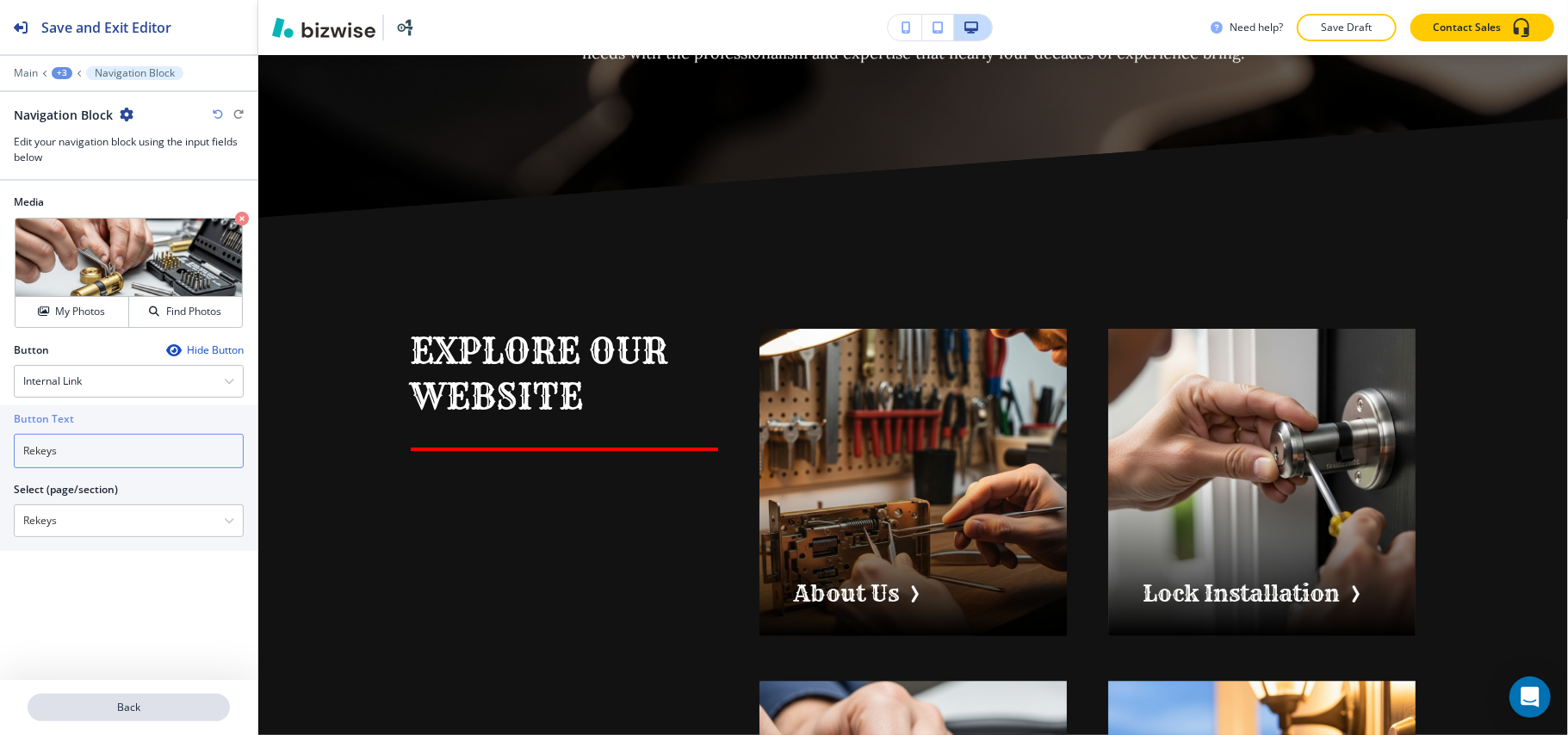
type input "Rekeys"
click at [141, 695] on button "Back" at bounding box center [128, 706] width 203 height 28
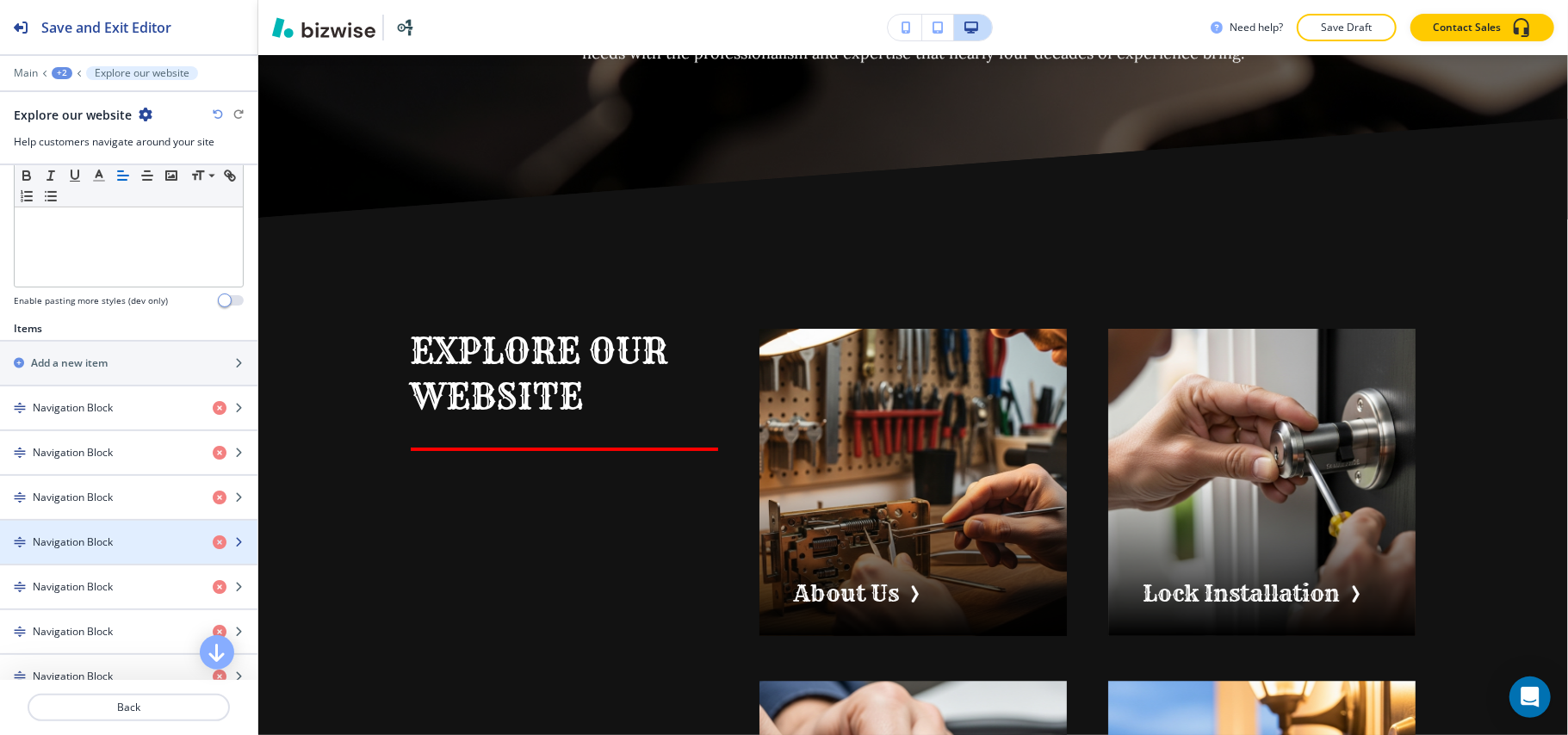
click at [110, 546] on h4 "Navigation Block" at bounding box center [72, 542] width 80 height 15
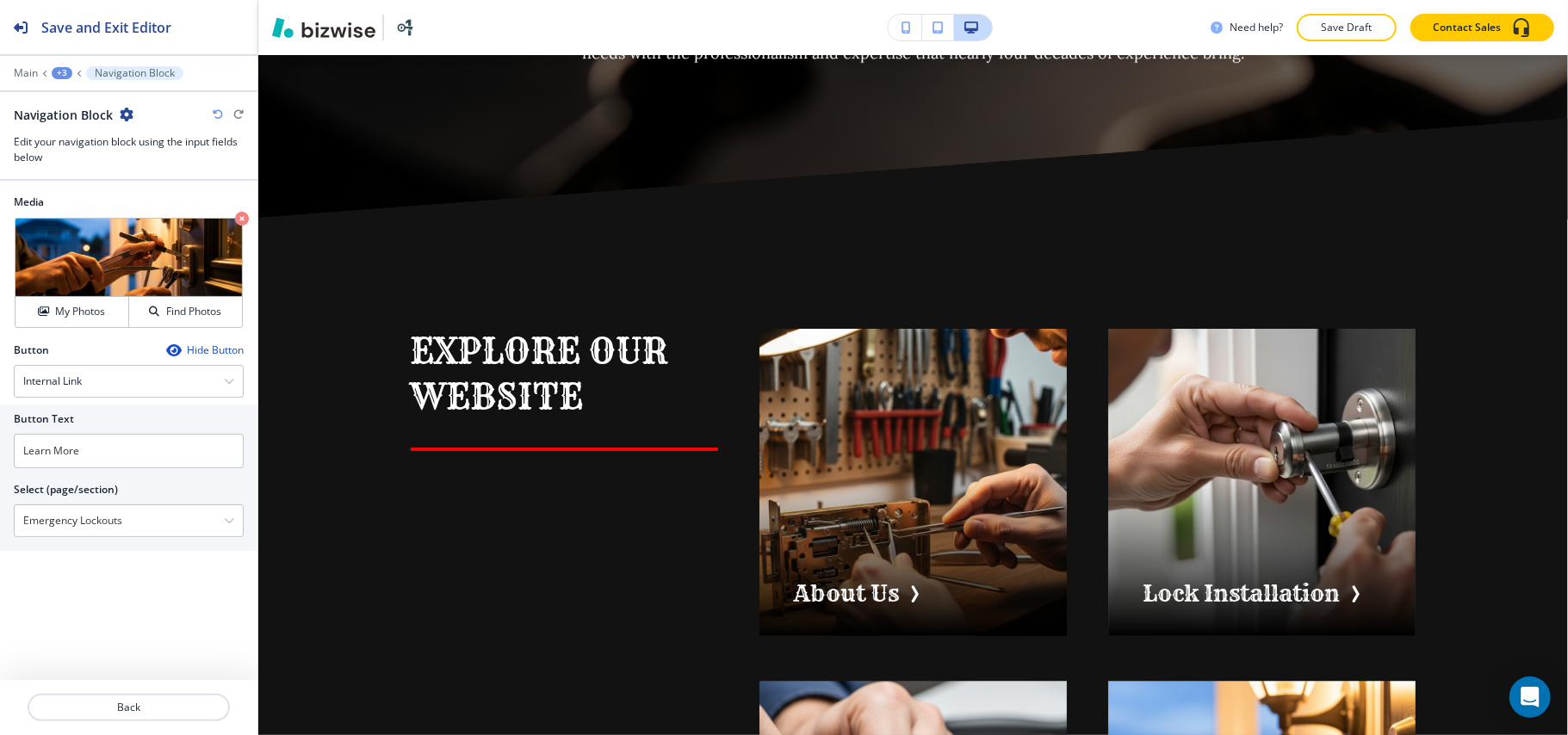
drag, startPoint x: 151, startPoint y: 518, endPoint x: 0, endPoint y: 511, distance: 151.2
click at [0, 511] on div "Button Text Learn More Select (page/section) Emergency Lockouts Home Home | Her…" at bounding box center [128, 477] width 258 height 146
drag, startPoint x: 108, startPoint y: 465, endPoint x: 0, endPoint y: 453, distance: 108.7
click at [0, 453] on div "Button Text Learn More Select (page/section) Emergency Lockouts Home Home | Her…" at bounding box center [128, 477] width 258 height 146
paste input "Emergency Lockouts"
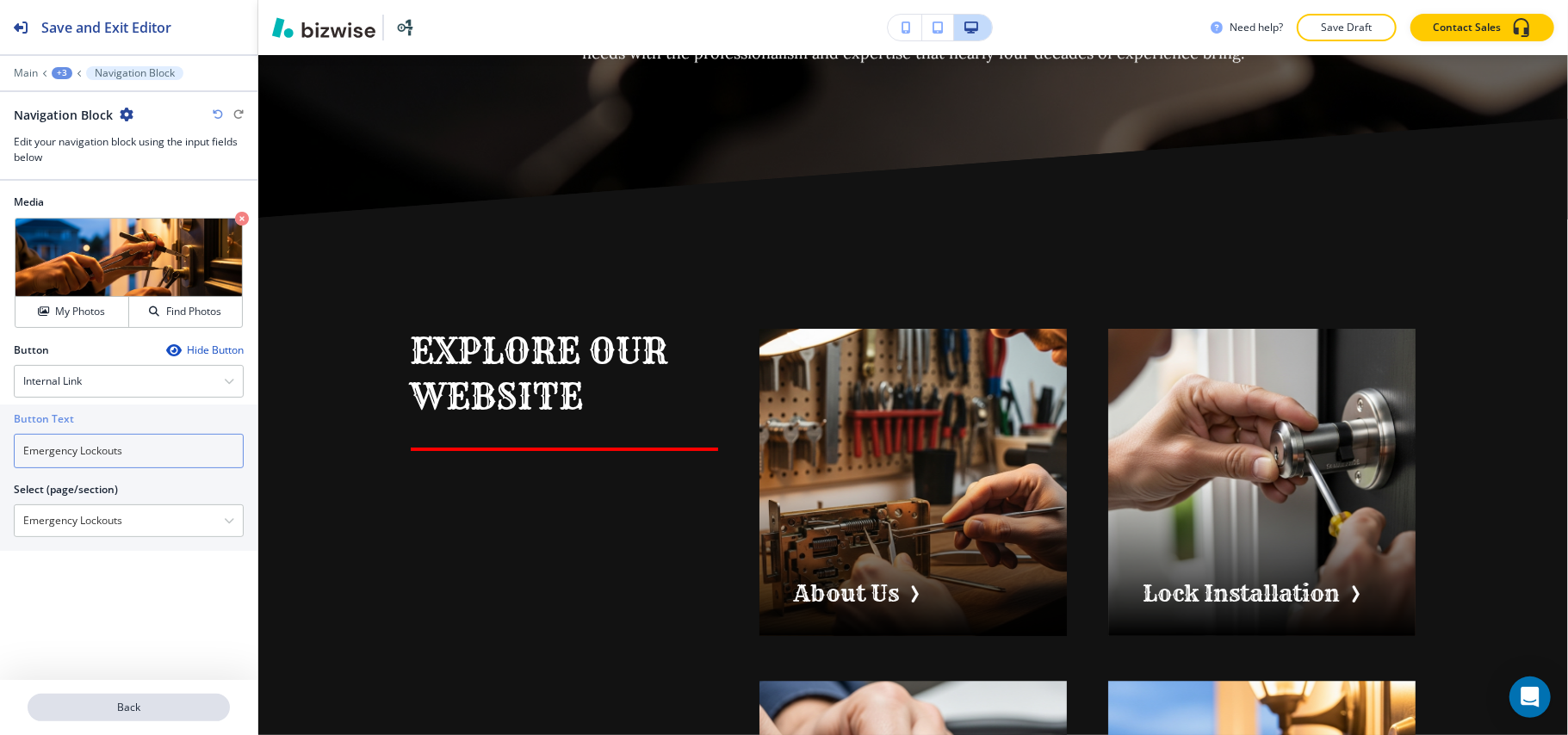
type input "Emergency Lockouts"
click at [128, 704] on p "Back" at bounding box center [128, 707] width 199 height 15
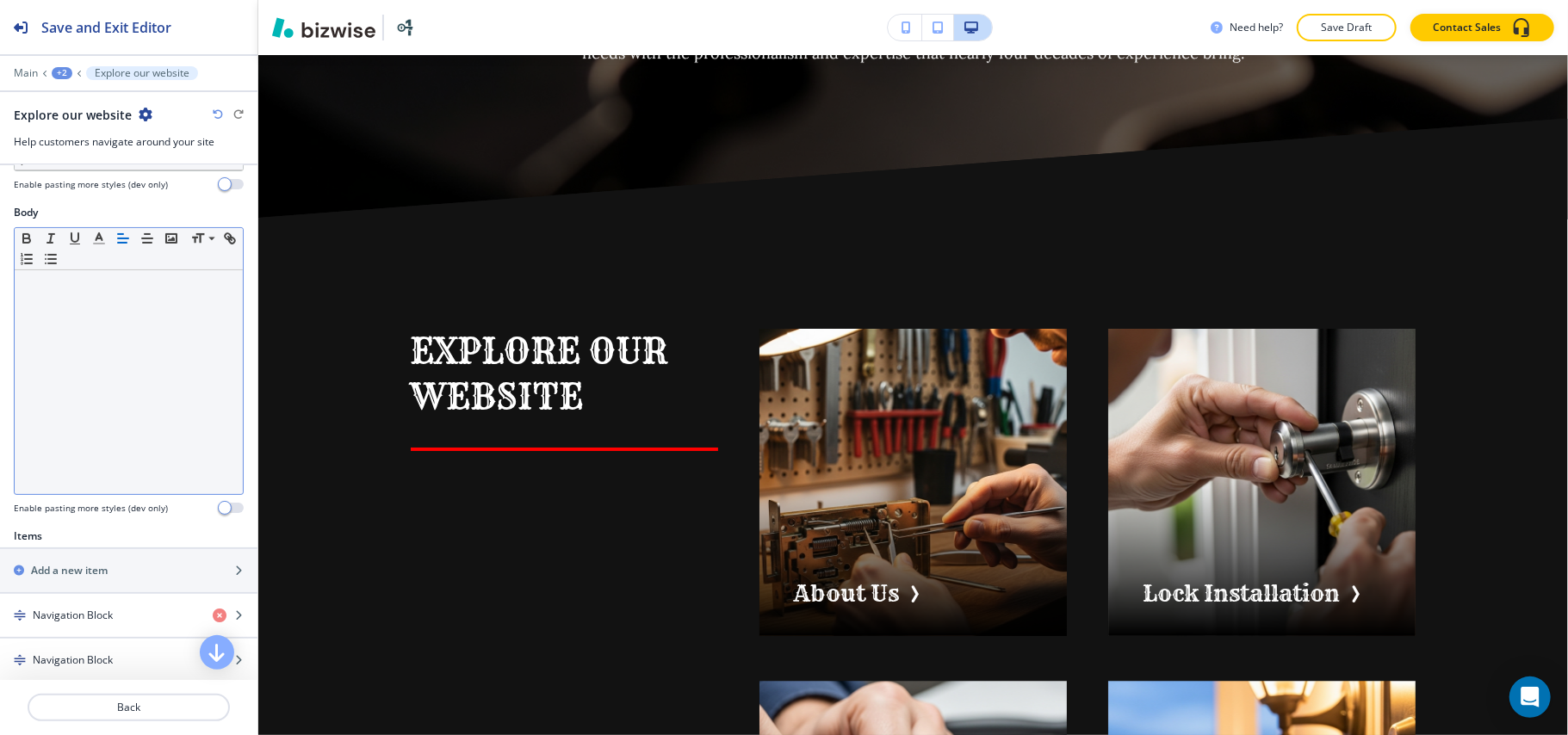
scroll to position [573, 0]
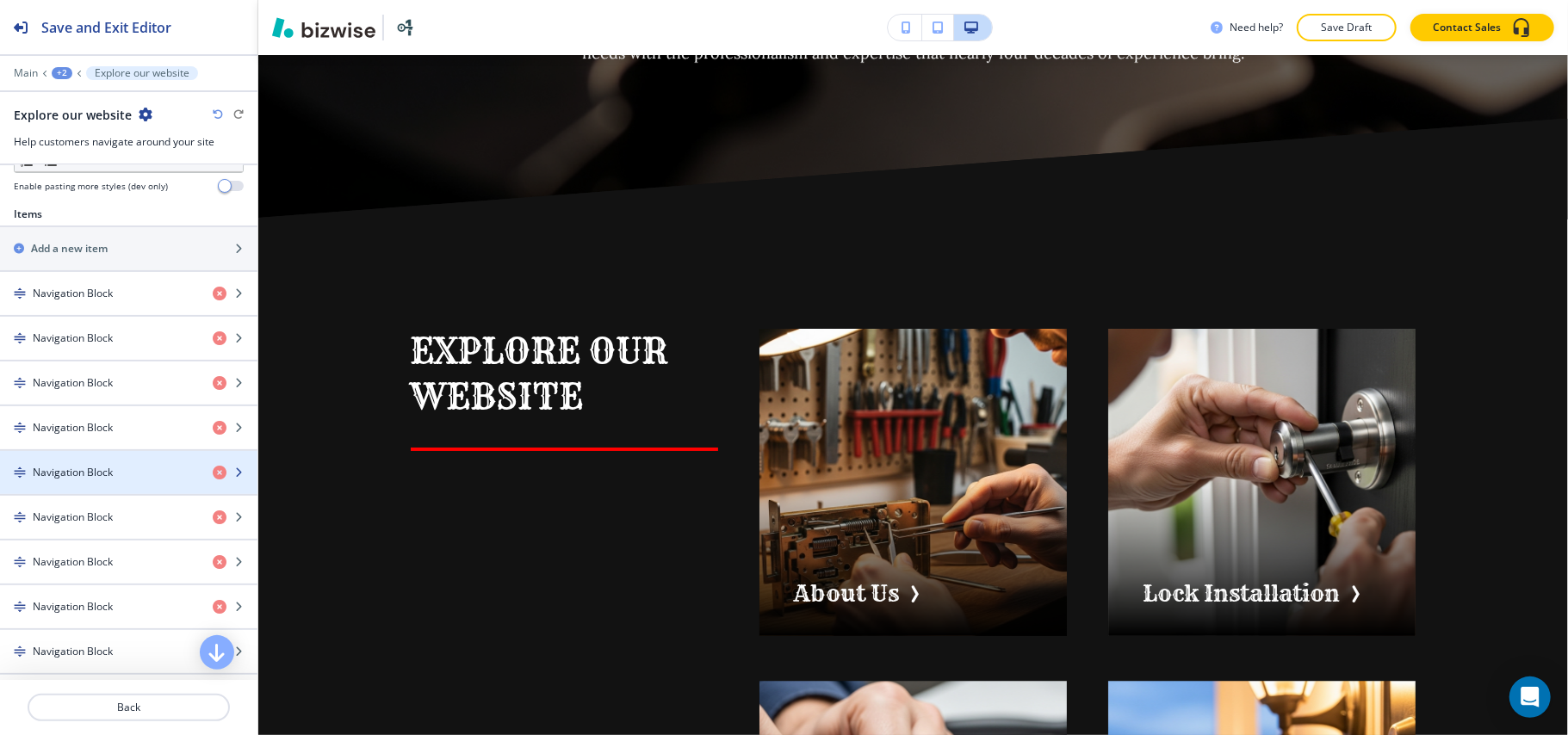
click at [55, 480] on h4 "Navigation Block" at bounding box center [72, 473] width 80 height 15
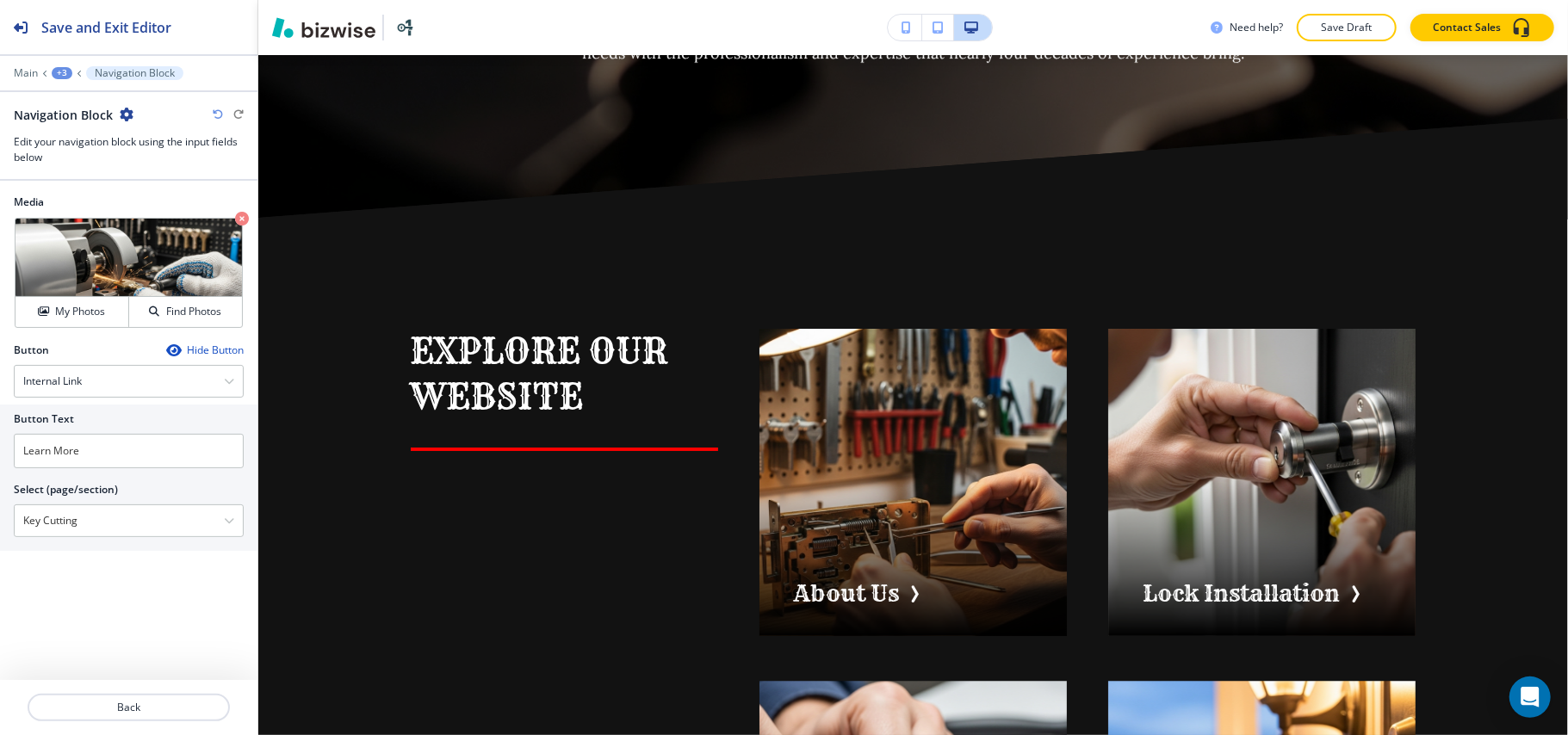
drag, startPoint x: 114, startPoint y: 533, endPoint x: 0, endPoint y: 534, distance: 114.0
click at [0, 534] on div "Button Text Learn More Select (page/section) Key Cutting Home Home | Hero Banne…" at bounding box center [128, 477] width 258 height 146
drag, startPoint x: 113, startPoint y: 447, endPoint x: 0, endPoint y: 465, distance: 114.4
click at [0, 465] on div "Button Text Learn More Select (page/section) Key Cutting Home Home | Hero Banne…" at bounding box center [128, 477] width 258 height 146
paste input "Key Cutting"
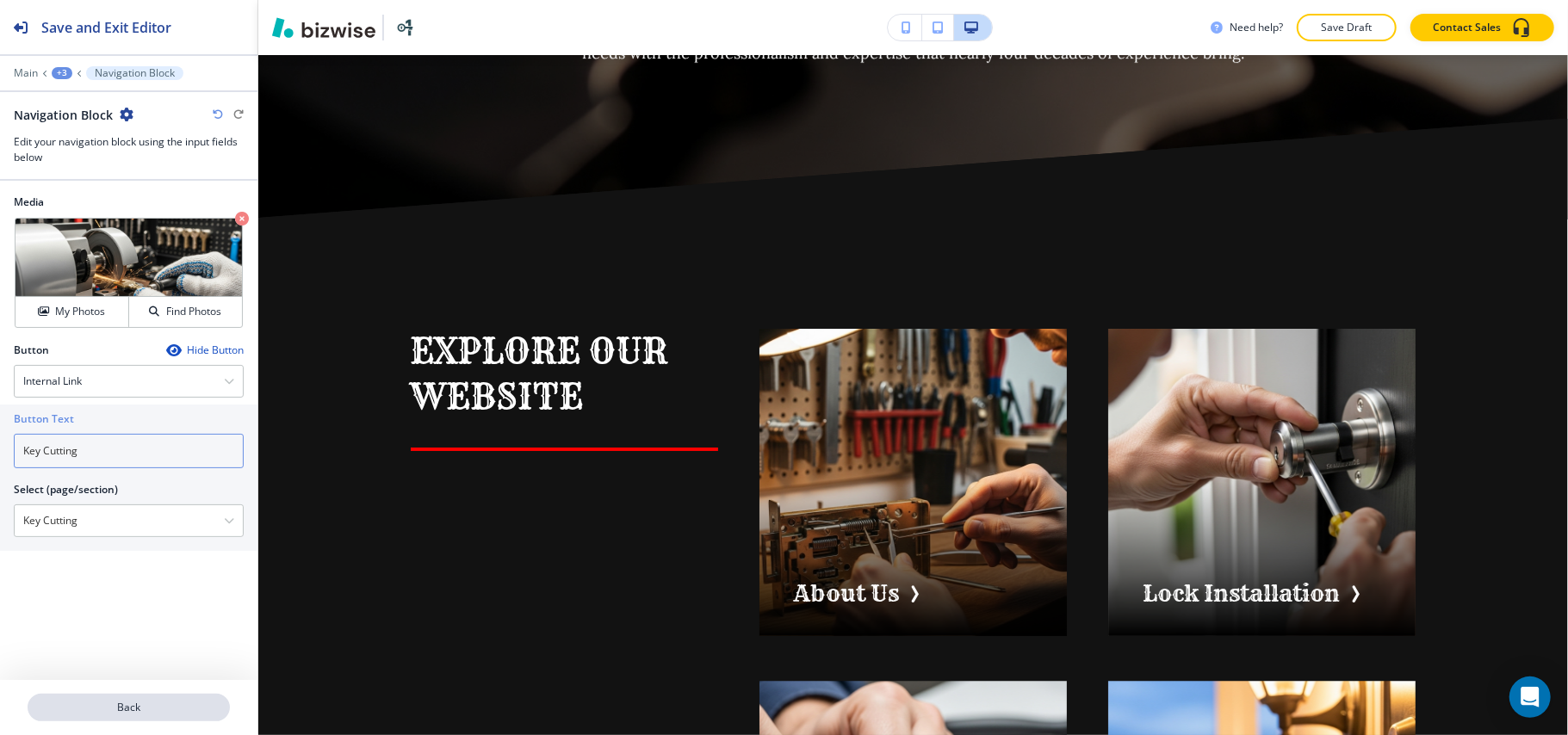
type input "Key Cutting"
click at [148, 717] on button "Back" at bounding box center [128, 706] width 203 height 28
